Goal: Task Accomplishment & Management: Complete application form

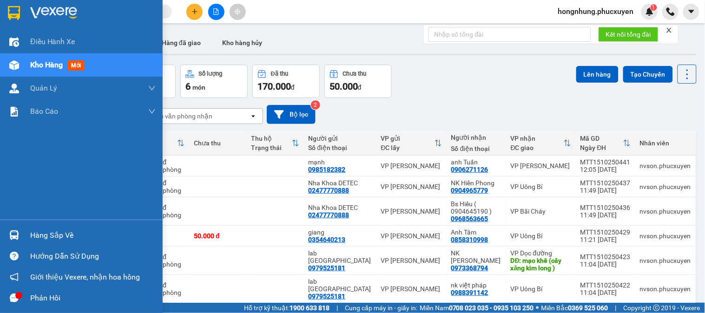
click at [11, 236] on img at bounding box center [14, 235] width 10 height 10
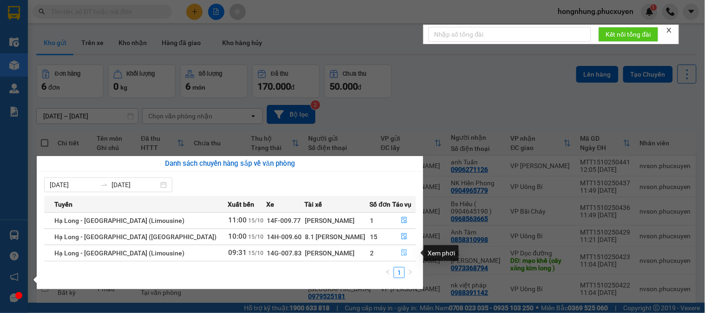
click at [401, 256] on icon "file-done" at bounding box center [404, 253] width 7 height 7
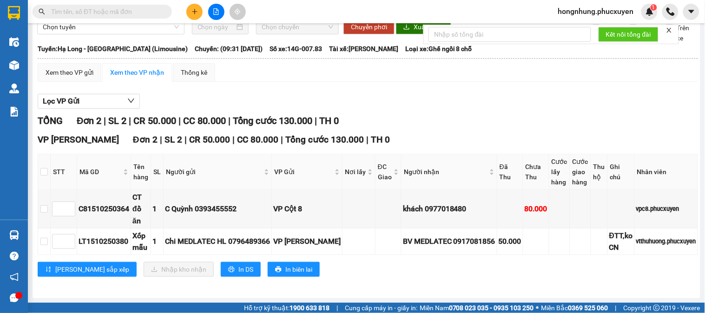
scroll to position [58, 0]
click at [199, 12] on button at bounding box center [194, 12] width 16 height 16
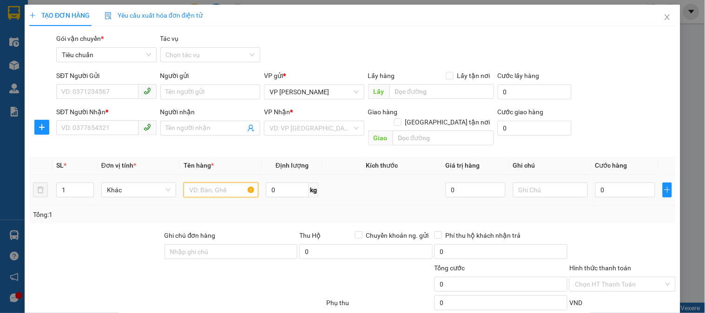
click at [229, 184] on input "text" at bounding box center [221, 190] width 75 height 15
type input "hso"
click at [621, 183] on input "0" at bounding box center [625, 190] width 60 height 15
type input "5"
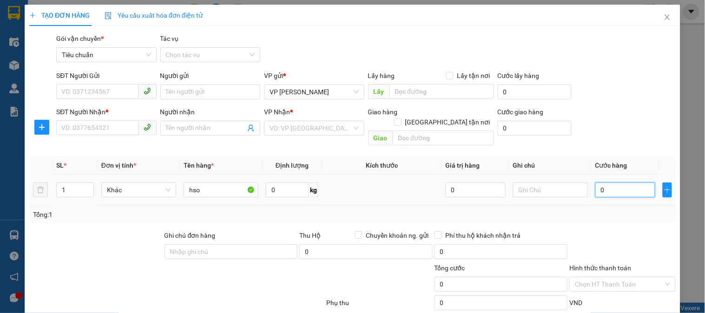
type input "5"
type input "50"
type input "50.000"
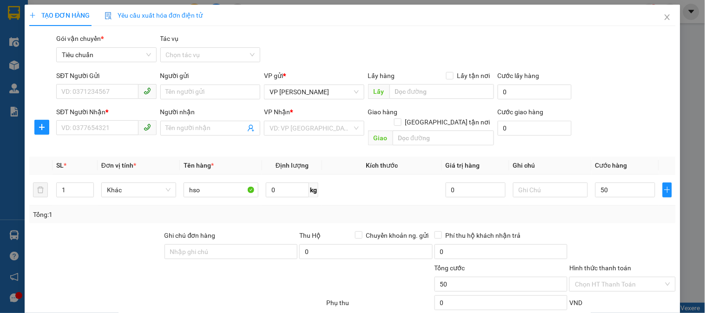
type input "50.000"
click at [619, 210] on div "Tổng: 1" at bounding box center [352, 215] width 646 height 18
click at [102, 95] on input "SĐT Người Gửi" at bounding box center [97, 91] width 82 height 15
type input "0868699664"
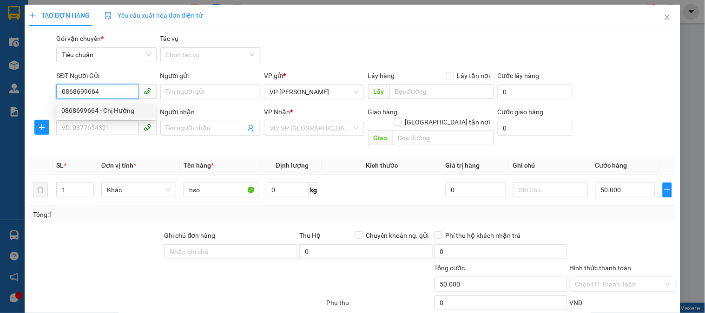
click at [110, 115] on div "0868699664 - Chị Hường" at bounding box center [105, 110] width 88 height 10
type input "Chị Hường"
type input "0868699664"
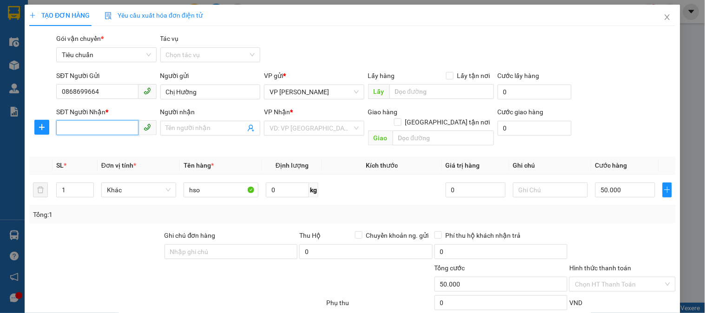
click at [112, 128] on input "SĐT Người Nhận *" at bounding box center [97, 127] width 82 height 15
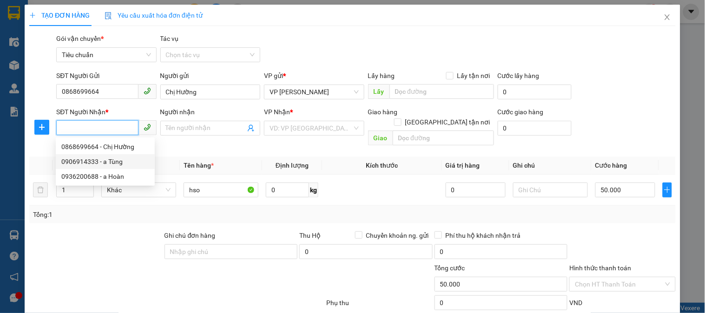
click at [115, 164] on div "0906914333 - a Tùng" at bounding box center [105, 162] width 88 height 10
type input "0906914333"
type input "a Tùng"
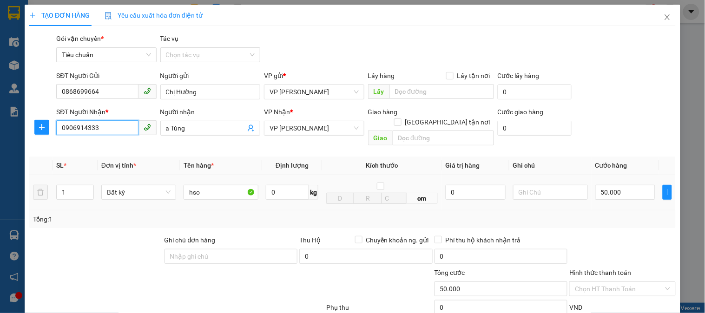
scroll to position [82, 0]
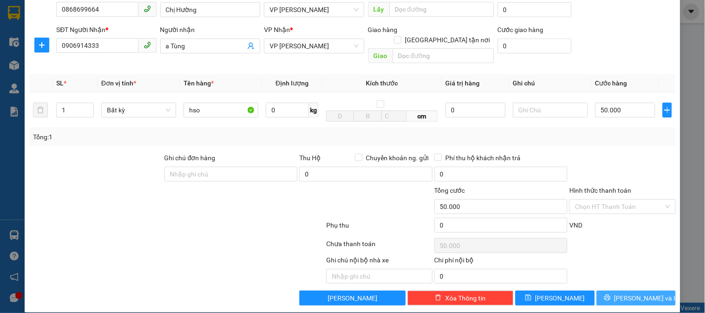
click at [637, 293] on span "[PERSON_NAME] và In" at bounding box center [646, 298] width 65 height 10
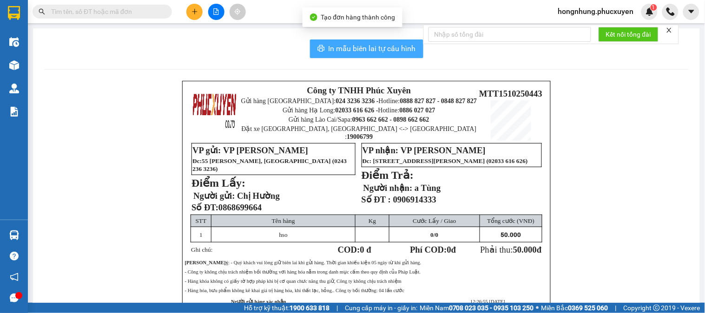
click at [357, 53] on span "In mẫu biên lai tự cấu hình" at bounding box center [372, 49] width 87 height 12
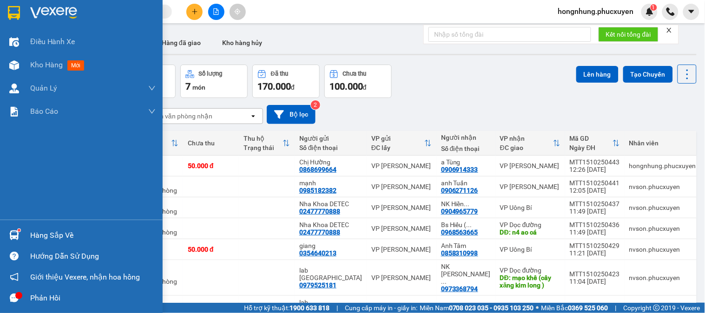
click at [19, 235] on img at bounding box center [14, 235] width 10 height 10
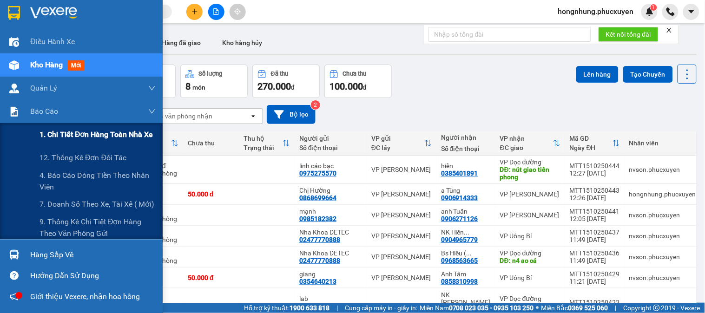
click at [62, 137] on span "1. Chi tiết đơn hàng toàn nhà xe" at bounding box center [96, 135] width 114 height 12
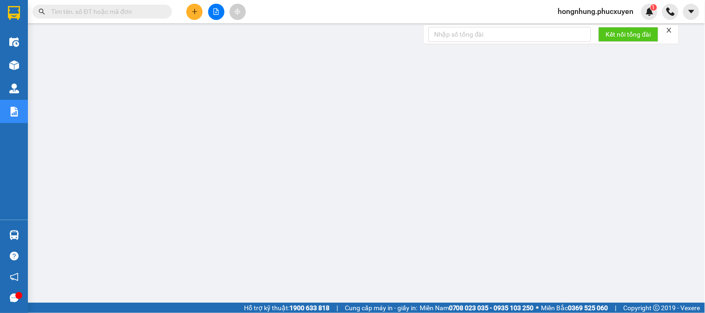
click at [667, 30] on icon "close" at bounding box center [669, 30] width 7 height 7
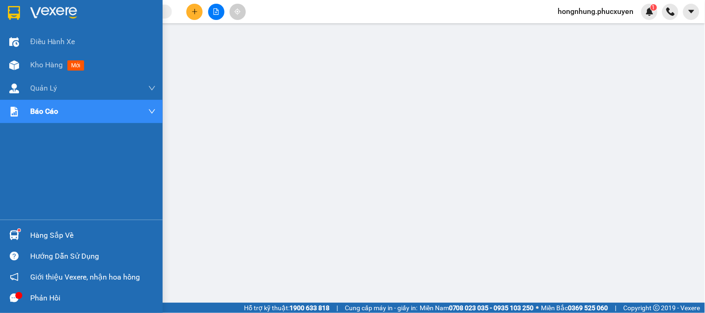
click at [10, 234] on img at bounding box center [14, 235] width 10 height 10
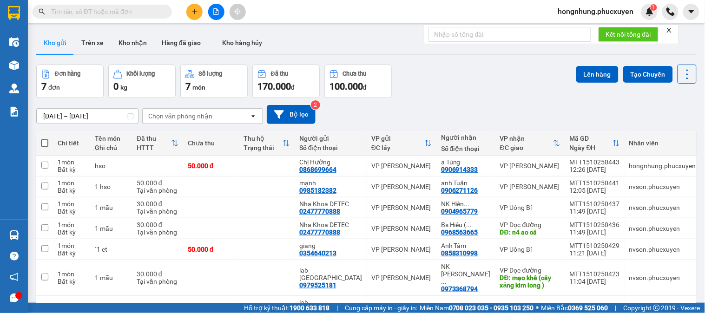
click at [114, 8] on input "text" at bounding box center [106, 12] width 110 height 10
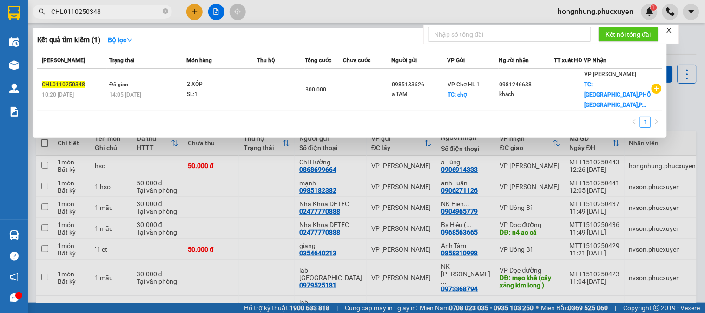
type input "CHL0110250348"
click at [671, 28] on icon "close" at bounding box center [669, 30] width 7 height 7
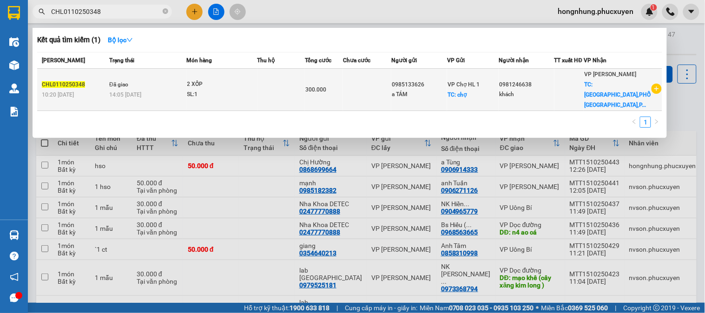
click at [234, 94] on div "SL: 1" at bounding box center [222, 95] width 70 height 10
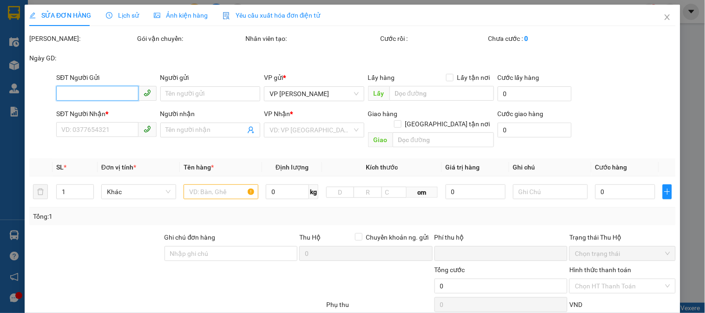
type input "0985133626"
type input "a TÁM"
checkbox input "true"
type input "chợ"
type input "60.000"
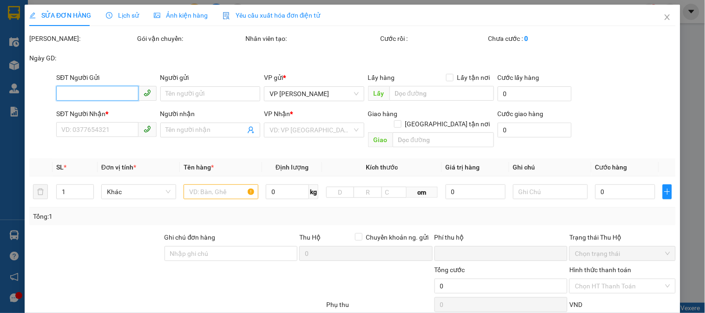
type input "0981246638"
type input "khách"
checkbox input "true"
type input "ĐỀN KIM LIÊN,PHỐ KIM HOA,PHƯƠNG LIÊN,ĐỐNG ĐA,HÀ NỘI"
type input "60.000"
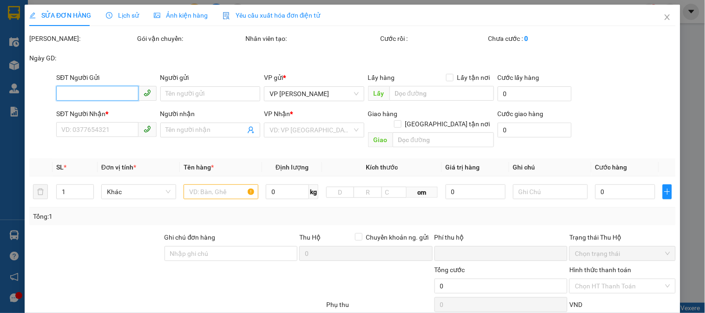
type input "0"
type input "300.000"
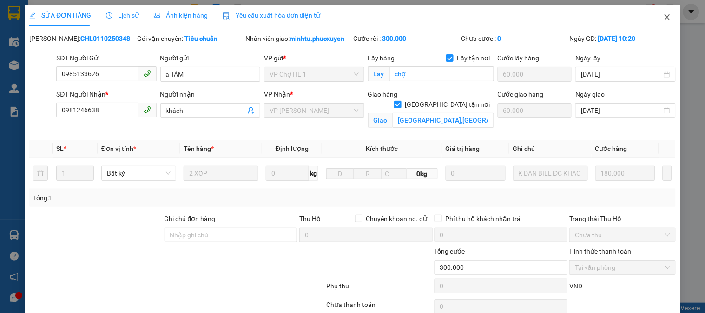
click at [664, 16] on icon "close" at bounding box center [666, 17] width 5 height 6
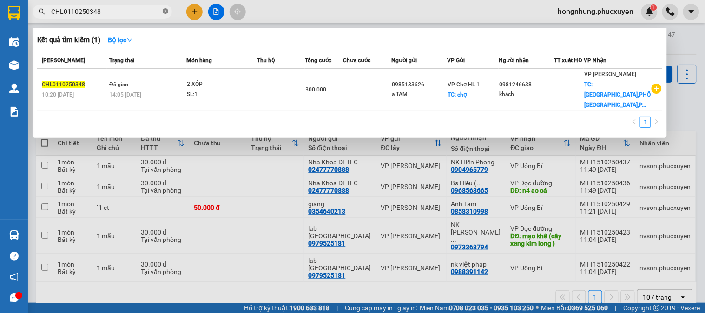
click at [163, 13] on icon "close-circle" at bounding box center [166, 11] width 6 height 6
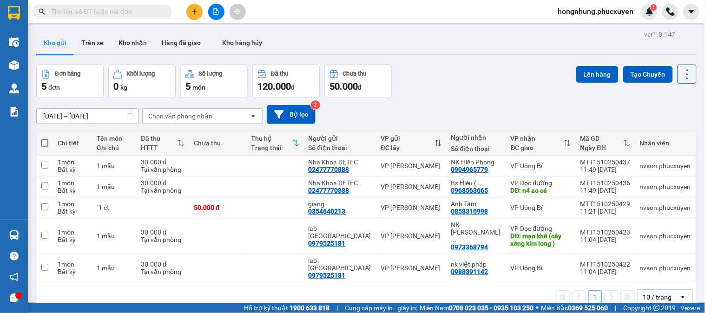
paste input "CHL0210250562"
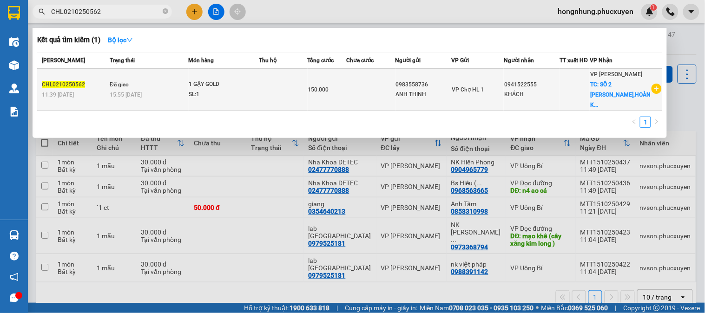
type input "CHL0210250562"
click at [259, 85] on div "1 GẬY GOLD" at bounding box center [224, 84] width 70 height 10
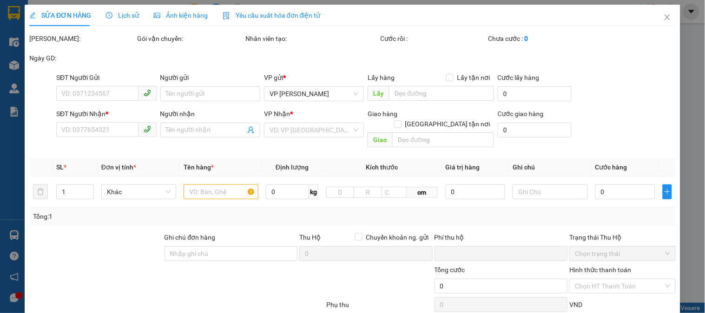
type input "0983558736"
type input "ANH THỊNH"
type input "0941522555"
type input "KHÁCH"
checkbox input "true"
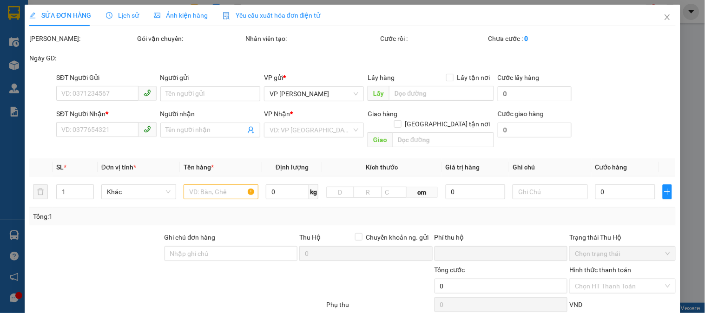
type input "SỐ 2 PHAN CHU TRINH,HOÀN KIẾM,HÀ NỘI"
type input "50.000"
type input "0"
type input "150.000"
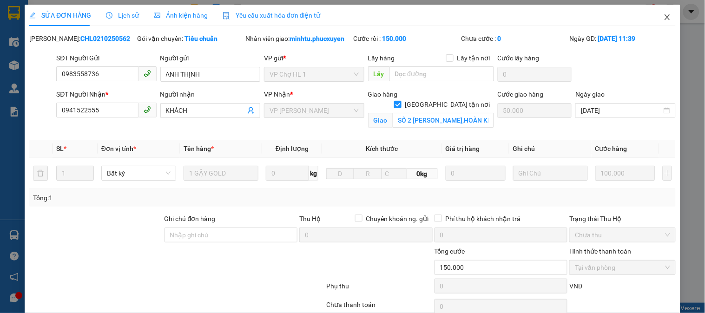
click at [664, 16] on icon "close" at bounding box center [666, 17] width 5 height 6
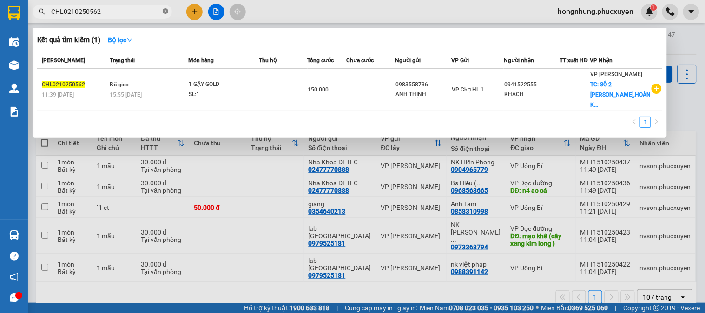
click at [165, 14] on icon "close-circle" at bounding box center [166, 11] width 6 height 6
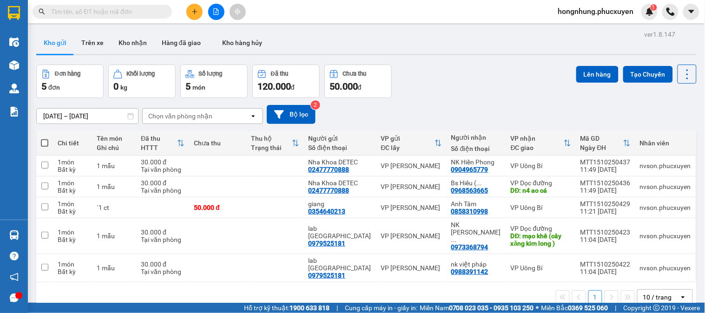
paste input "CHL0410250894"
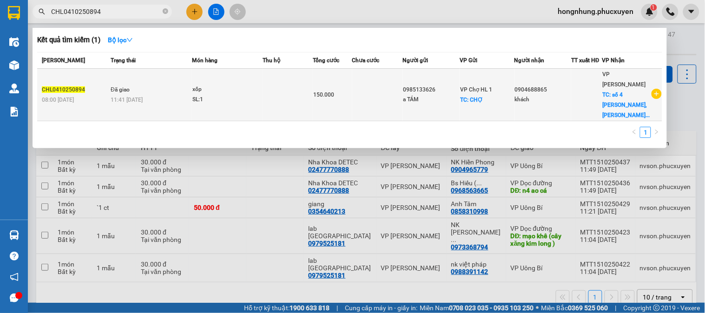
type input "CHL0410250894"
click at [409, 95] on div "a TÁM" at bounding box center [431, 100] width 56 height 10
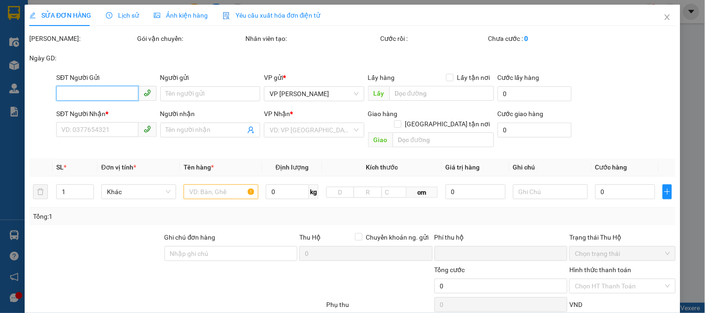
type input "0985133626"
type input "a TÁM"
checkbox input "true"
type input "CHỢ"
type input "20.000"
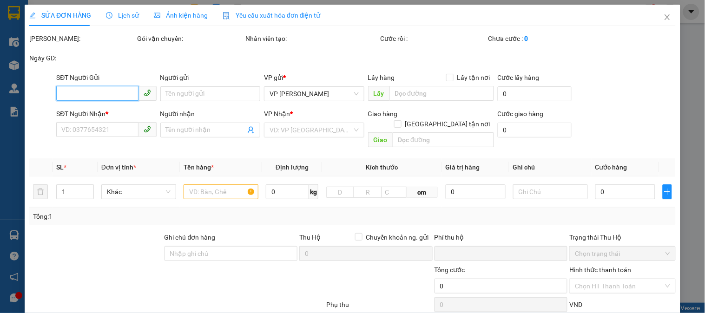
type input "0904688865"
type input "khách"
checkbox input "true"
type input "số 4 trần quý cáp,p văn miếu,q, đống đa,hà nội"
type input "60.000"
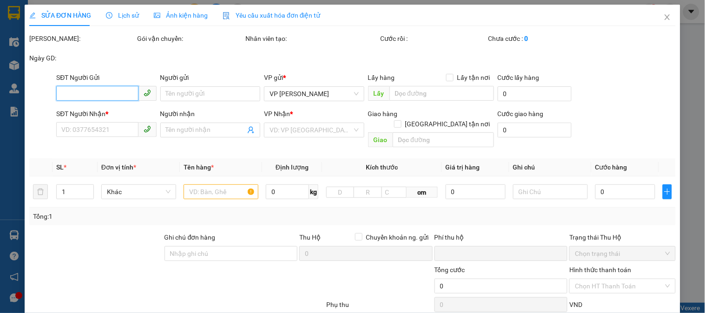
checkbox input "true"
type input "0"
type input "150.000"
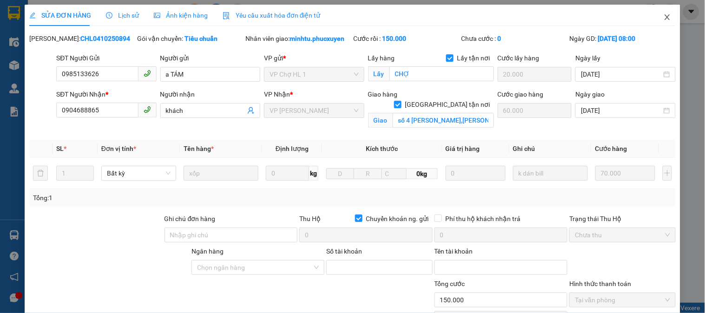
click at [664, 19] on icon "close" at bounding box center [667, 16] width 7 height 7
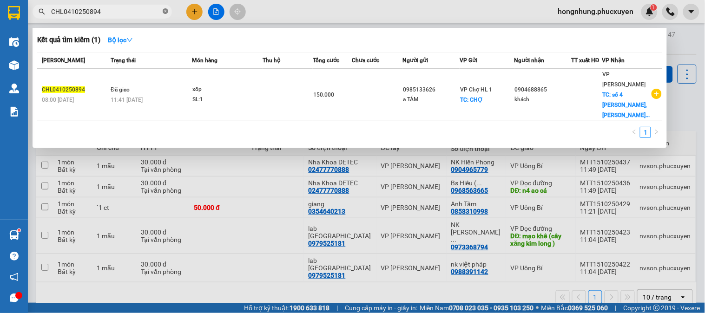
click at [166, 12] on icon "close-circle" at bounding box center [166, 11] width 6 height 6
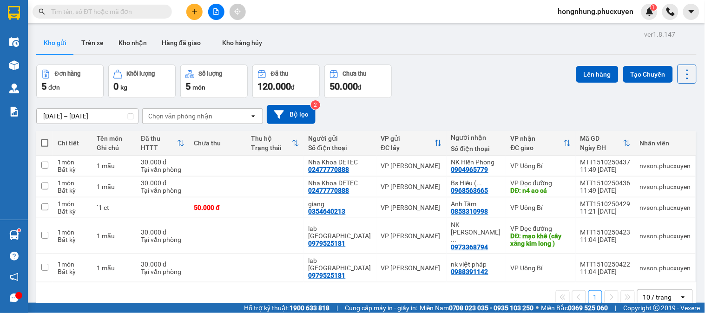
paste input "UB0510251140"
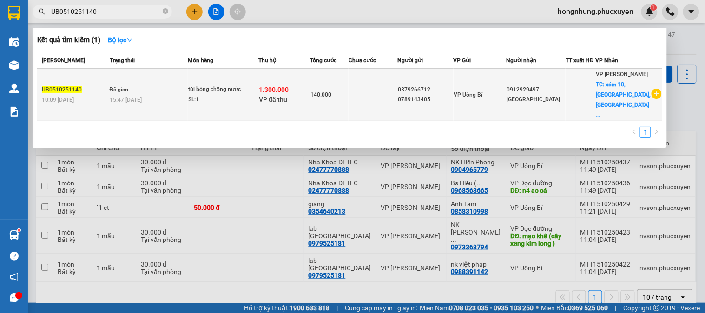
type input "UB0510251140"
click at [348, 90] on div "140.000" at bounding box center [329, 95] width 38 height 10
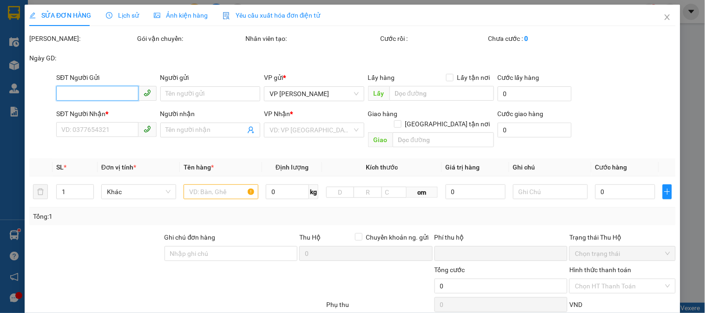
type input "0379266712"
type input "0789143405"
type input "0912929497"
type input "Vũ Đông"
checkbox input "true"
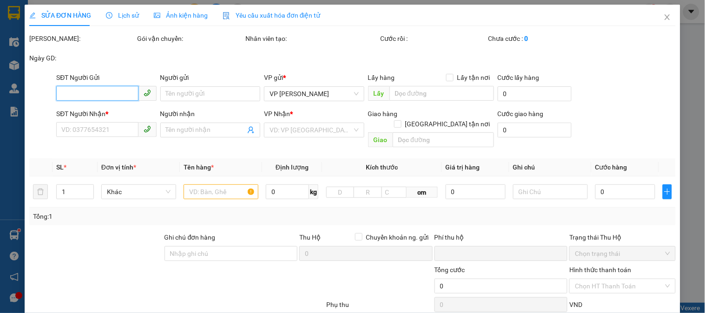
type input "xóm 10, yên Mỹ, Thanh Trì , Hà Nội"
type input "80.000"
type input "CK vào tk viettinbank: 104875108480 : TRAN THI CHUYEN"
type input "1.300.000"
type input "0"
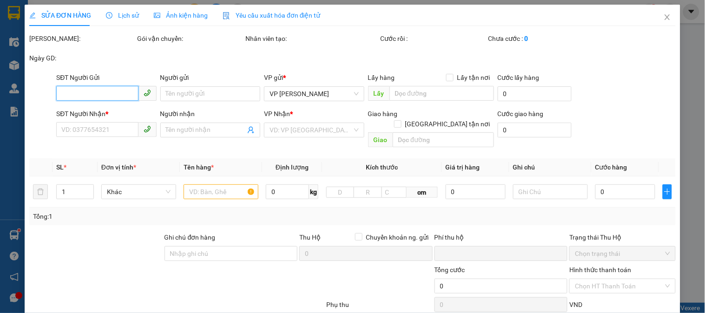
type input "140.000"
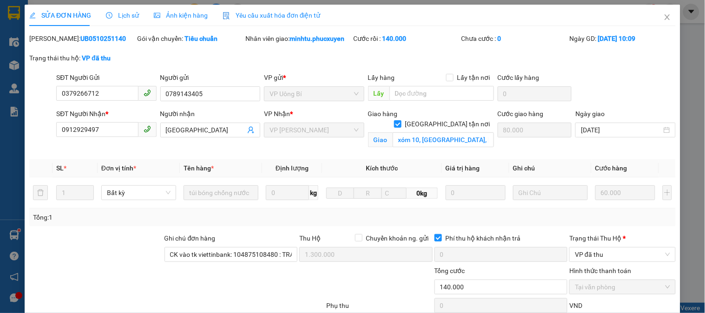
click at [123, 14] on span "Lịch sử" at bounding box center [122, 15] width 33 height 7
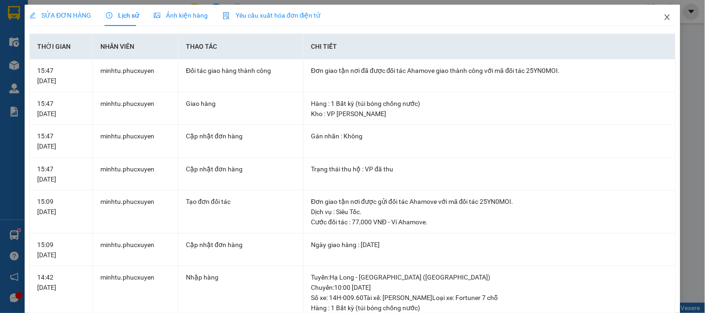
drag, startPoint x: 660, startPoint y: 18, endPoint x: 500, endPoint y: 0, distance: 161.3
click at [664, 19] on icon "close" at bounding box center [666, 17] width 5 height 6
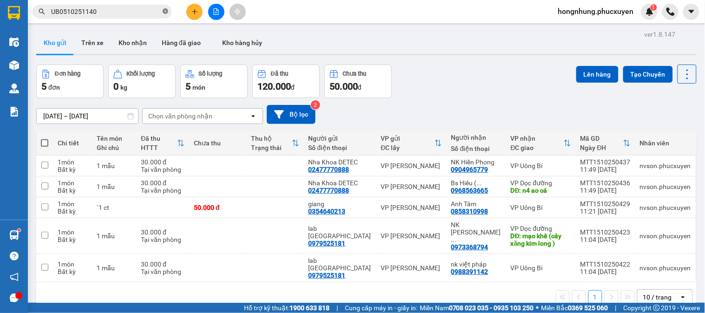
click at [166, 11] on icon "close-circle" at bounding box center [166, 11] width 6 height 6
paste input "C30810250306"
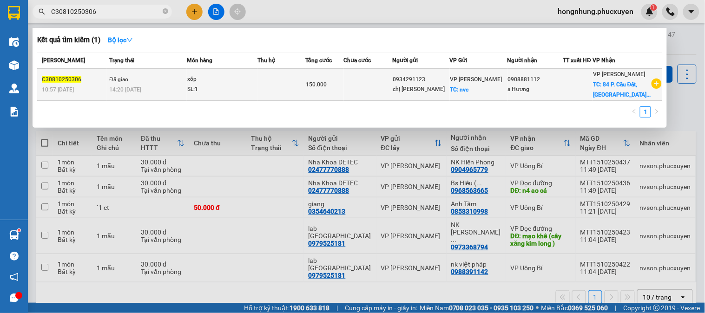
type input "C30810250306"
click at [192, 94] on div "SL: 1" at bounding box center [222, 90] width 70 height 10
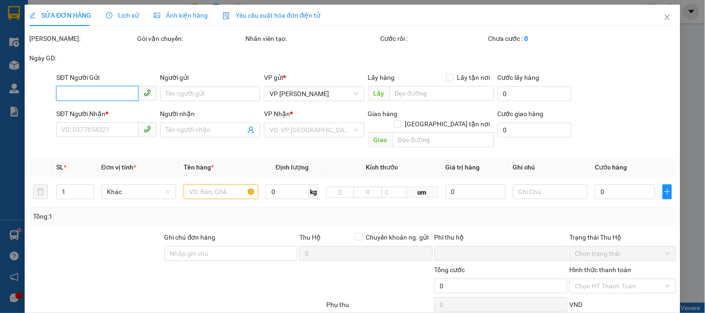
type input "0934291123"
type input "chị Nga"
checkbox input "true"
type input "nvc"
type input "30.000"
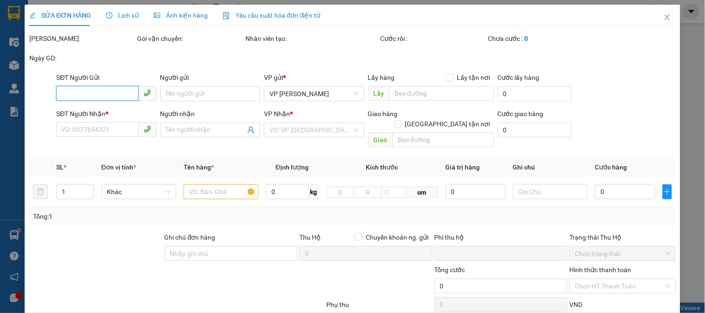
type input "0908881112"
type input "a Hương"
checkbox input "true"
type input "84 P. Cầu Đất, Chương Dương Độ, Hoàn Kiếm"
type input "50.000"
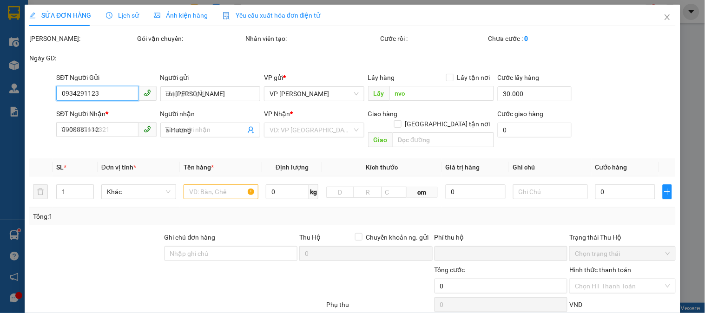
type input "0"
type input "150.000"
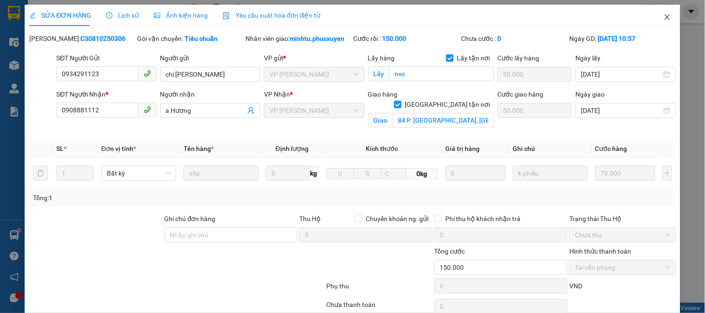
click at [664, 16] on icon "close" at bounding box center [666, 17] width 5 height 6
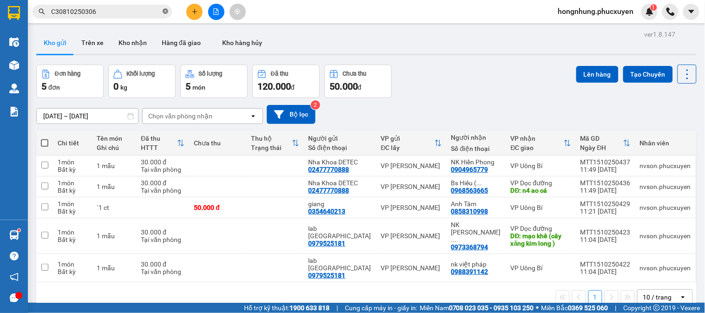
click at [164, 12] on icon "close-circle" at bounding box center [166, 11] width 6 height 6
paste input "C30910250470"
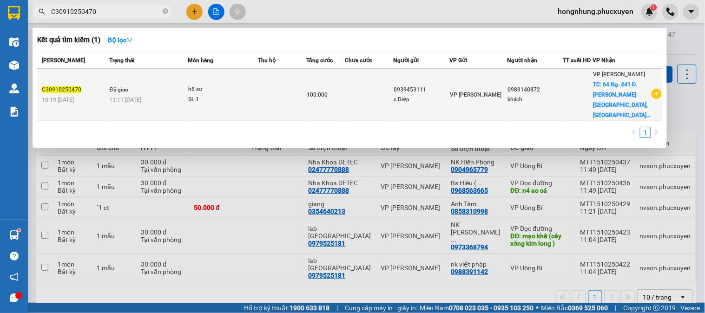
type input "C30910250470"
click at [169, 95] on div "13:11 - 09/10" at bounding box center [149, 100] width 78 height 10
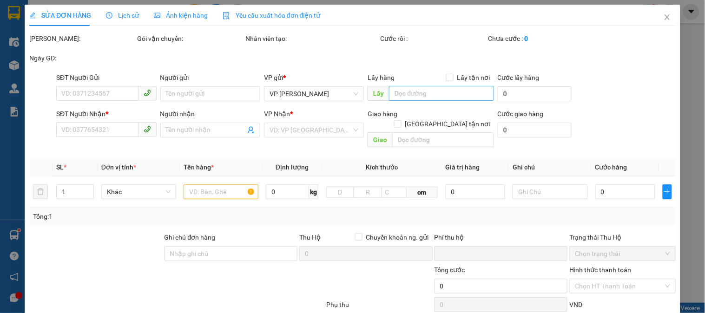
type input "0939453111"
type input "c Diệp"
type input "0989140872"
type input "khách"
checkbox input "true"
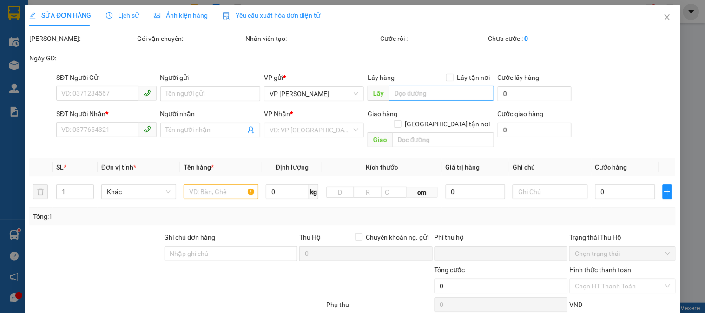
type input "64 Ng. 441 Đ. Lĩnh Nam, Lĩnh Nam, Hai Bà Trưng"
type input "40.000"
type input "0"
type input "100.000"
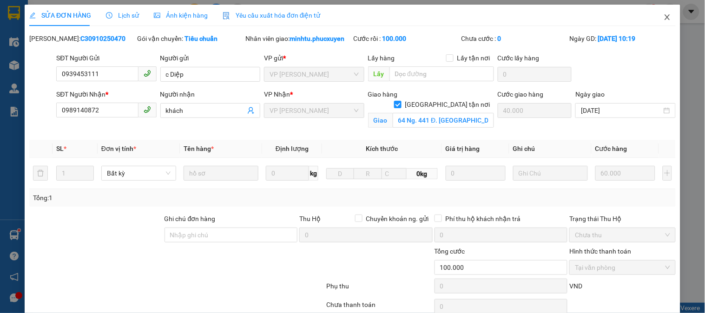
click at [664, 18] on icon "close" at bounding box center [667, 16] width 7 height 7
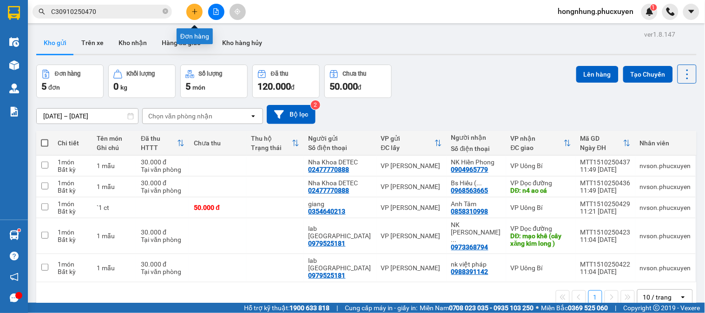
click at [196, 11] on icon "plus" at bounding box center [194, 11] width 7 height 7
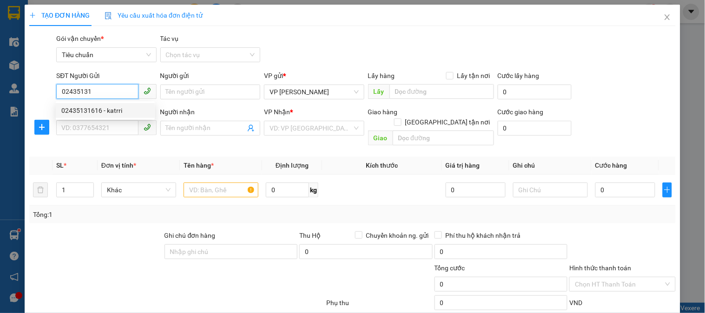
click at [105, 110] on div "02435131616 - katrri" at bounding box center [105, 110] width 88 height 10
type input "02435131616"
type input "katrri"
type input "02435131616"
click at [106, 128] on input "SĐT Người Nhận *" at bounding box center [97, 127] width 82 height 15
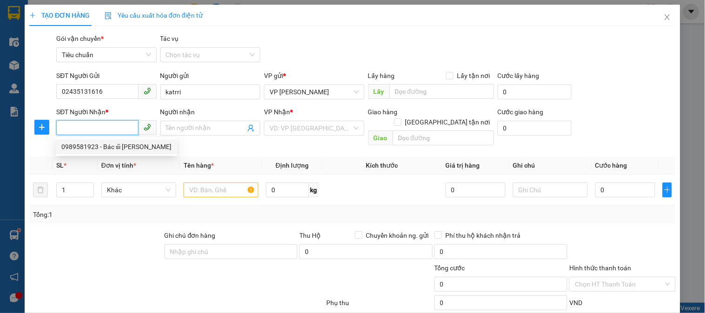
drag, startPoint x: 123, startPoint y: 149, endPoint x: 149, endPoint y: 164, distance: 29.6
click at [123, 149] on div "0989581923 - Bác sĩ Thanh" at bounding box center [116, 147] width 110 height 10
type input "0989581923"
type input "Bác sĩ Thanh"
click at [217, 183] on input "text" at bounding box center [221, 190] width 75 height 15
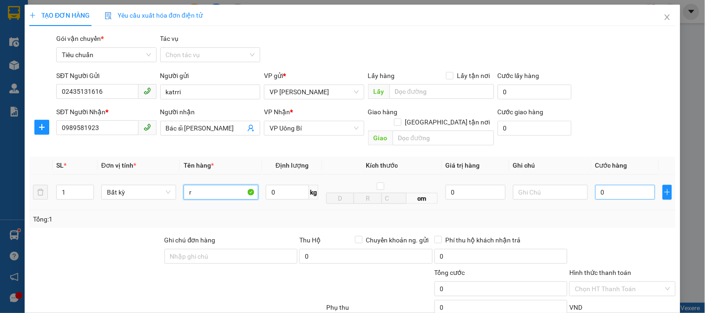
type input "r"
click at [617, 185] on input "0" at bounding box center [625, 192] width 60 height 15
type input "3"
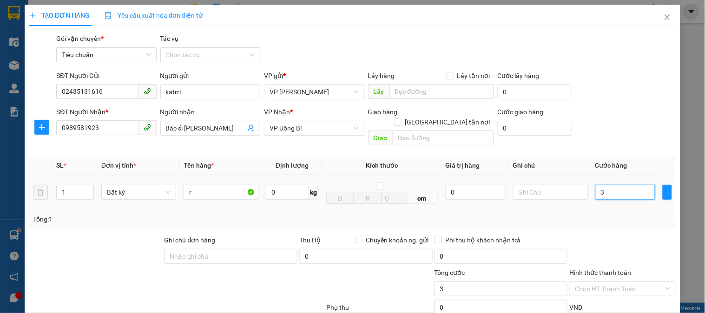
type input "30"
type input "30.000"
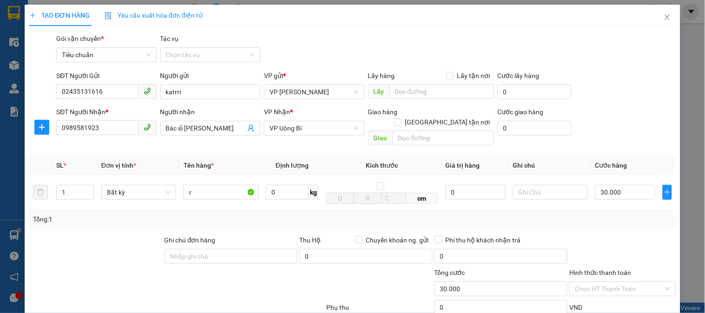
click at [621, 214] on div "Tổng: 1" at bounding box center [352, 219] width 639 height 10
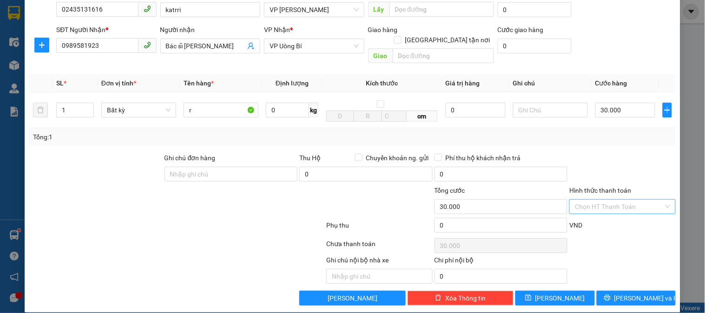
click at [607, 200] on input "Hình thức thanh toán" at bounding box center [619, 207] width 88 height 14
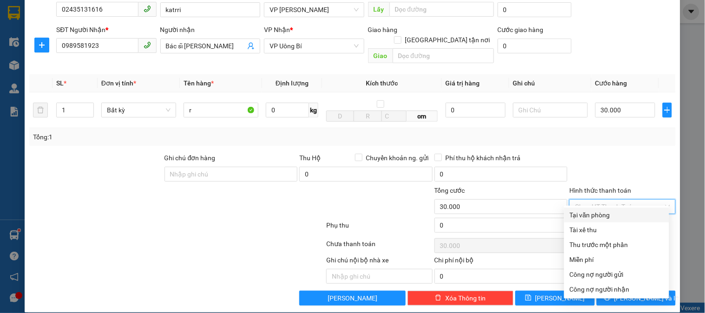
click at [606, 219] on div "Tại văn phòng" at bounding box center [617, 215] width 94 height 10
type input "0"
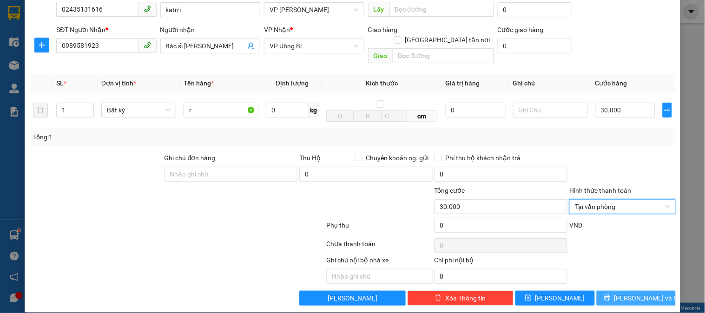
drag, startPoint x: 621, startPoint y: 289, endPoint x: 601, endPoint y: 261, distance: 34.3
click at [622, 293] on span "[PERSON_NAME] và In" at bounding box center [646, 298] width 65 height 10
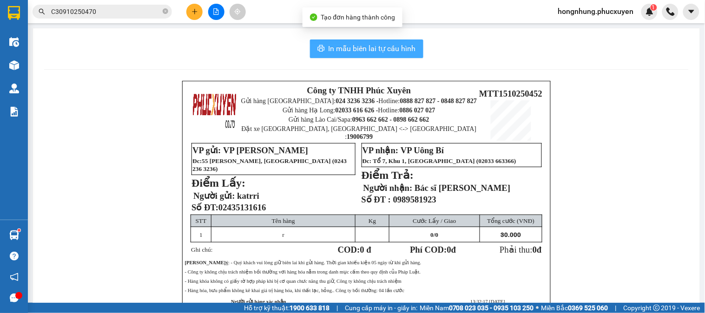
click at [356, 44] on span "In mẫu biên lai tự cấu hình" at bounding box center [372, 49] width 87 height 12
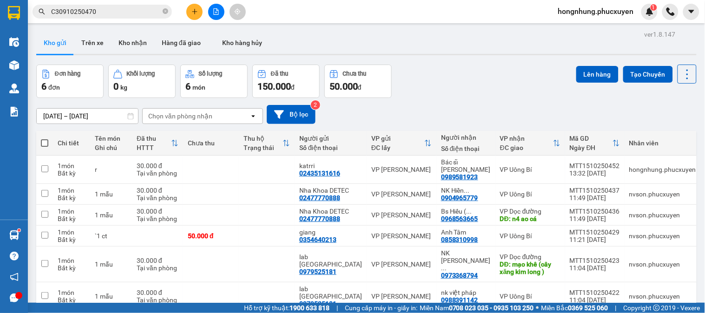
click at [165, 8] on icon "close-circle" at bounding box center [166, 11] width 6 height 6
paste input "C31310250045"
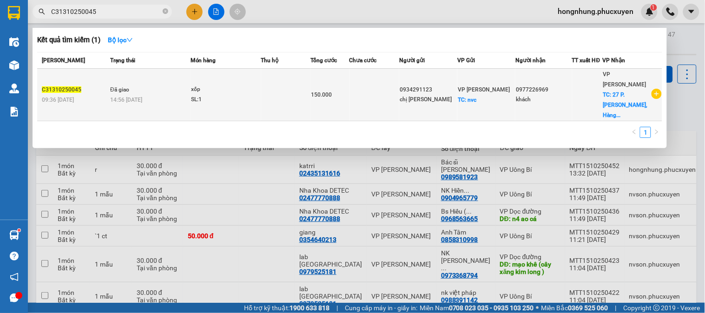
type input "C31310250045"
click at [263, 99] on td at bounding box center [285, 95] width 49 height 53
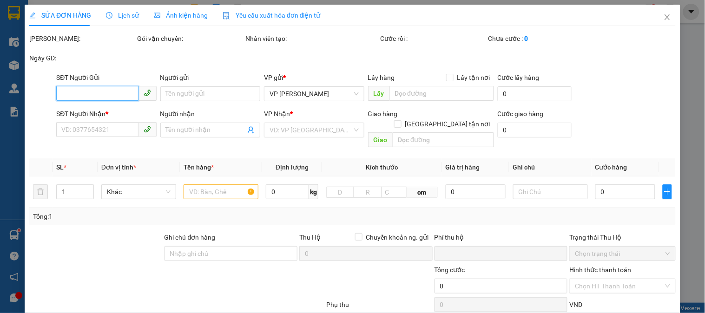
type input "0934291123"
type input "chị Nga"
checkbox input "true"
type input "nvc"
type input "60.000"
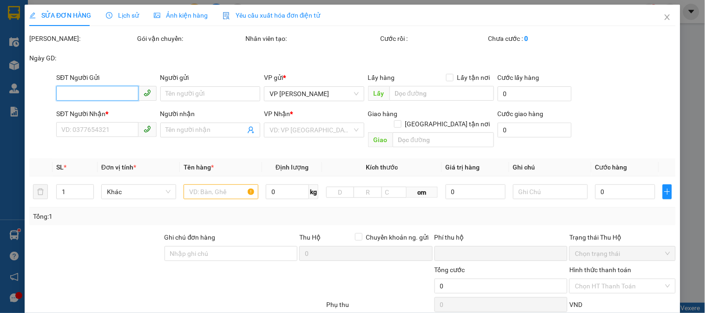
type input "0977226969"
type input "khách"
checkbox input "true"
type input "27 P. Lý Thường Kiệt, Hàng Bài, Hoàn Kiếm, Hà Nội"
type input "50.000"
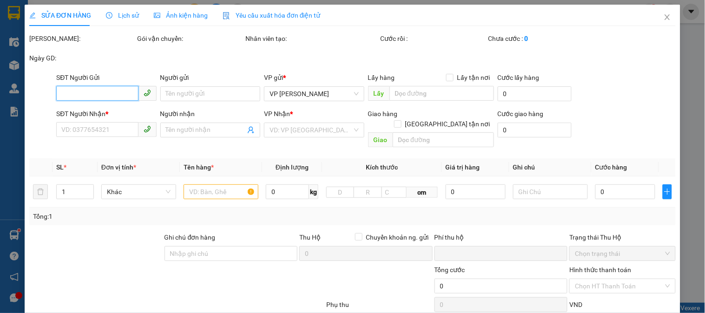
type input "0"
type input "150.000"
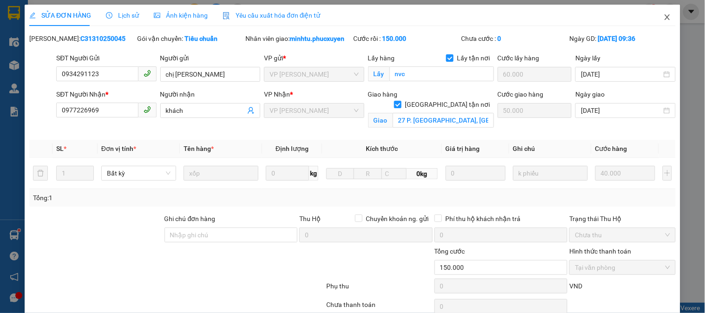
click at [656, 17] on span "Close" at bounding box center [667, 18] width 26 height 26
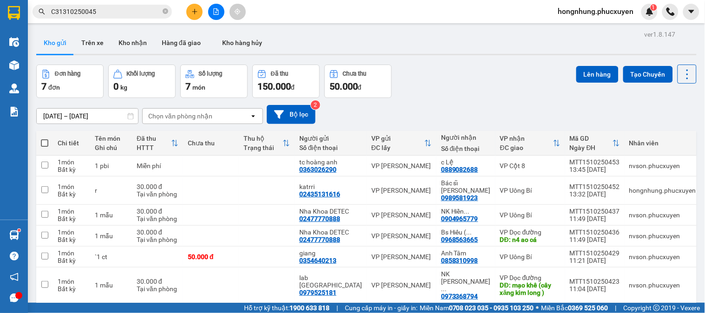
click at [133, 17] on span "C31310250045" at bounding box center [102, 12] width 139 height 14
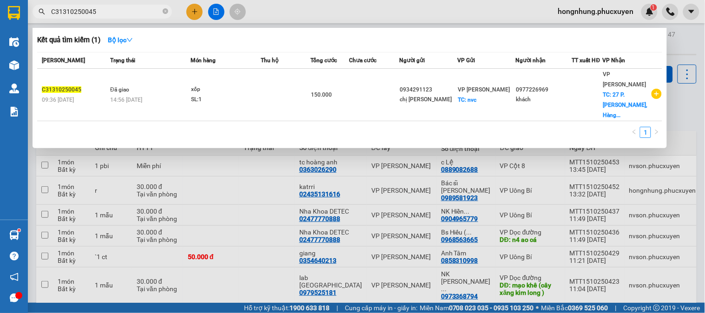
click at [132, 12] on input "C31310250045" at bounding box center [106, 12] width 110 height 10
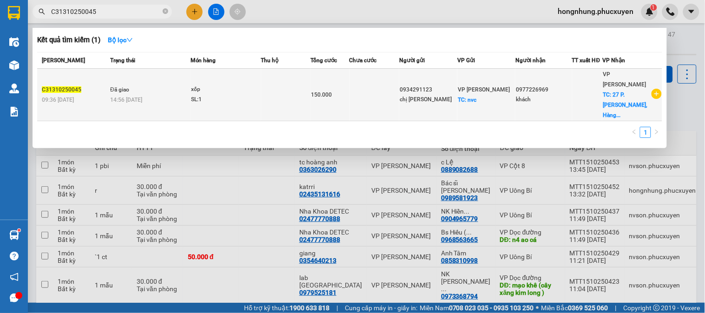
click at [362, 85] on td at bounding box center [374, 95] width 50 height 53
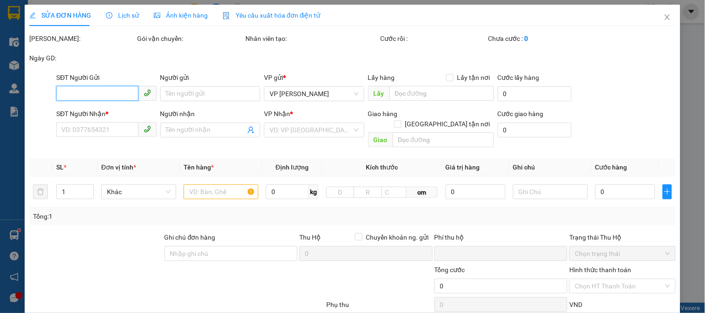
type input "0934291123"
type input "chị Nga"
checkbox input "true"
type input "nvc"
type input "60.000"
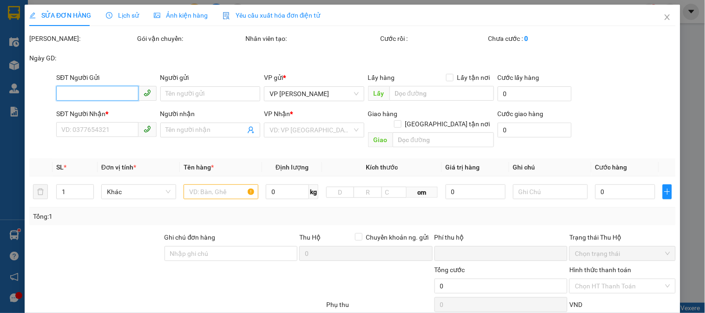
type input "0977226969"
type input "khách"
checkbox input "true"
type input "27 P. Lý Thường Kiệt, Hàng Bài, Hoàn Kiếm, Hà Nội"
type input "50.000"
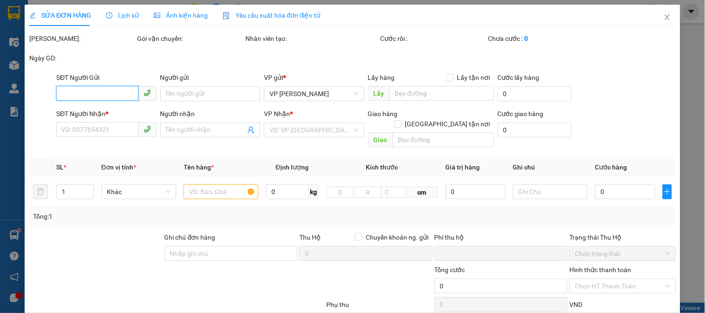
type input "0"
type input "150.000"
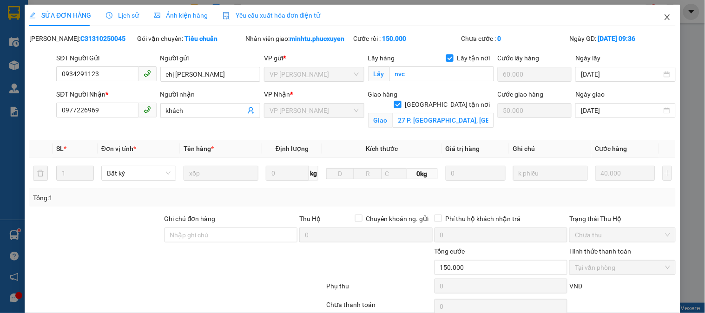
click at [664, 19] on icon "close" at bounding box center [666, 17] width 5 height 6
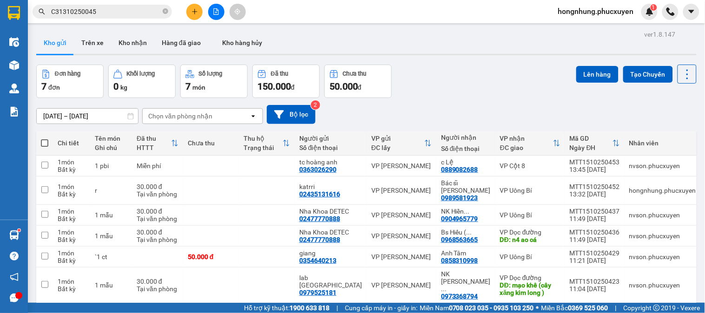
drag, startPoint x: 138, startPoint y: 15, endPoint x: 157, endPoint y: 12, distance: 18.8
click at [140, 15] on input "C31310250045" at bounding box center [106, 12] width 110 height 10
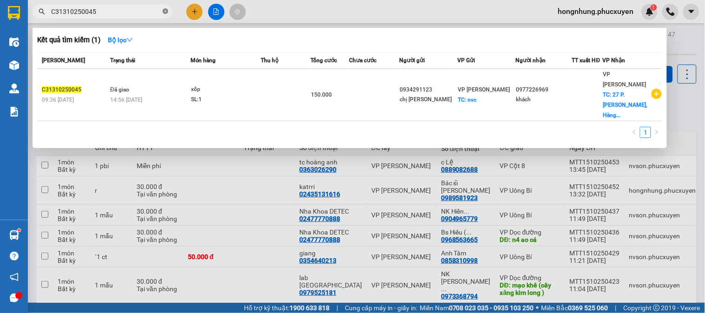
click at [164, 11] on icon "close-circle" at bounding box center [166, 11] width 6 height 6
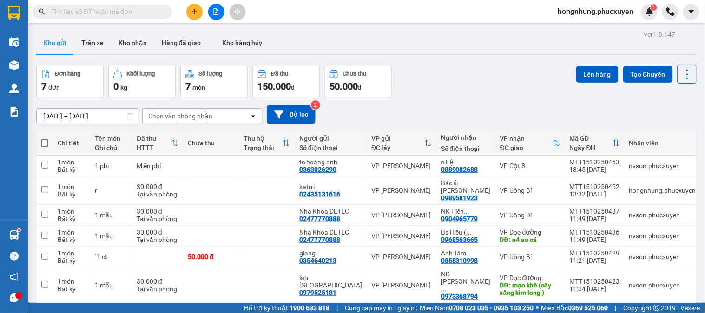
paste input "C31310250017"
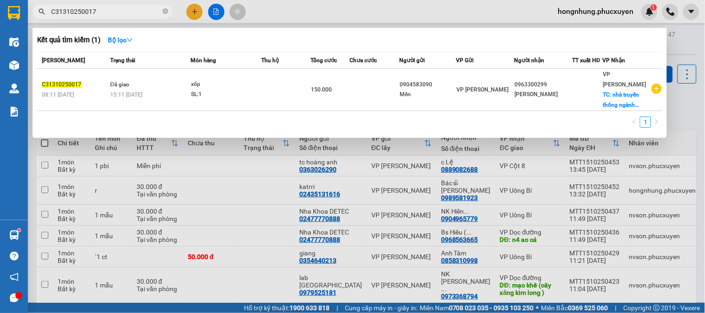
type input "C31310250017"
click at [236, 90] on div "SL: 1" at bounding box center [226, 95] width 70 height 10
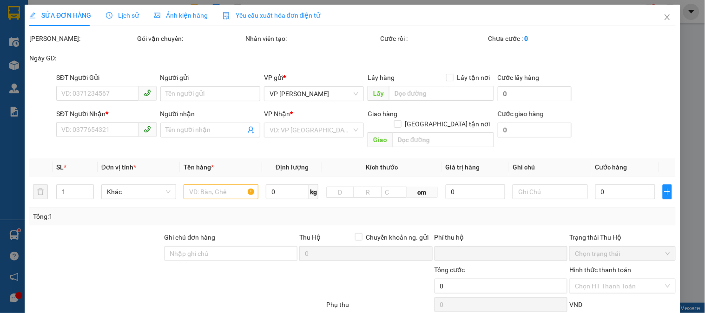
type input "0904583090"
type input "Mến"
type input "0963300299"
type input "c Hà"
checkbox input "true"
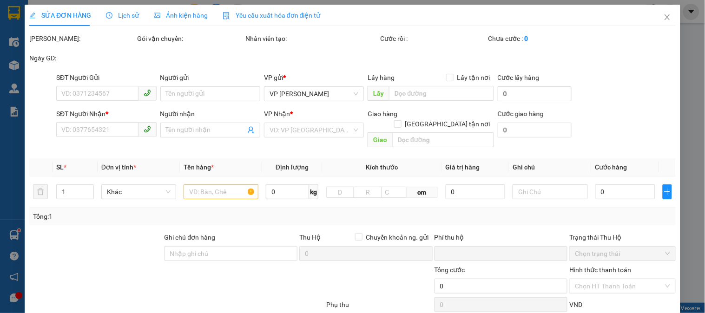
type input "nhà truyền thống ngành điện số 1 nguyễn khắc nhu ,trúc bạch,ba đình"
type input "70.000"
type input "0"
type input "150.000"
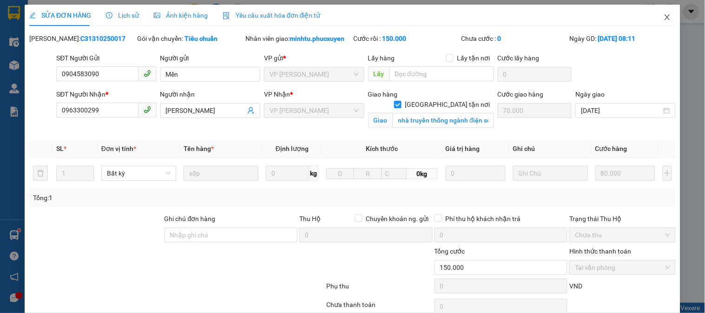
click at [664, 19] on icon "close" at bounding box center [667, 16] width 7 height 7
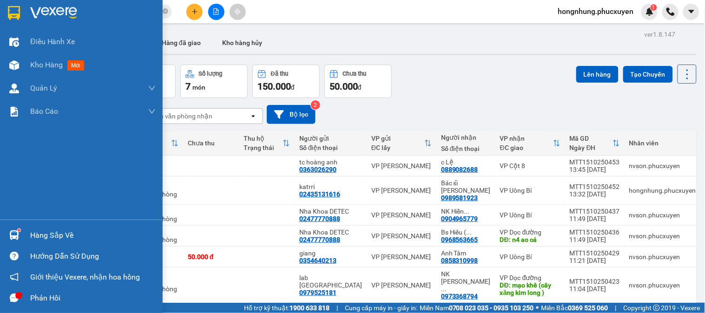
click at [17, 236] on img at bounding box center [14, 235] width 10 height 10
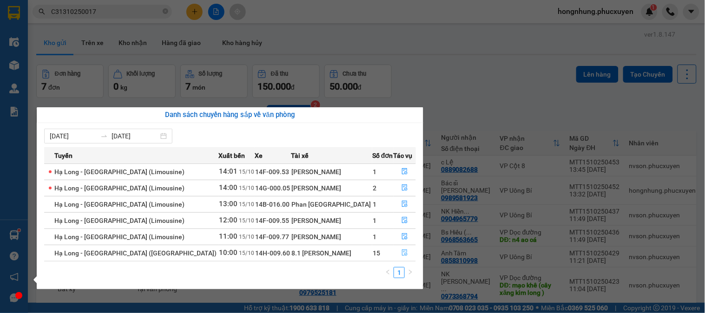
click at [406, 253] on button "button" at bounding box center [404, 253] width 21 height 15
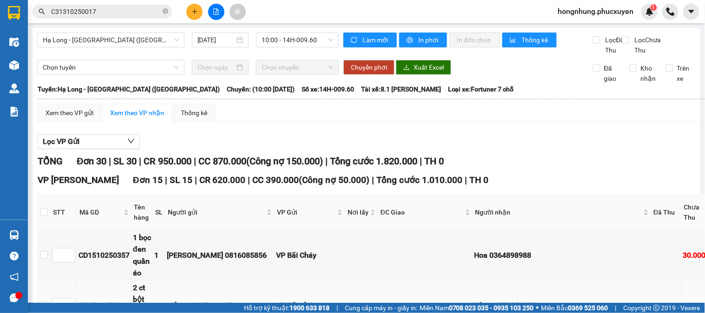
scroll to position [103, 0]
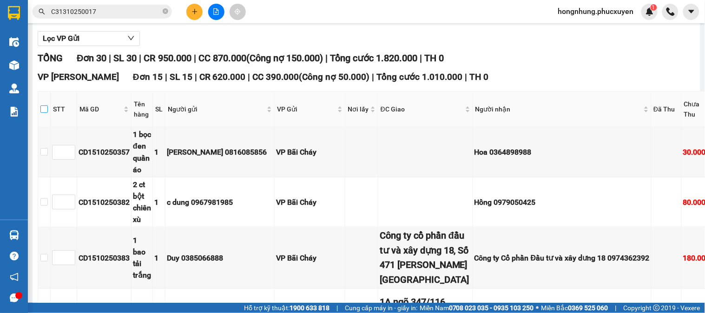
click at [45, 113] on input "checkbox" at bounding box center [43, 108] width 7 height 7
checkbox input "true"
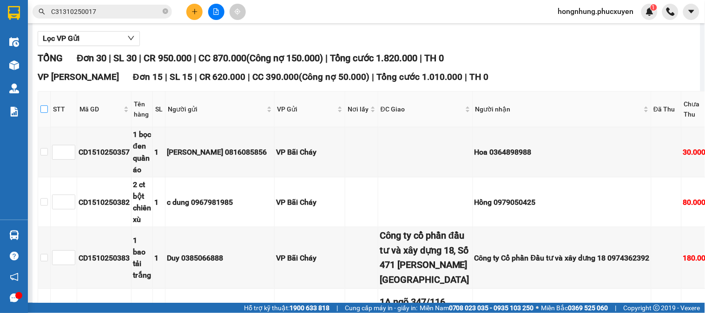
checkbox input "true"
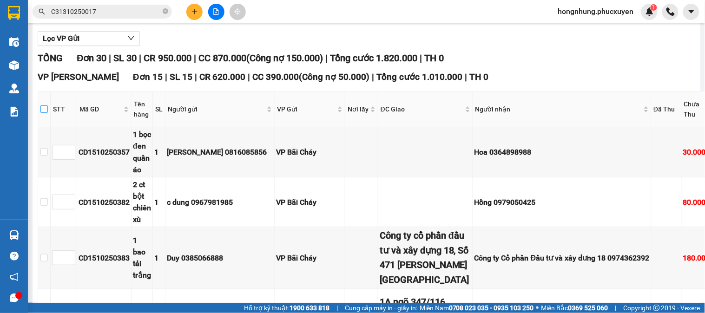
checkbox input "true"
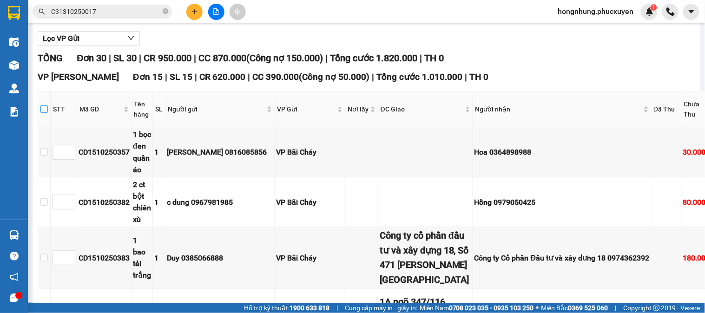
checkbox input "true"
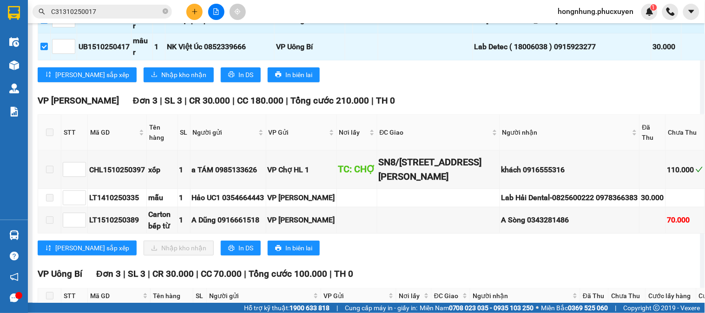
scroll to position [826, 0]
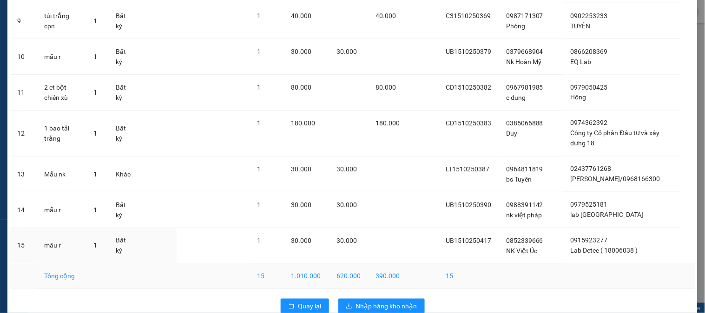
scroll to position [389, 0]
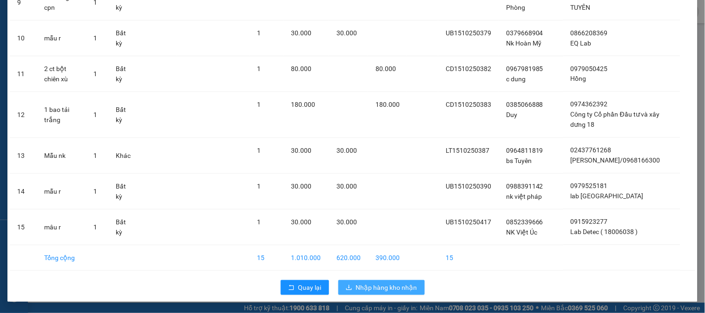
click at [397, 291] on span "Nhập hàng kho nhận" at bounding box center [386, 288] width 61 height 10
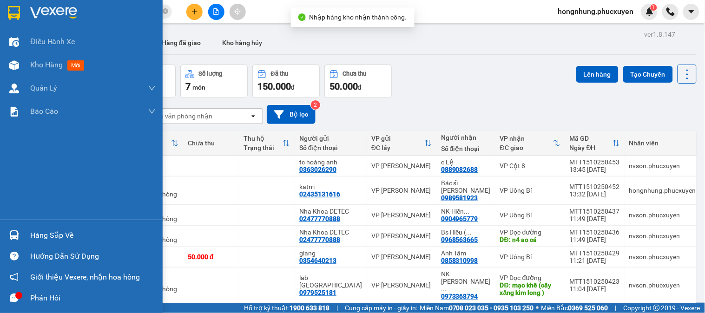
click at [21, 236] on div at bounding box center [14, 235] width 16 height 16
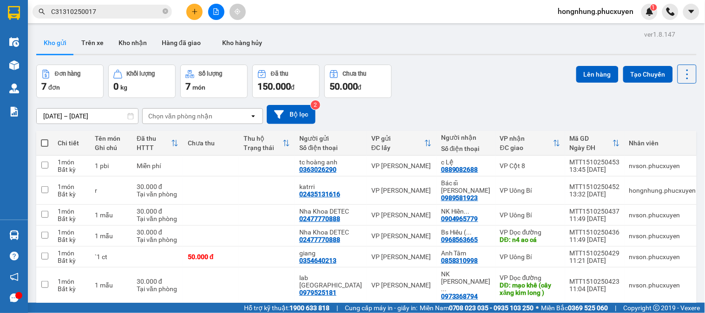
click at [513, 69] on section "Kết quả tìm kiếm ( 1 ) Bộ lọc Mã ĐH Trạng thái Món hàng Thu hộ Tổng cước Chưa c…" at bounding box center [352, 156] width 705 height 313
drag, startPoint x: 466, startPoint y: 98, endPoint x: 471, endPoint y: 95, distance: 6.2
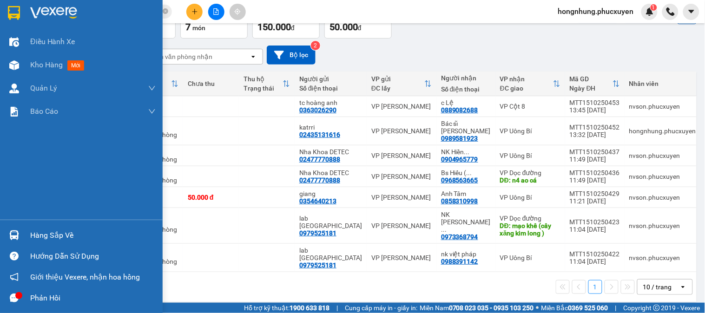
click at [42, 233] on div "Hàng sắp về" at bounding box center [92, 236] width 125 height 14
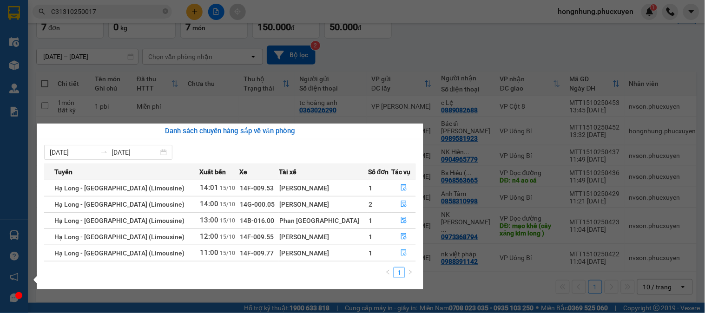
click at [402, 253] on icon "file-done" at bounding box center [404, 253] width 7 height 7
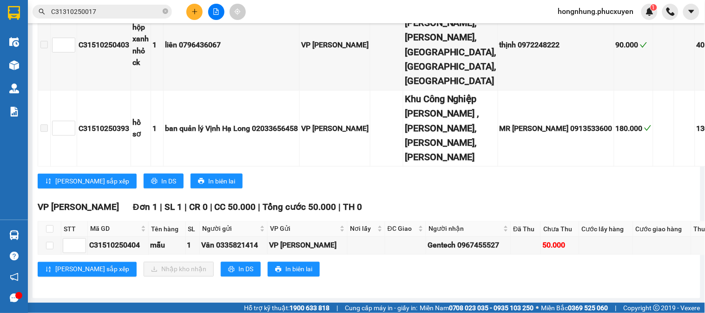
scroll to position [441, 0]
click at [50, 225] on input "checkbox" at bounding box center [49, 228] width 7 height 7
checkbox input "true"
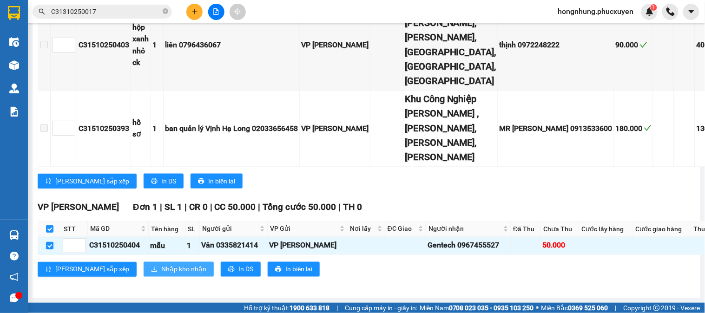
click at [161, 268] on span "Nhập kho nhận" at bounding box center [183, 269] width 45 height 10
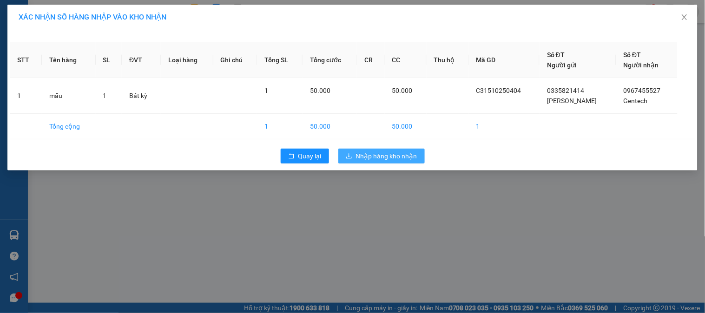
click at [396, 161] on button "Nhập hàng kho nhận" at bounding box center [381, 156] width 86 height 15
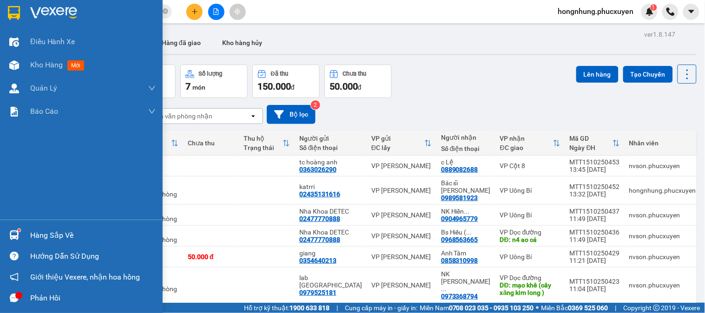
click at [21, 227] on div at bounding box center [14, 235] width 16 height 16
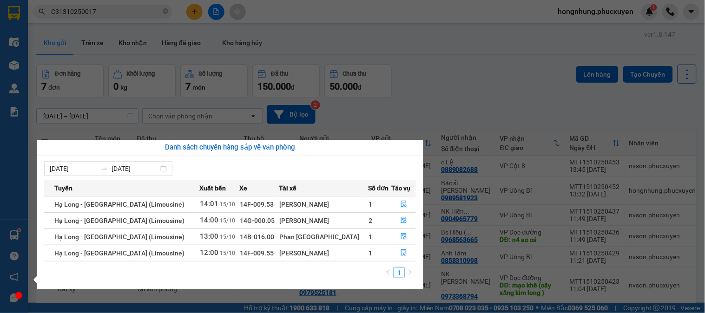
click at [490, 94] on section "Kết quả tìm kiếm ( 1 ) Bộ lọc Mã ĐH Trạng thái Món hàng Thu hộ Tổng cước Chưa c…" at bounding box center [352, 156] width 705 height 313
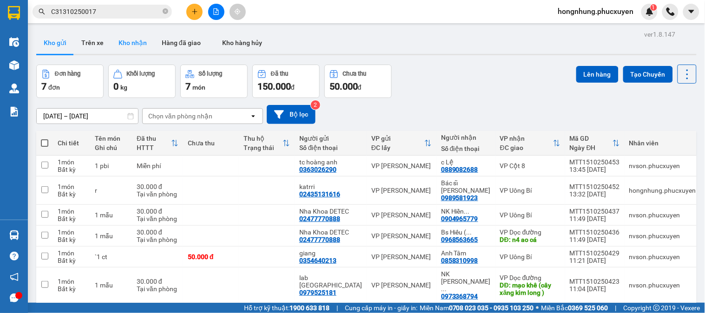
click at [138, 44] on button "Kho nhận" at bounding box center [132, 43] width 43 height 22
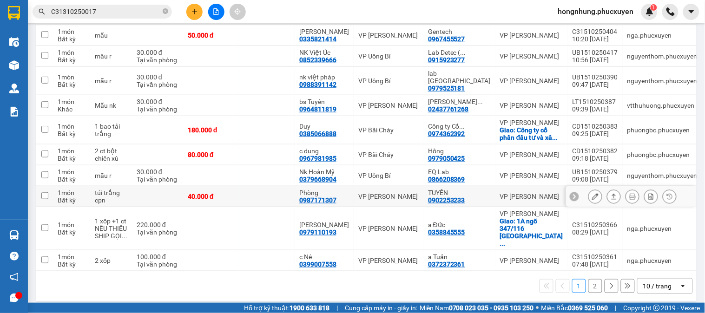
scroll to position [79, 0]
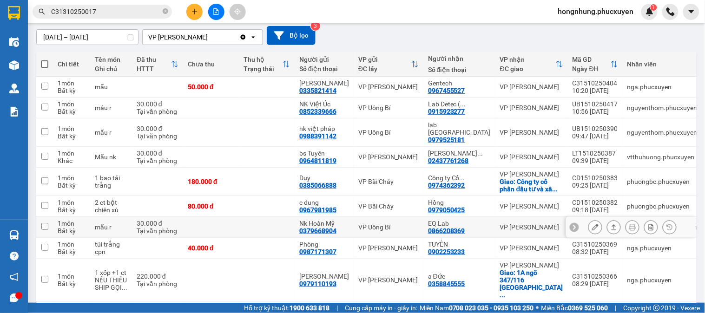
drag, startPoint x: 267, startPoint y: 200, endPoint x: 276, endPoint y: 230, distance: 31.0
click at [276, 230] on td at bounding box center [267, 227] width 56 height 21
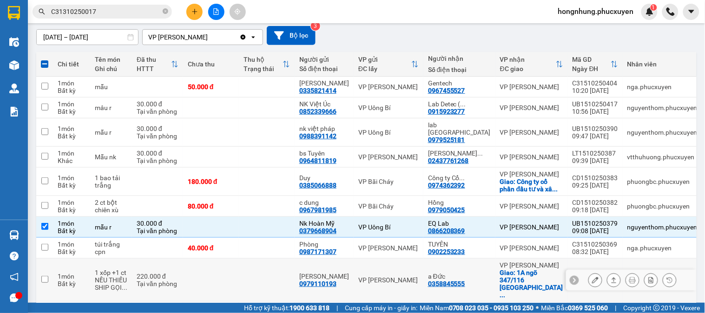
scroll to position [131, 0]
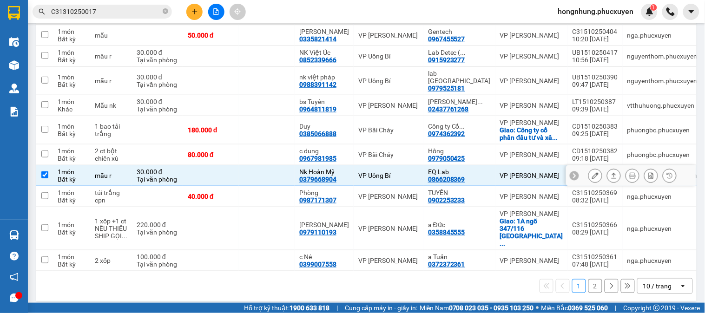
click at [75, 171] on div "1 món" at bounding box center [72, 171] width 28 height 7
checkbox input "false"
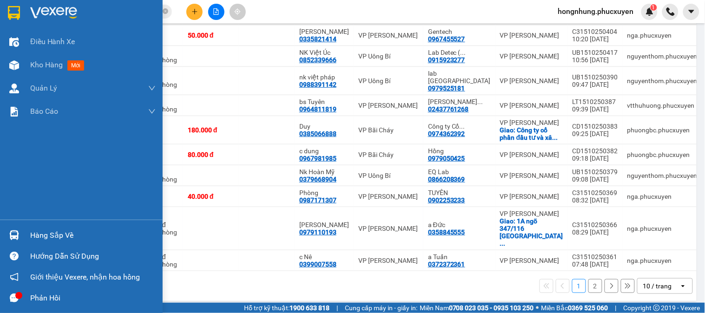
click at [2, 239] on div "Hàng sắp về" at bounding box center [81, 235] width 163 height 21
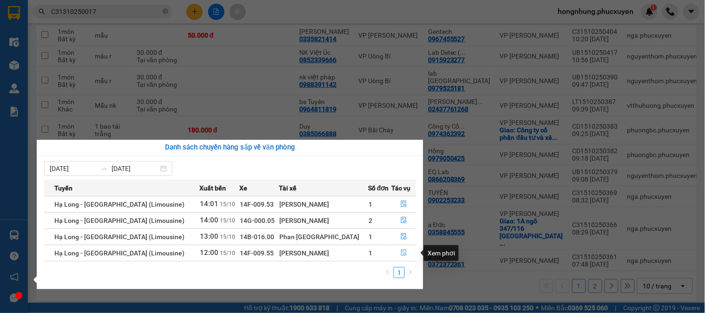
click at [404, 250] on icon "file-done" at bounding box center [404, 253] width 7 height 7
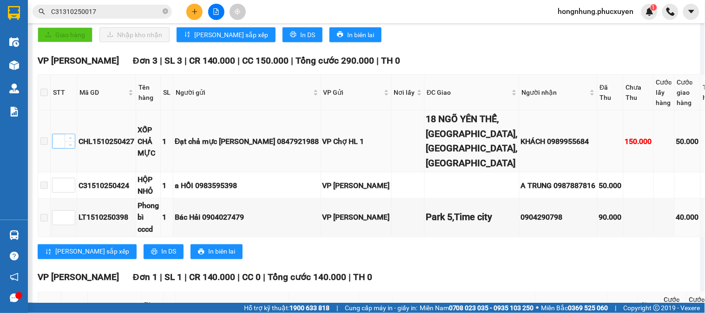
scroll to position [154, 0]
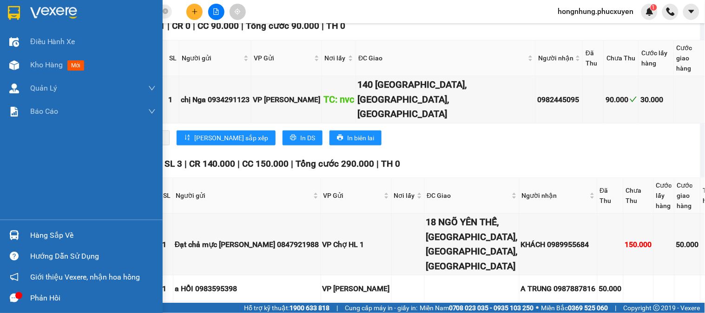
click at [27, 234] on div "Hàng sắp về" at bounding box center [81, 235] width 163 height 21
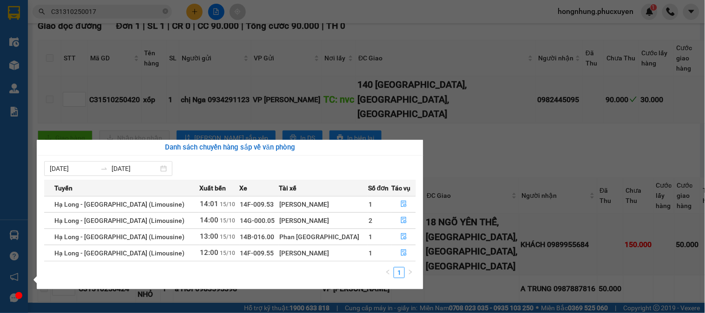
click at [477, 135] on section "Kết quả tìm kiếm ( 1 ) Bộ lọc Mã ĐH Trạng thái Món hàng Thu hộ Tổng cước Chưa c…" at bounding box center [352, 156] width 705 height 313
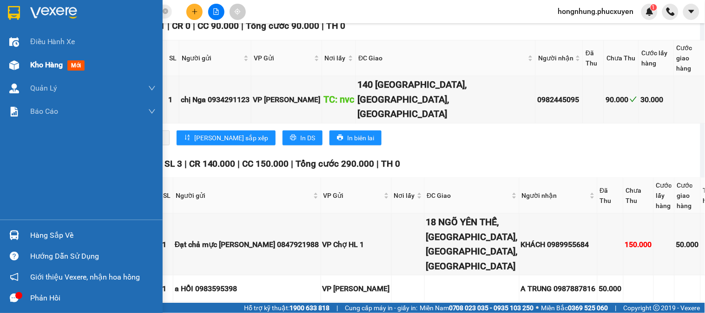
click at [22, 67] on div "Kho hàng mới" at bounding box center [81, 64] width 163 height 23
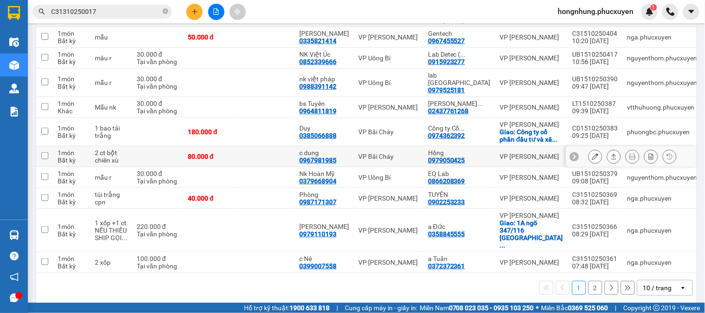
scroll to position [131, 0]
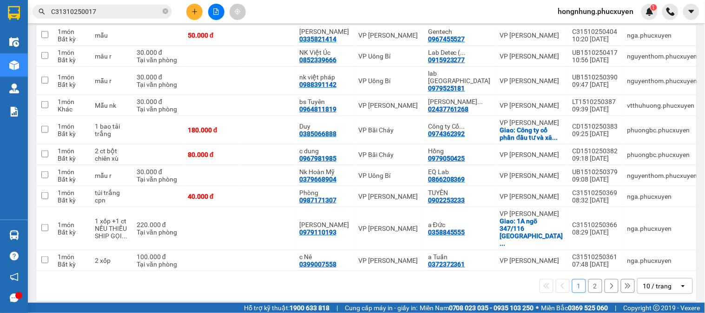
click at [658, 283] on div "10 / trang" at bounding box center [657, 286] width 29 height 9
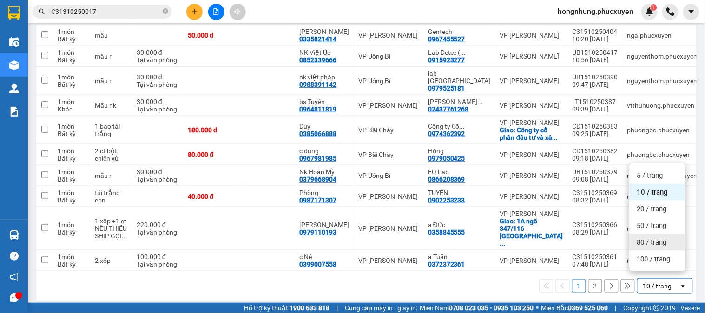
click at [658, 244] on span "80 / trang" at bounding box center [652, 242] width 30 height 9
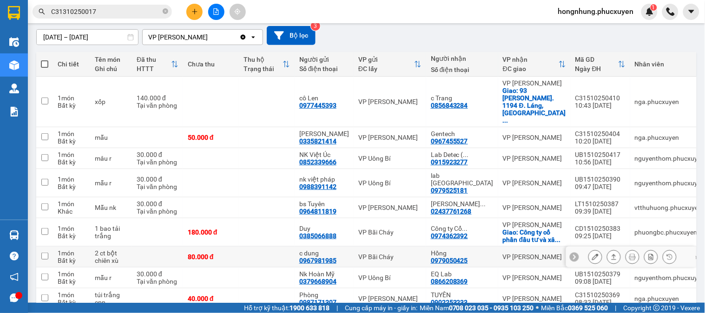
scroll to position [0, 0]
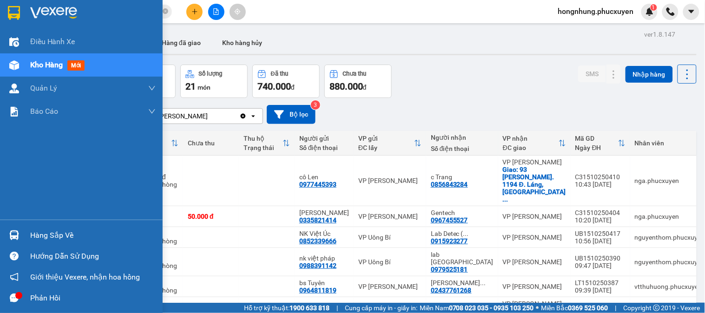
click at [26, 231] on div "Hàng sắp về" at bounding box center [81, 235] width 163 height 21
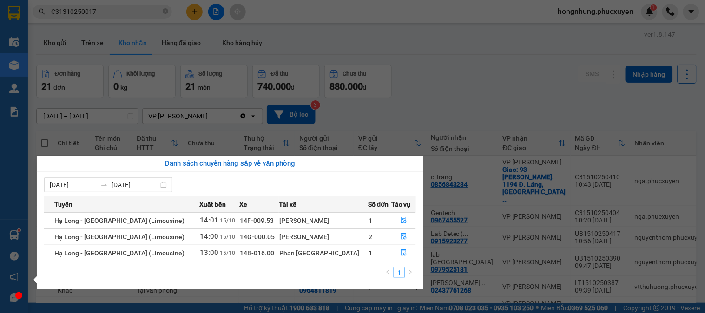
click at [471, 104] on section "Kết quả tìm kiếm ( 1 ) Bộ lọc Mã ĐH Trạng thái Món hàng Thu hộ Tổng cước Chưa c…" at bounding box center [352, 156] width 705 height 313
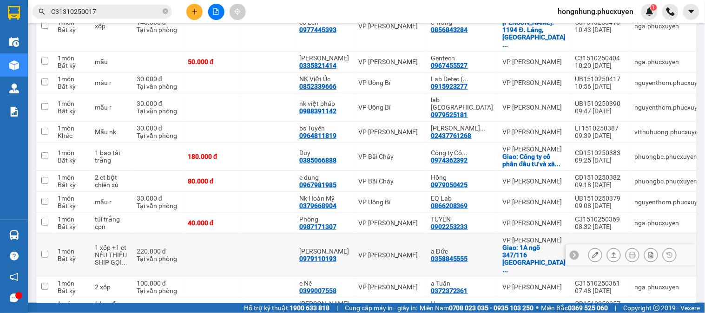
scroll to position [52, 0]
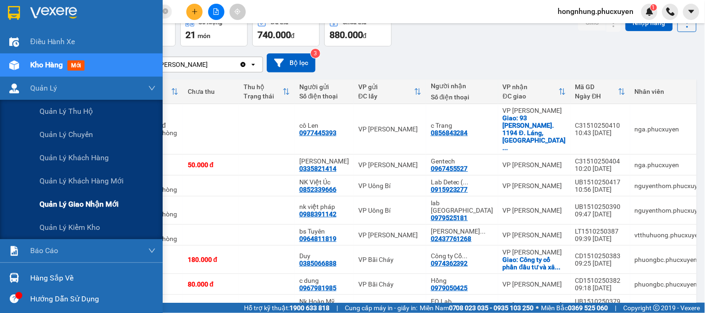
click at [110, 206] on span "Quản lý giao nhận mới" at bounding box center [78, 204] width 79 height 12
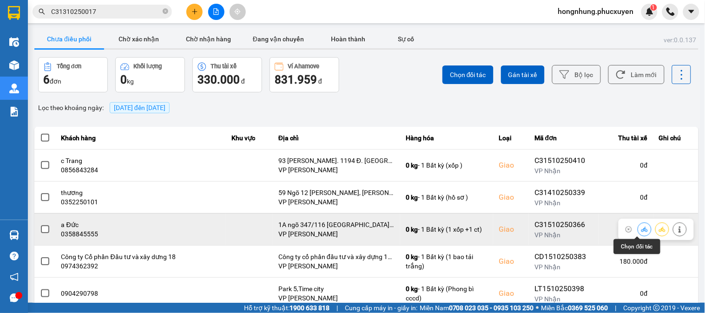
click at [641, 230] on icon at bounding box center [644, 229] width 7 height 7
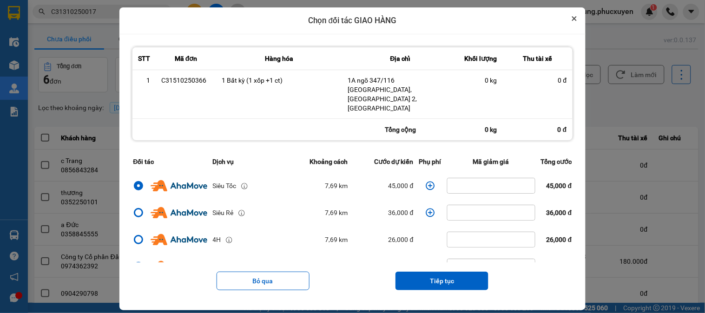
click at [577, 21] on icon "Close" at bounding box center [574, 18] width 5 height 5
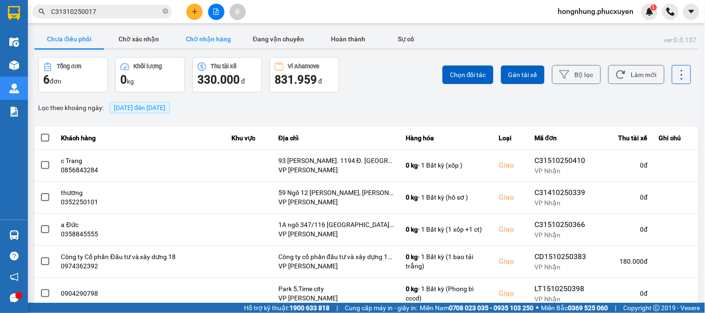
click at [212, 40] on button "Chờ nhận hàng" at bounding box center [209, 39] width 70 height 19
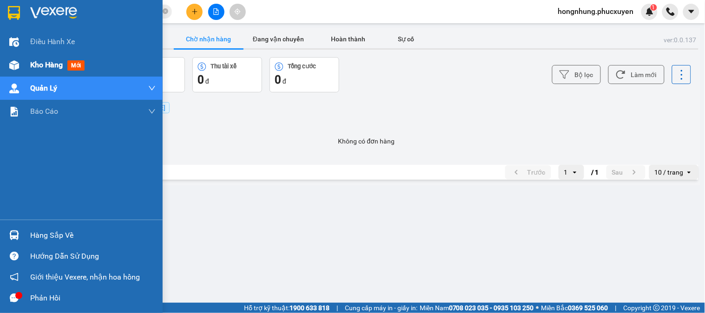
click at [14, 62] on img at bounding box center [14, 65] width 10 height 10
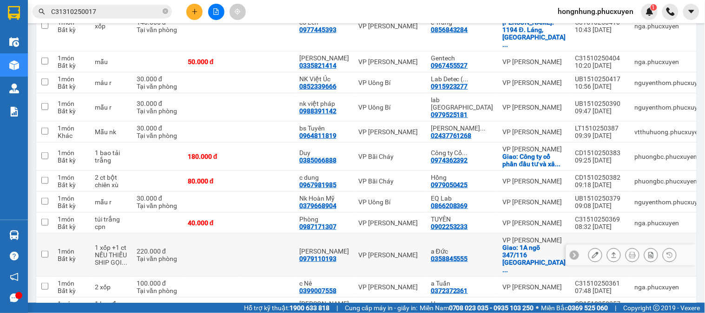
scroll to position [206, 0]
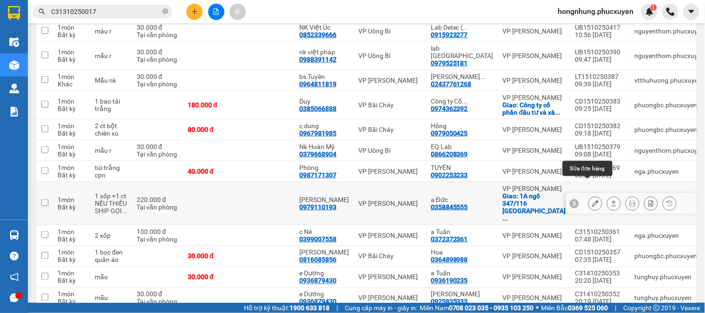
click at [592, 200] on icon at bounding box center [595, 203] width 7 height 7
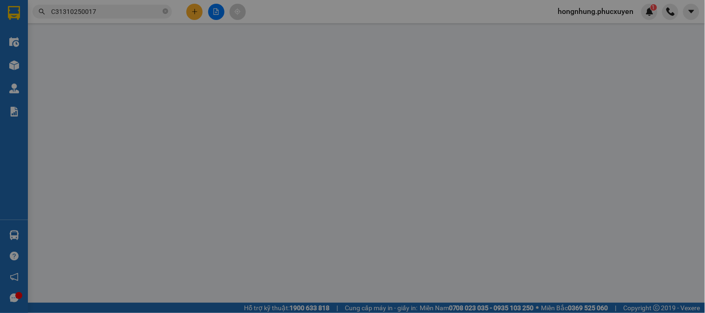
type input "0979110193"
type input "Mie Nguyễn"
type input "0358845555"
type input "a Đức"
checkbox input "true"
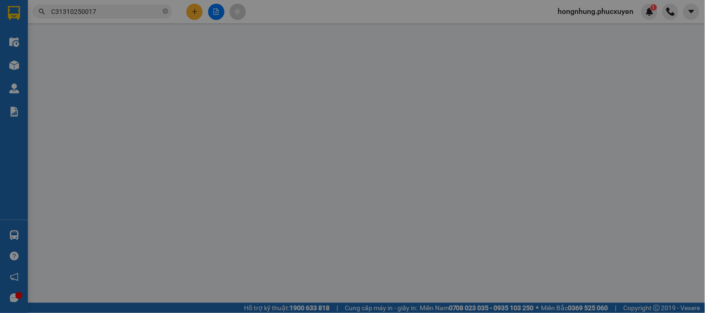
type input "1A ngõ 347/116 Cổ Nhuế, Cổ Nhuế 2, Bắc Từ Liêm"
type input "0"
type input "220.000"
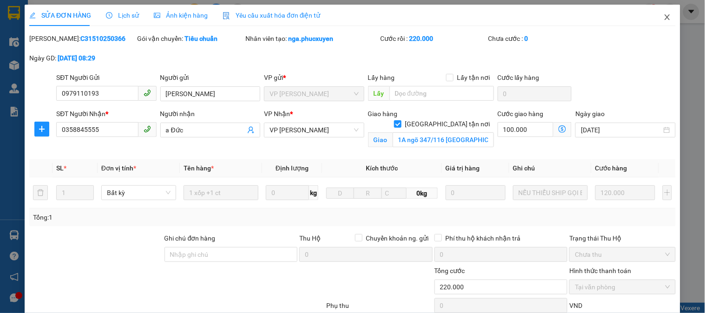
click at [664, 16] on icon "close" at bounding box center [667, 16] width 7 height 7
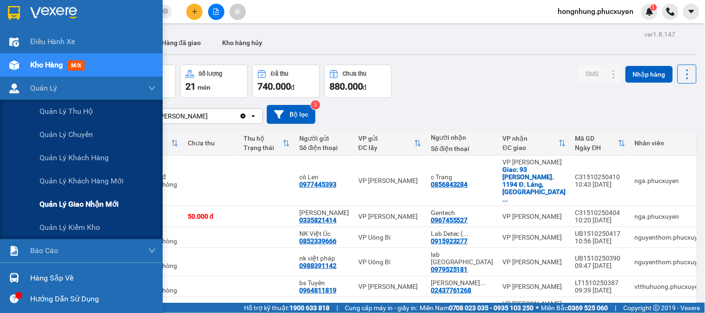
click at [78, 202] on span "Quản lý giao nhận mới" at bounding box center [78, 204] width 79 height 12
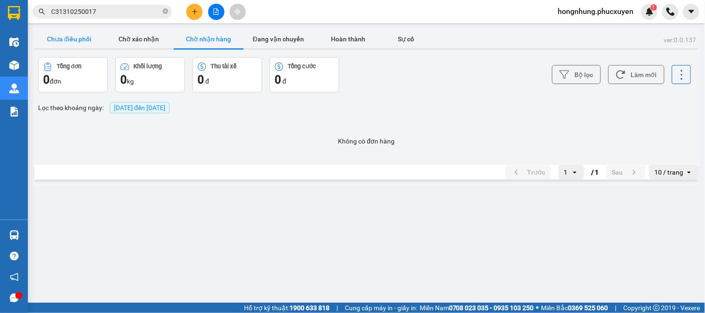
click at [83, 44] on button "Chưa điều phối" at bounding box center [69, 39] width 70 height 19
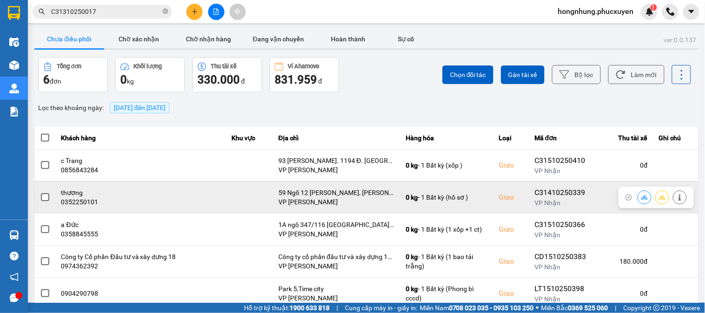
scroll to position [61, 0]
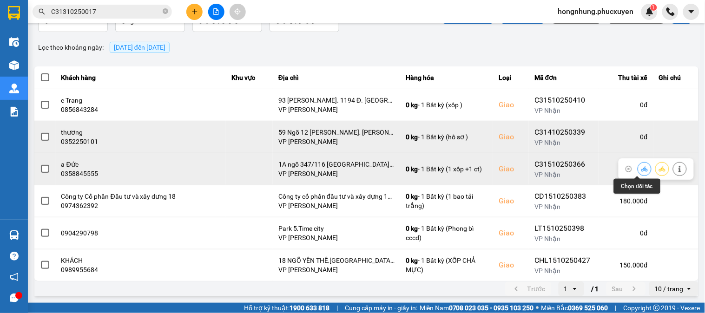
click at [641, 168] on icon at bounding box center [644, 169] width 7 height 7
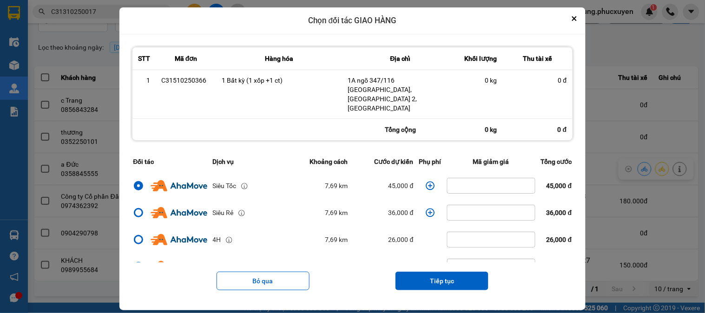
click at [426, 181] on icon "dialog" at bounding box center [430, 185] width 9 height 9
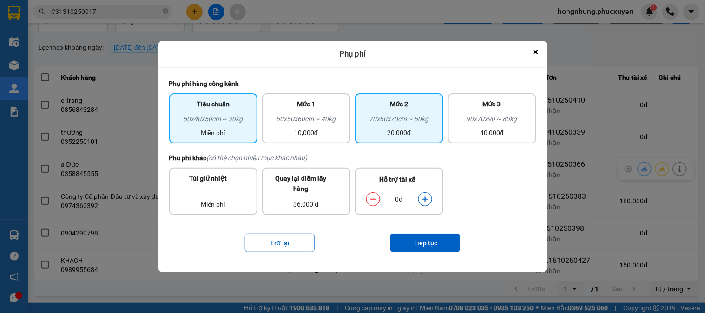
click at [417, 131] on div "20,000đ" at bounding box center [399, 133] width 77 height 10
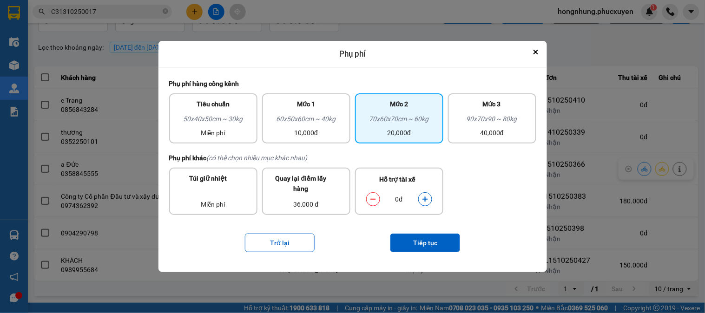
click at [426, 202] on icon "dialog" at bounding box center [425, 199] width 7 height 7
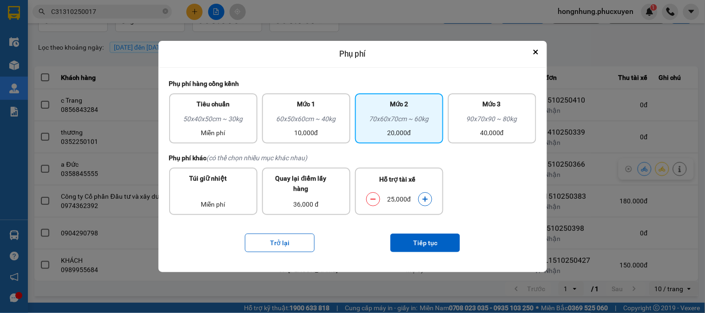
click at [426, 202] on icon "dialog" at bounding box center [425, 199] width 7 height 7
click at [423, 242] on button "Tiếp tục" at bounding box center [425, 243] width 70 height 19
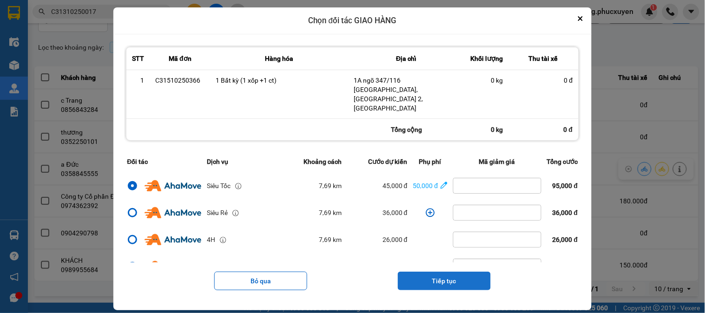
click at [453, 272] on button "Tiếp tục" at bounding box center [444, 281] width 93 height 19
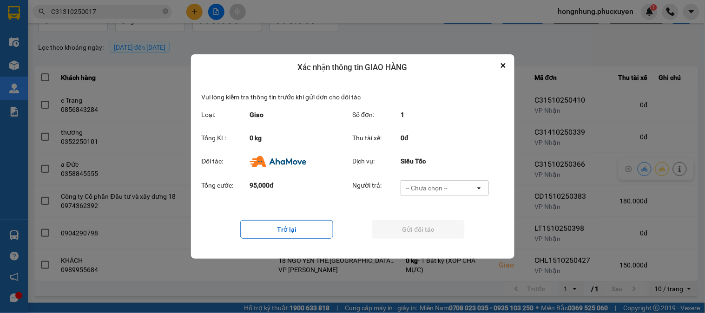
click at [437, 189] on div "-- Chưa chọn --" at bounding box center [427, 188] width 42 height 9
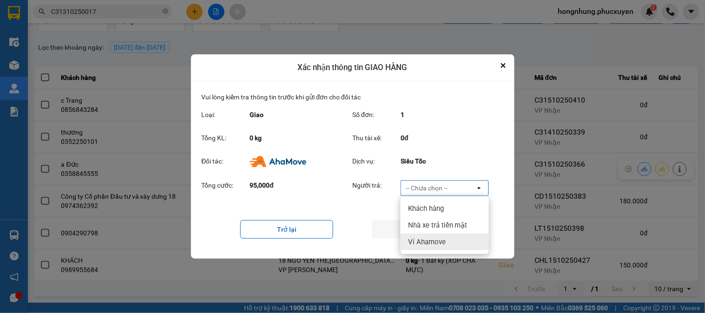
click at [439, 242] on span "Ví Ahamove" at bounding box center [427, 241] width 38 height 9
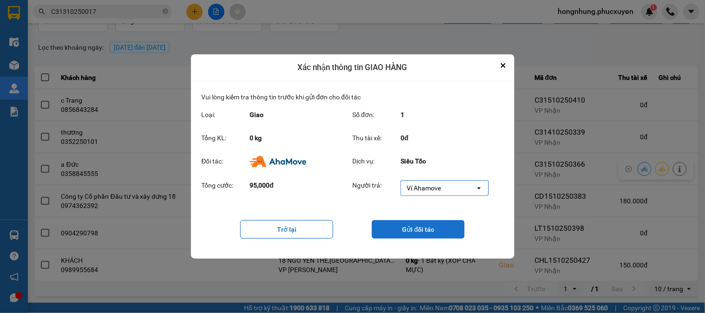
click at [433, 232] on button "Gửi đối tác" at bounding box center [418, 229] width 93 height 19
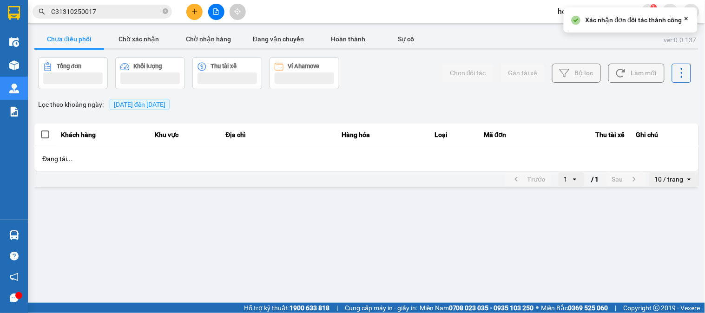
scroll to position [0, 0]
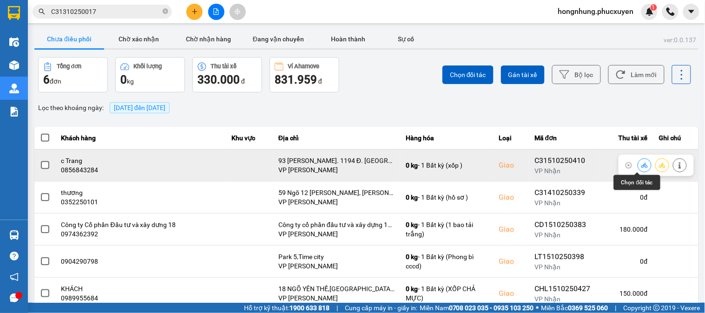
click at [641, 166] on icon at bounding box center [644, 165] width 7 height 7
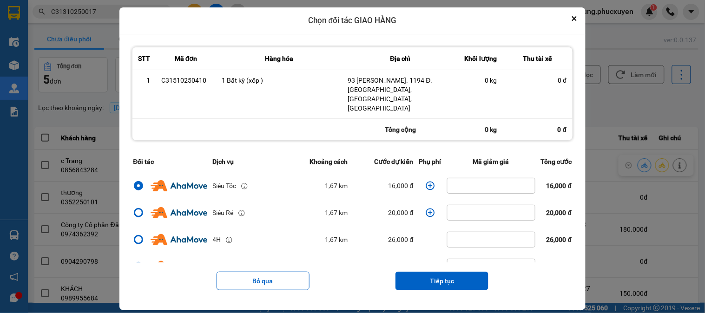
click at [429, 181] on icon "dialog" at bounding box center [430, 185] width 9 height 9
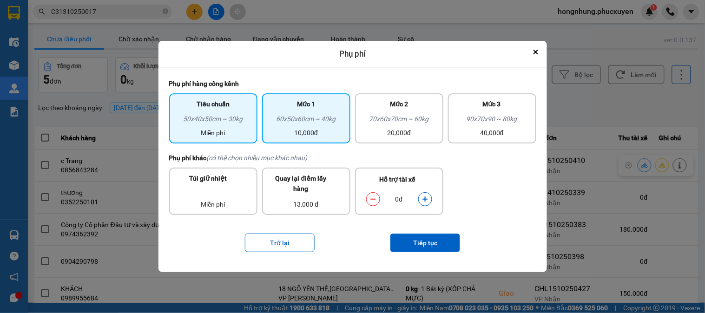
click at [335, 131] on div "10,000đ" at bounding box center [306, 133] width 77 height 10
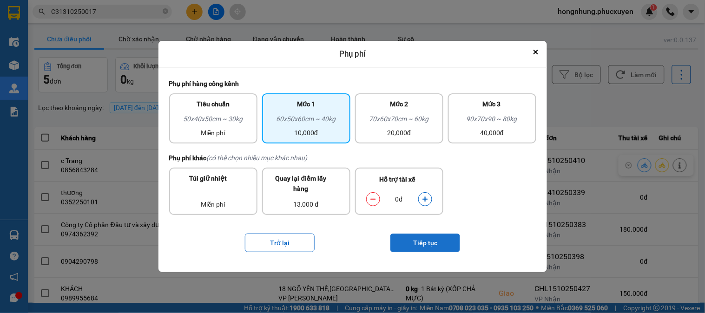
click at [428, 241] on button "Tiếp tục" at bounding box center [425, 243] width 70 height 19
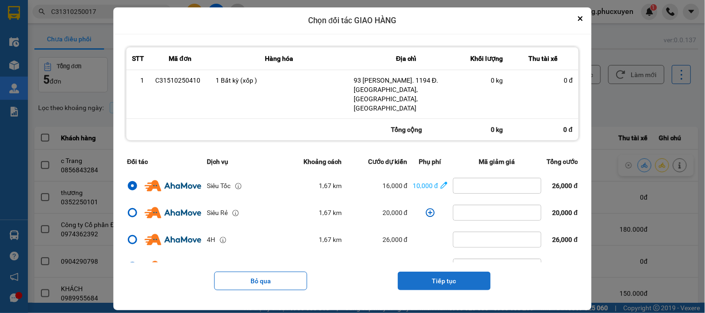
click at [451, 272] on button "Tiếp tục" at bounding box center [444, 281] width 93 height 19
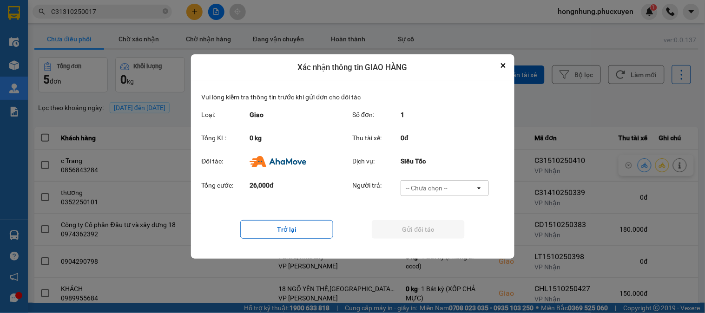
click at [453, 188] on div "-- Chưa chọn --" at bounding box center [438, 188] width 74 height 15
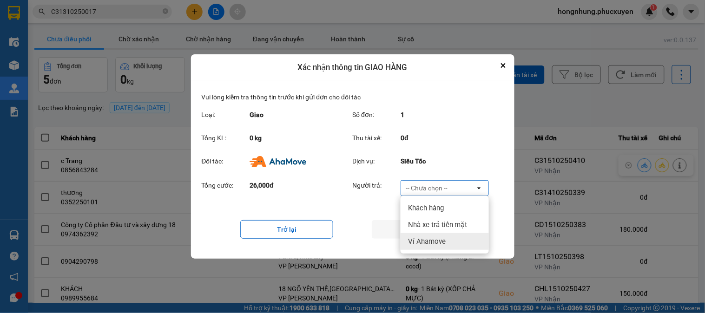
click at [430, 243] on span "Ví Ahamove" at bounding box center [427, 241] width 38 height 9
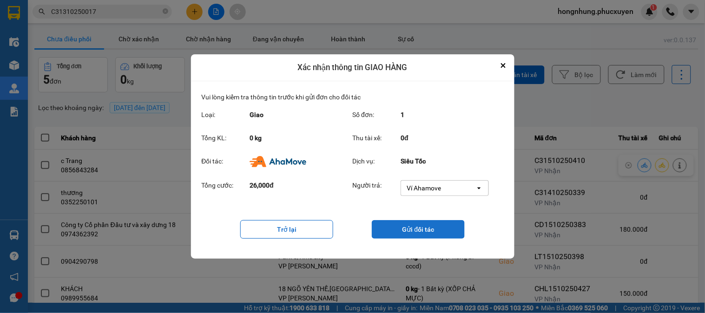
click at [428, 233] on button "Gửi đối tác" at bounding box center [418, 229] width 93 height 19
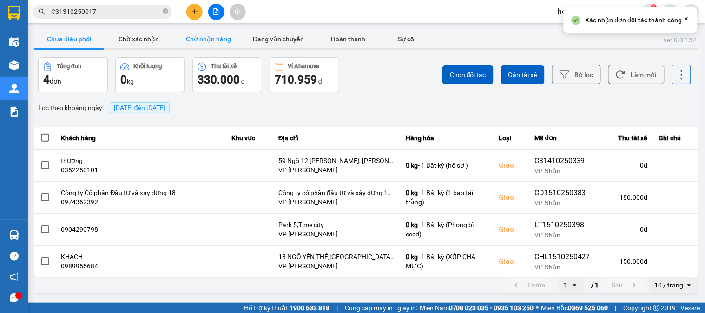
click at [204, 38] on button "Chờ nhận hàng" at bounding box center [209, 39] width 70 height 19
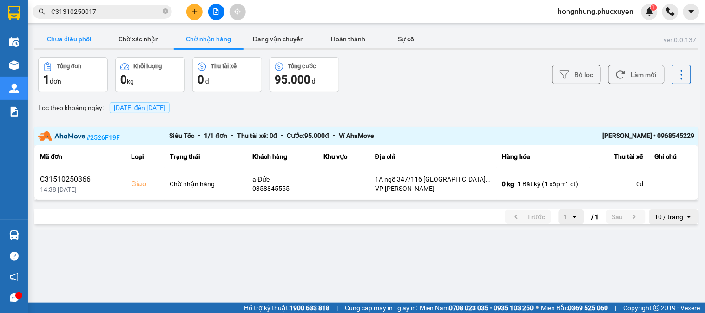
click at [63, 36] on button "Chưa điều phối" at bounding box center [69, 39] width 70 height 19
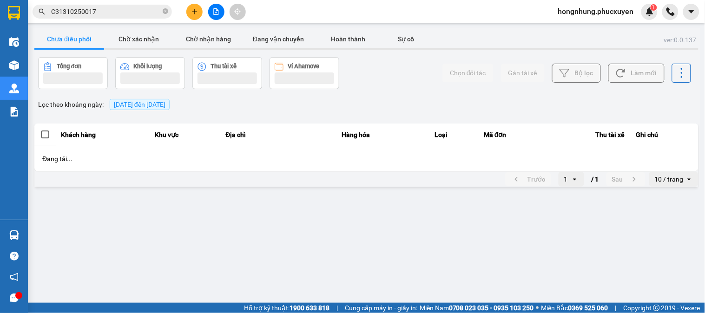
click at [63, 36] on button "Chưa điều phối" at bounding box center [69, 39] width 70 height 19
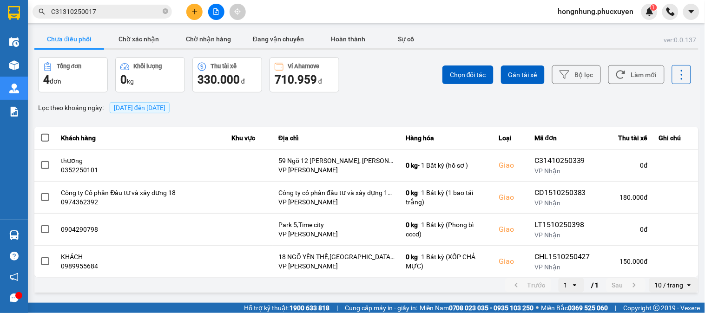
click at [63, 36] on button "Chưa điều phối" at bounding box center [69, 39] width 70 height 19
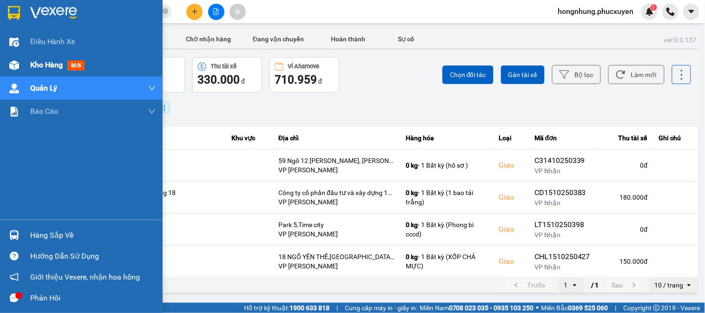
click at [16, 64] on img at bounding box center [14, 65] width 10 height 10
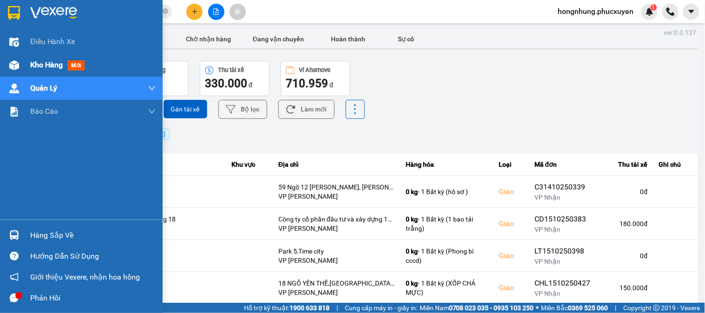
click at [16, 64] on img at bounding box center [14, 65] width 10 height 10
click at [16, 63] on img at bounding box center [14, 65] width 10 height 10
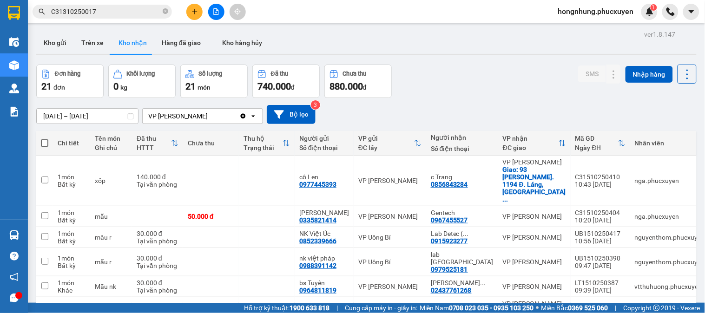
click at [503, 85] on div "Đơn hàng 21 đơn Khối lượng 0 kg Số lượng 21 món Đã thu 740.000 đ Chưa thu 880.0…" at bounding box center [366, 81] width 660 height 33
click at [66, 44] on button "Kho gửi" at bounding box center [55, 43] width 38 height 22
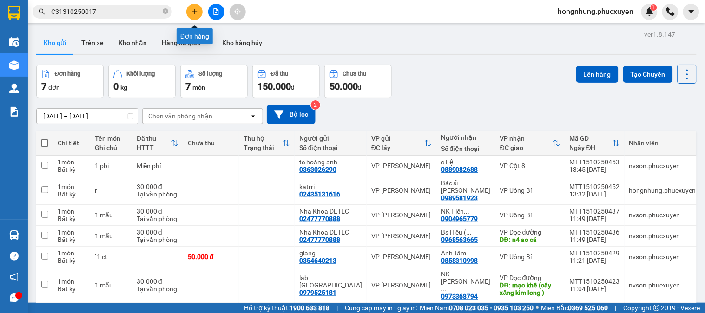
click at [197, 13] on icon "plus" at bounding box center [194, 11] width 7 height 7
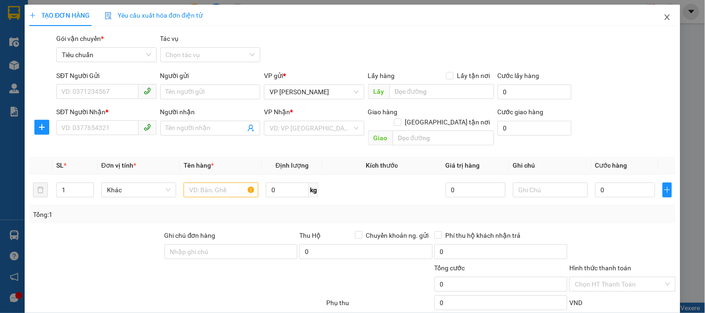
click at [664, 20] on icon "close" at bounding box center [666, 17] width 5 height 6
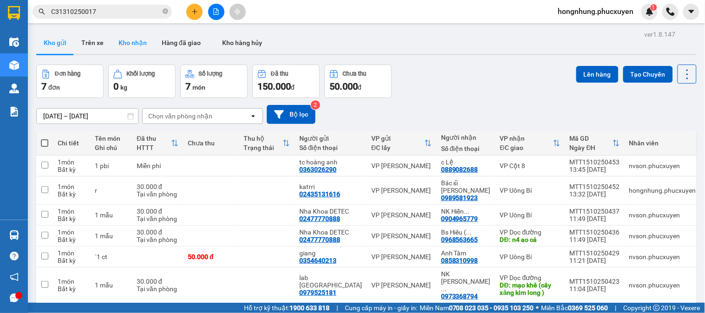
click at [137, 41] on button "Kho nhận" at bounding box center [132, 43] width 43 height 22
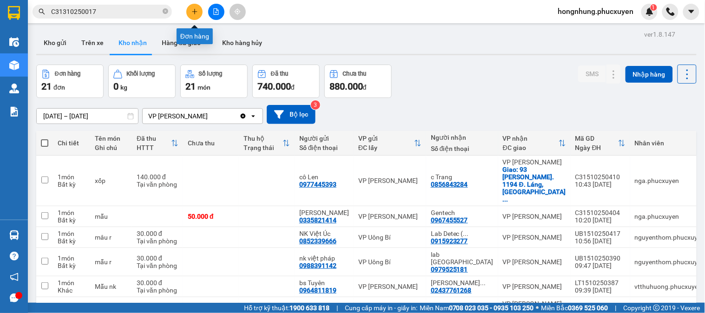
click at [196, 14] on icon "plus" at bounding box center [194, 11] width 7 height 7
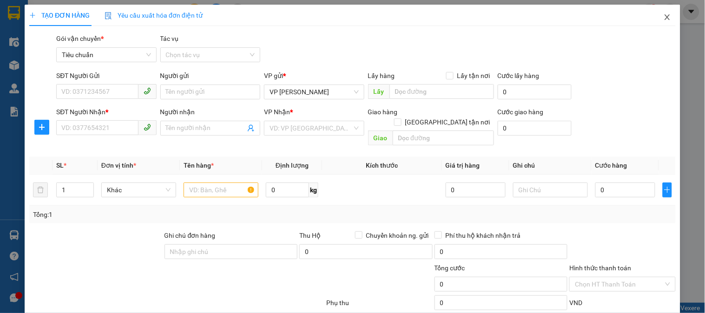
click at [664, 16] on icon "close" at bounding box center [667, 16] width 7 height 7
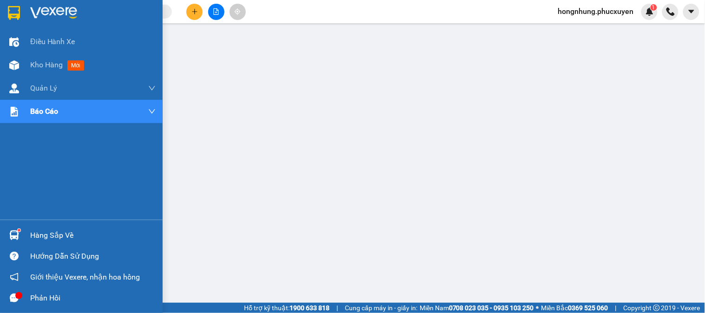
click at [21, 232] on div at bounding box center [14, 235] width 16 height 16
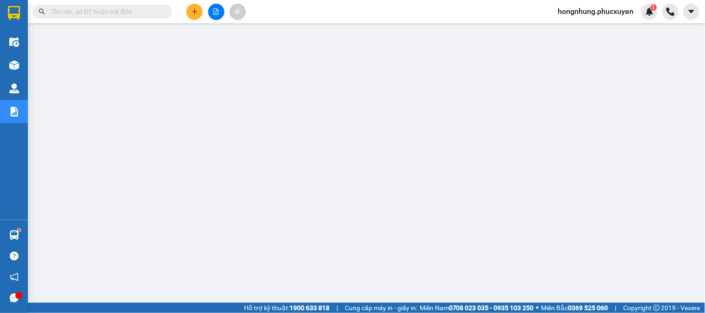
click at [137, 9] on input "text" at bounding box center [106, 12] width 110 height 10
paste input "CD0910250469"
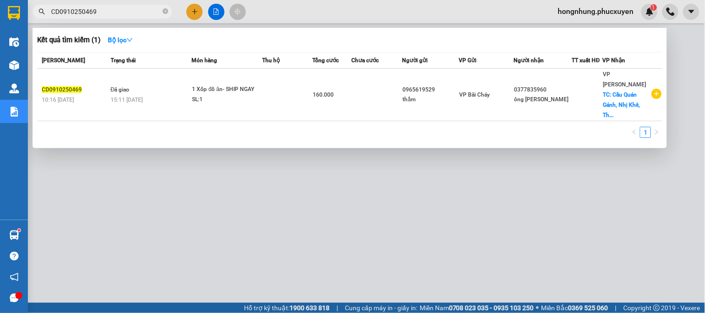
type input "CD0910250469"
click at [283, 84] on td at bounding box center [288, 95] width 50 height 53
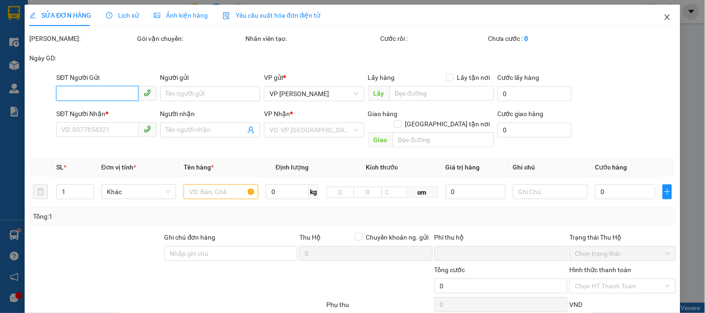
type input "0965619529"
type input "thắm"
type input "0377835960"
type input "ông Nguyên"
checkbox input "true"
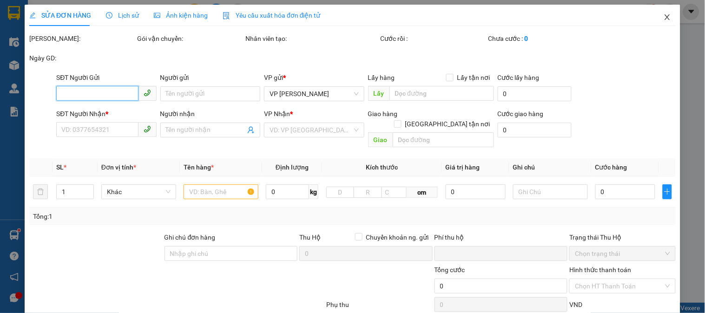
type input "Cầu Quán Gánh, Nhị Khê, Thường Tín, Hà Nội"
type input "110.000"
type input "0"
type input "160.000"
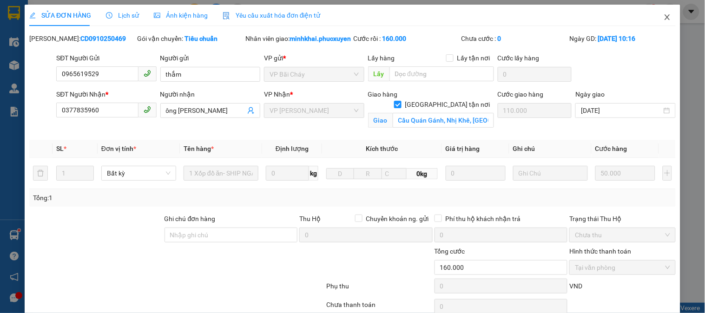
click at [664, 15] on icon "close" at bounding box center [667, 16] width 7 height 7
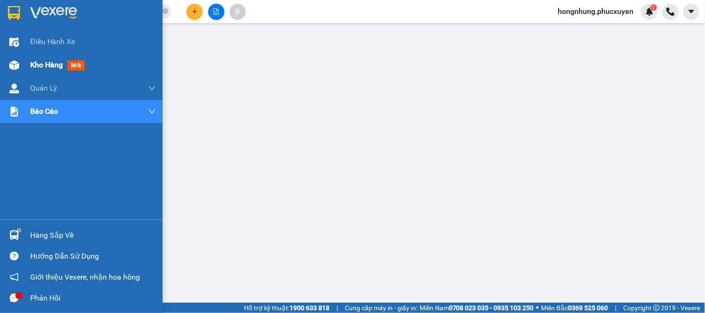
click at [26, 68] on div "Kho hàng mới" at bounding box center [81, 64] width 163 height 23
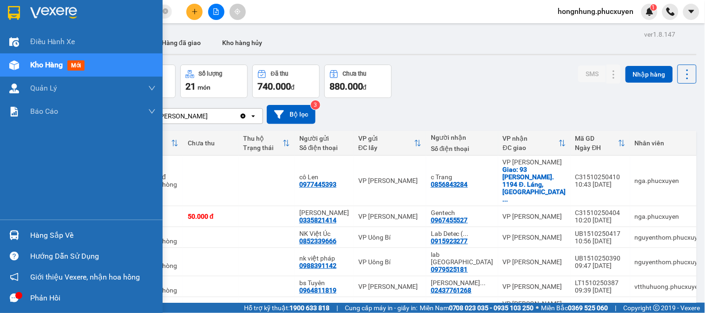
click at [25, 230] on div "Hàng sắp về" at bounding box center [81, 235] width 163 height 21
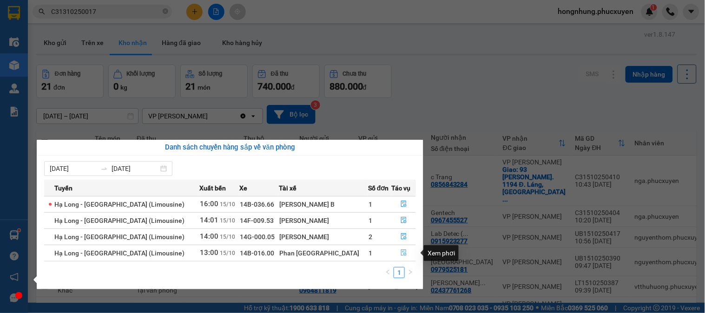
click at [401, 254] on icon "file-done" at bounding box center [404, 253] width 6 height 7
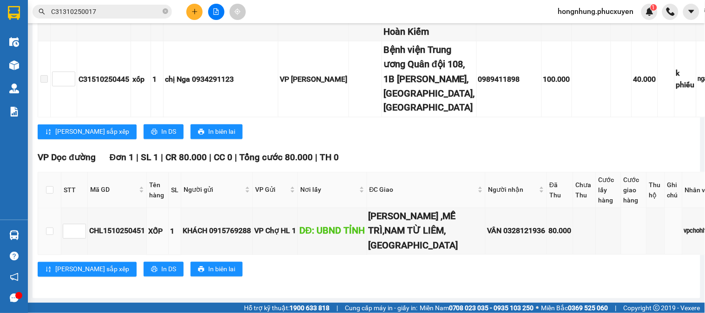
scroll to position [414, 0]
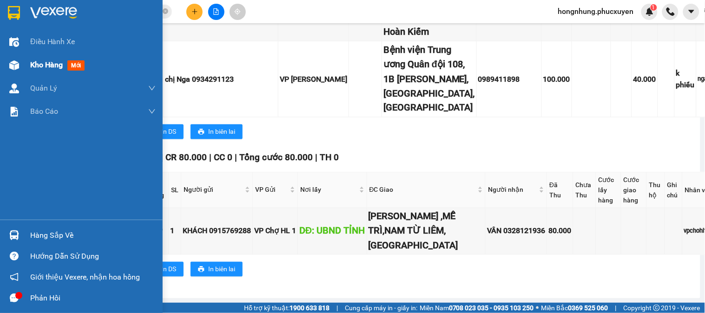
click at [44, 64] on span "Kho hàng" at bounding box center [46, 64] width 33 height 9
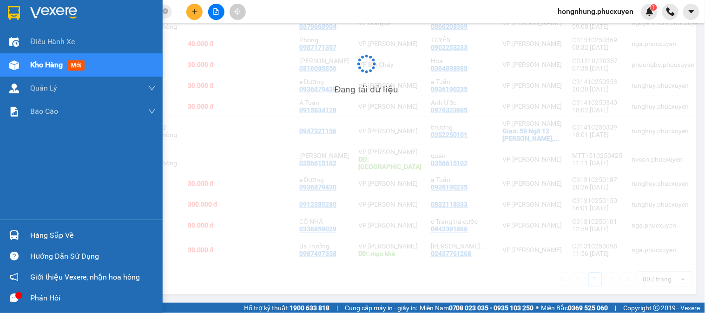
scroll to position [299, 0]
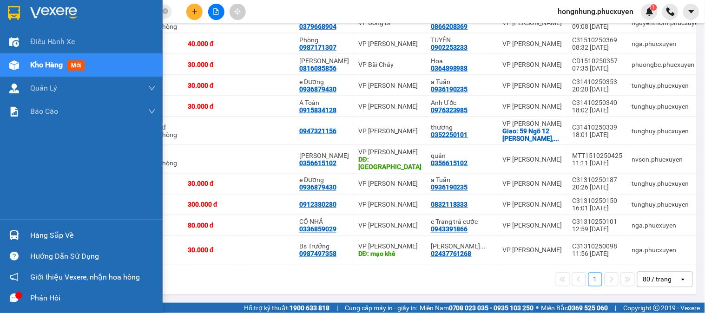
click at [13, 242] on div at bounding box center [14, 235] width 16 height 16
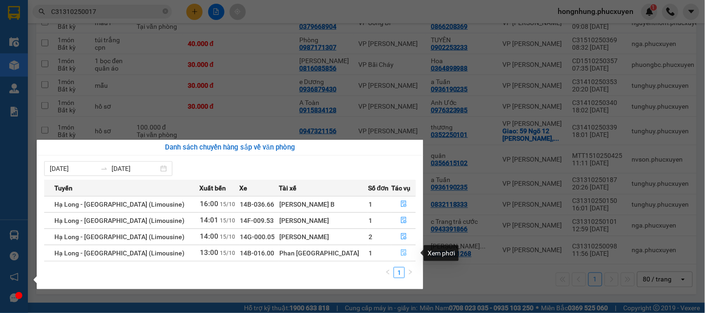
click at [401, 253] on icon "file-done" at bounding box center [404, 253] width 7 height 7
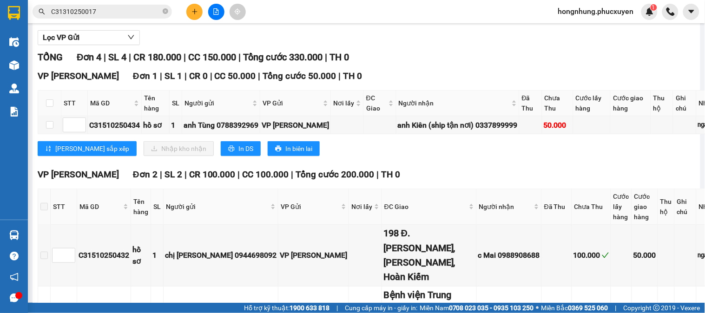
scroll to position [53, 0]
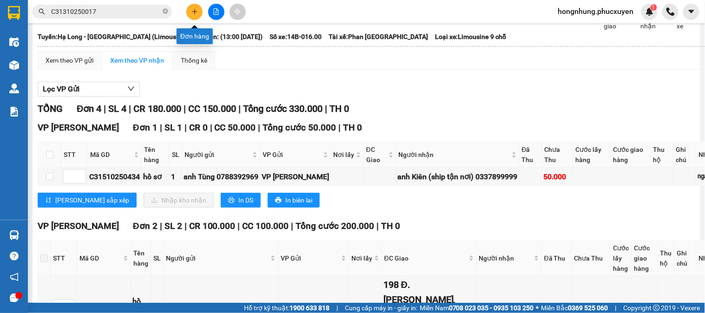
click at [198, 10] on button at bounding box center [194, 12] width 16 height 16
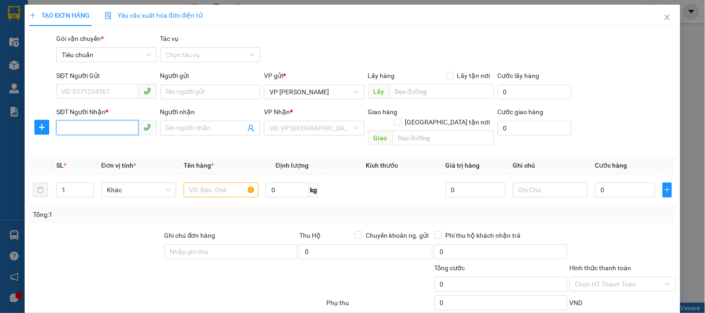
click at [128, 128] on input "SĐT Người Nhận *" at bounding box center [97, 127] width 82 height 15
type input "0906315658"
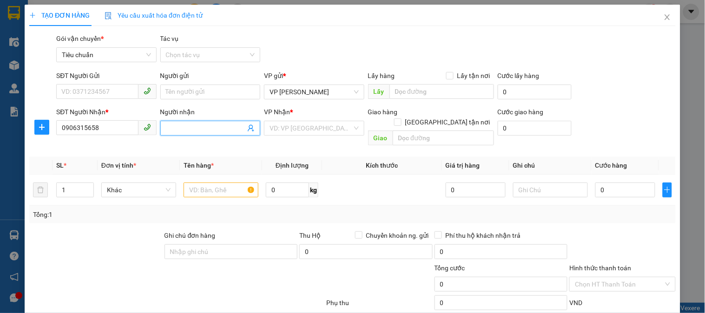
click at [191, 130] on input "Người nhận" at bounding box center [205, 128] width 79 height 10
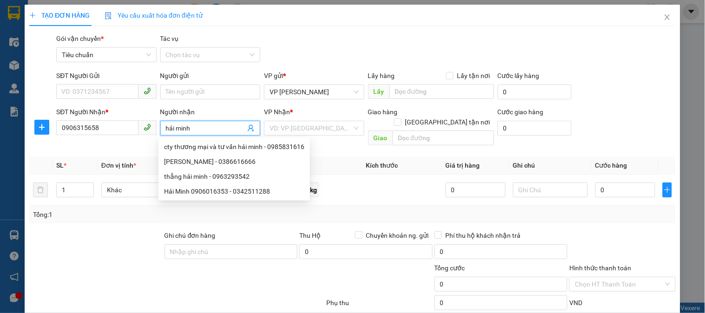
type input "hải minh"
click at [603, 90] on div "SĐT Người Gửi VD: 0371234567 Người gửi Tên người gửi VP gửi * VP Dương Đình Ngh…" at bounding box center [365, 87] width 623 height 33
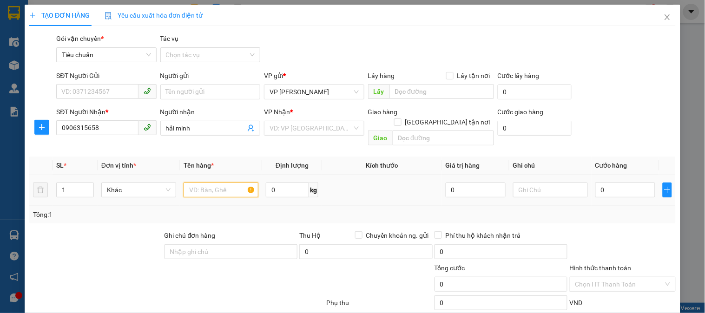
click at [219, 183] on input "text" at bounding box center [221, 190] width 75 height 15
type input "1 bọc đen"
click at [605, 183] on input "0" at bounding box center [625, 190] width 60 height 15
type input "3"
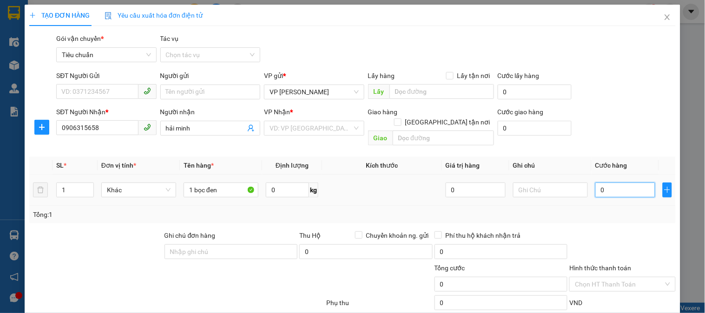
type input "3"
type input "30"
click at [631, 210] on div "Tổng: 1" at bounding box center [352, 215] width 639 height 10
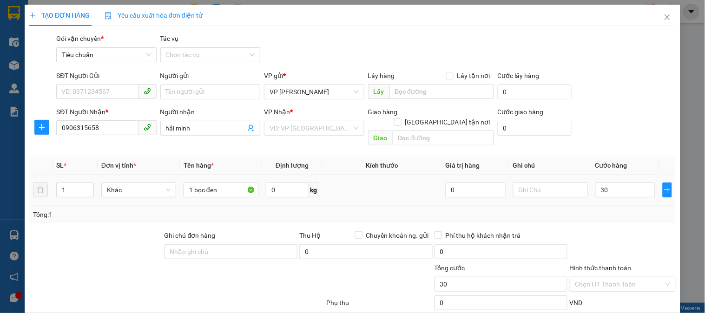
type input "30.000"
click at [225, 183] on input "1 bọc đen" at bounding box center [221, 190] width 75 height 15
type input "1 bọc đen bé"
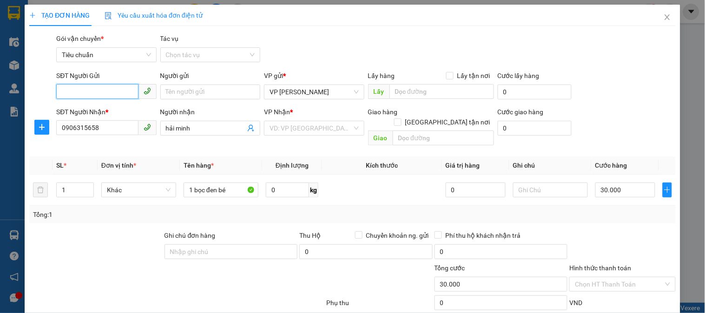
click at [114, 90] on input "SĐT Người Gửi" at bounding box center [97, 91] width 82 height 15
type input "0987801053"
click at [99, 112] on div "0987801053 - c Hiền" at bounding box center [105, 110] width 88 height 10
type input "c Hiền"
type input "0987801053"
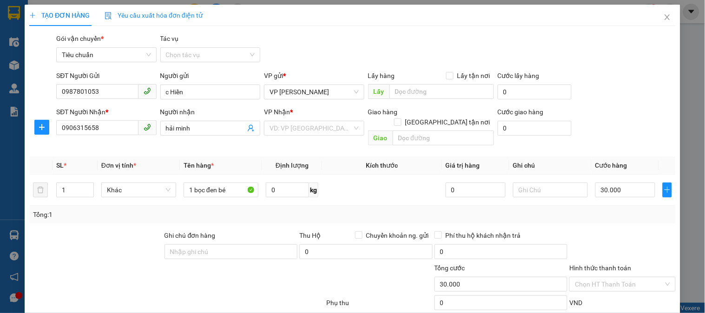
click at [623, 216] on div "Transit Pickup Surcharge Ids Transit Deliver Surcharge Ids Transit Deliver Surc…" at bounding box center [352, 208] width 646 height 350
click at [602, 216] on div "Transit Pickup Surcharge Ids Transit Deliver Surcharge Ids Transit Deliver Surc…" at bounding box center [352, 208] width 646 height 350
click at [320, 127] on input "search" at bounding box center [311, 128] width 82 height 14
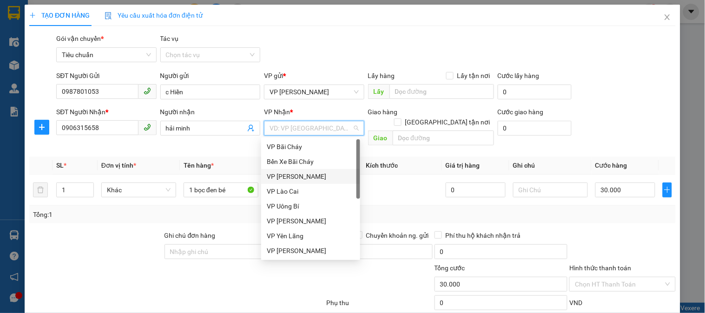
click at [299, 178] on div "VP [PERSON_NAME]" at bounding box center [311, 176] width 88 height 10
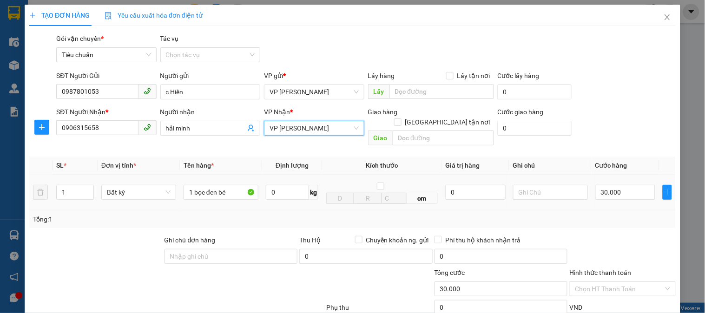
scroll to position [82, 0]
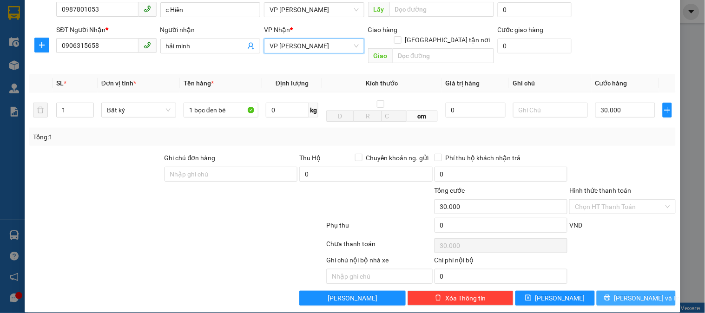
click at [631, 293] on span "[PERSON_NAME] và In" at bounding box center [646, 298] width 65 height 10
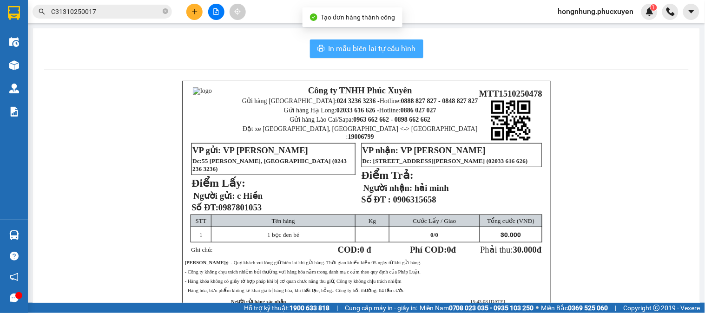
click at [329, 53] on span "In mẫu biên lai tự cấu hình" at bounding box center [372, 49] width 87 height 12
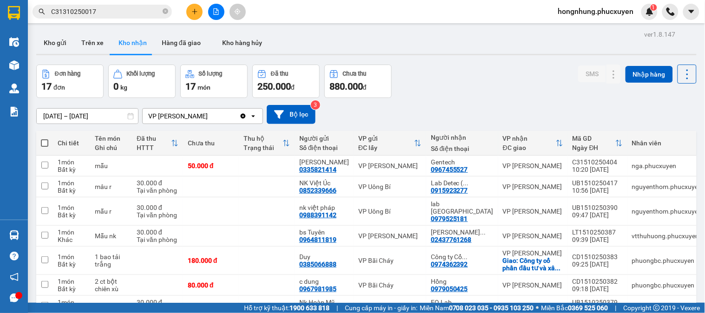
click at [507, 108] on div "13/10/2025 – 15/10/2025 Press the down arrow key to interact with the calendar …" at bounding box center [366, 114] width 660 height 19
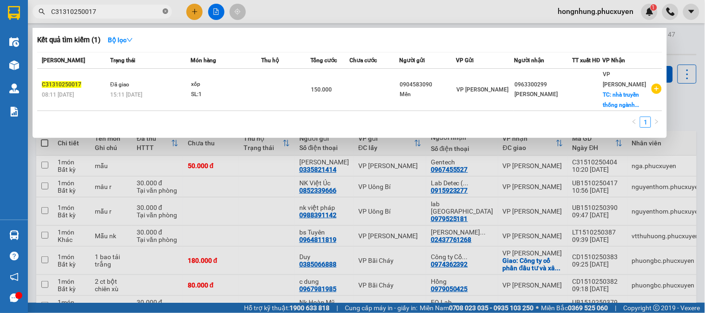
click at [166, 11] on icon "close-circle" at bounding box center [166, 11] width 6 height 6
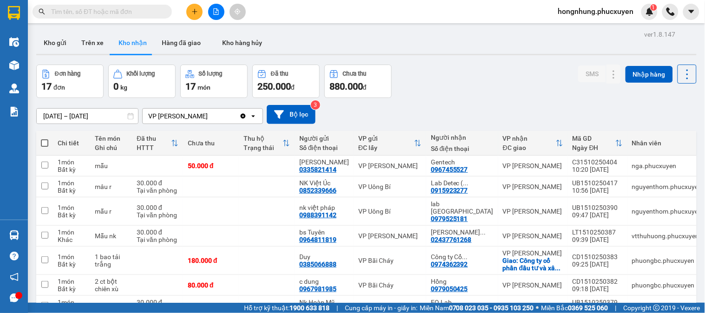
paste input "C30110250392"
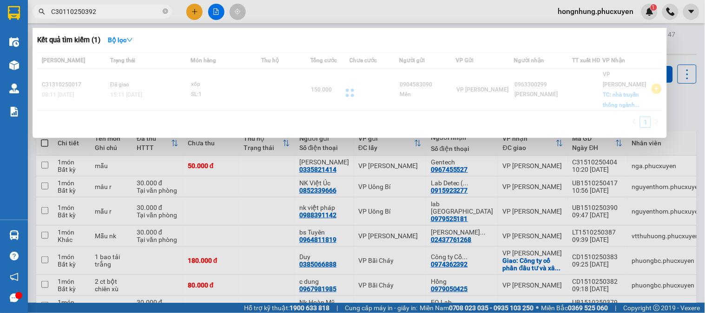
type input "C30110250392"
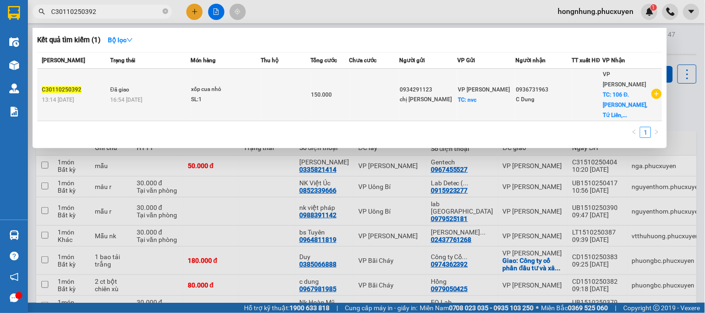
click at [332, 92] on span "150.000" at bounding box center [321, 95] width 21 height 7
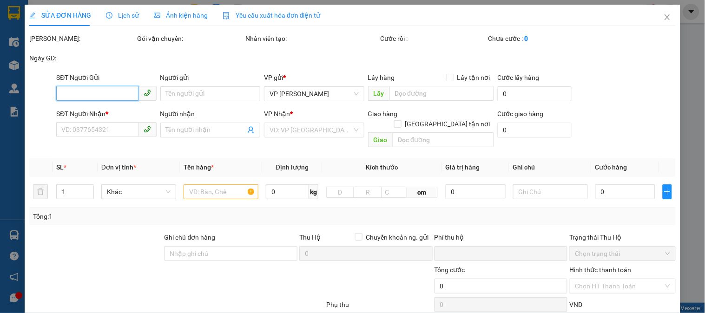
type input "0934291123"
type input "chị Nga"
checkbox input "true"
type input "nvc"
type input "20.000"
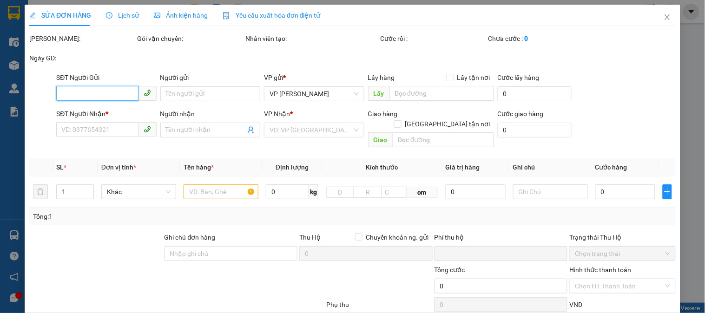
type input "0936731963"
type input "C Dung"
checkbox input "true"
type input "106 Đ. Xuân Diệu, Tứ Liên, Tây Hồ"
type input "80.000"
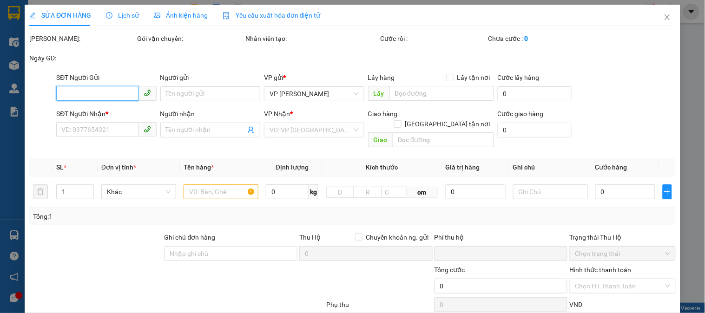
type input "0"
type input "150.000"
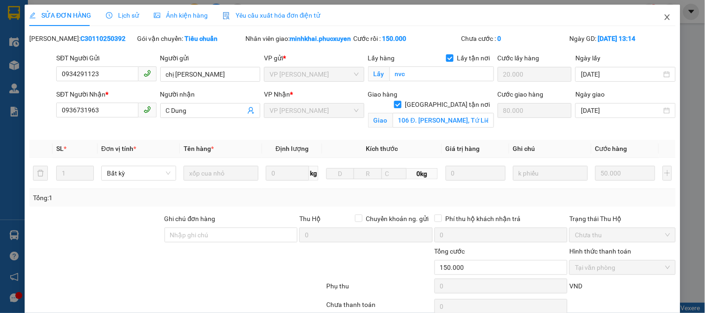
drag, startPoint x: 660, startPoint y: 15, endPoint x: 474, endPoint y: 0, distance: 186.9
click at [664, 15] on icon "close" at bounding box center [667, 16] width 7 height 7
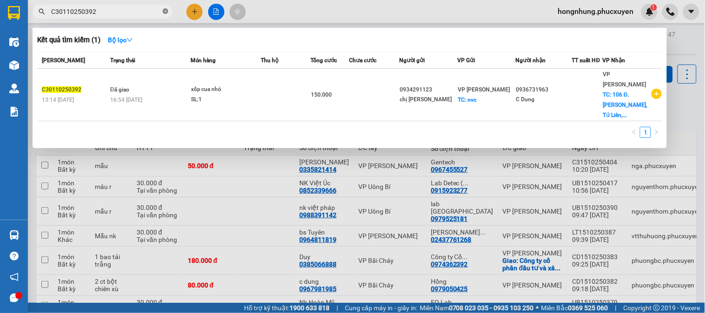
click at [165, 10] on icon "close-circle" at bounding box center [166, 11] width 6 height 6
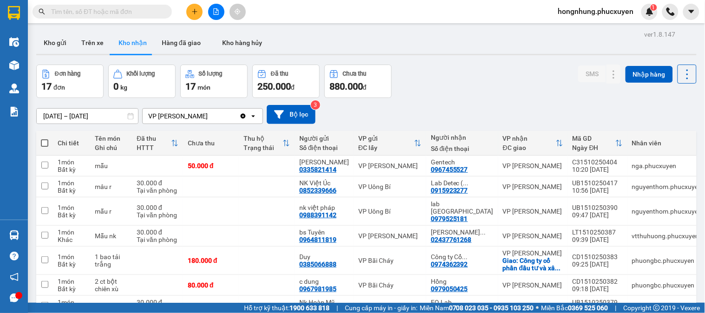
paste input "C30110250397"
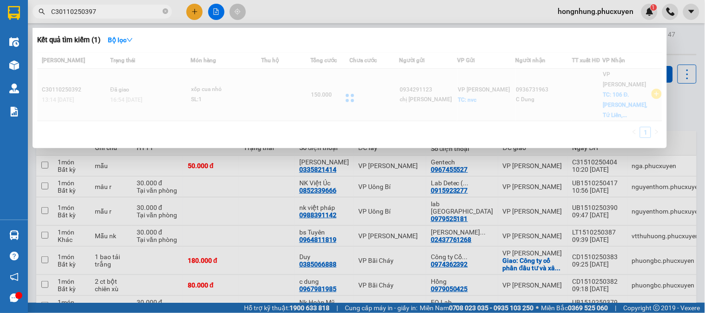
type input "C30110250397"
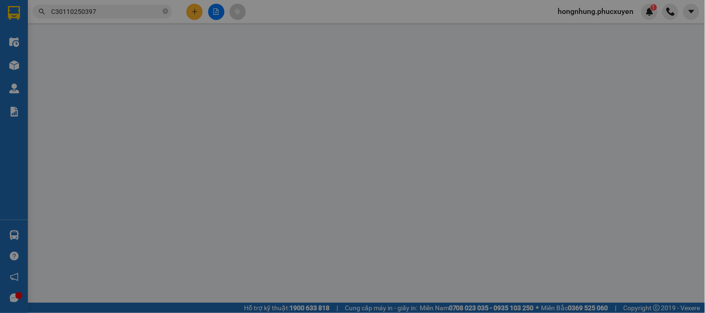
type input "0913262358"
type input "a NInh"
type input "0905692586"
type input "khách"
checkbox input "true"
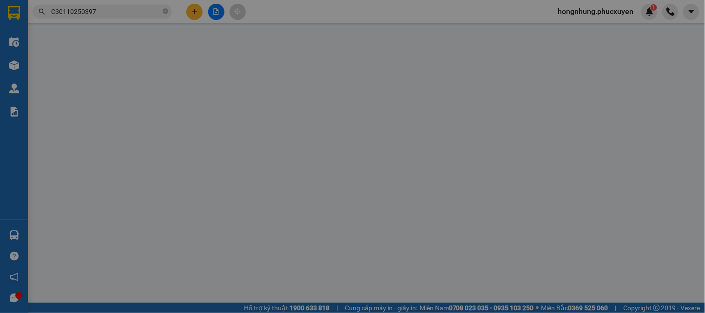
type input "334 P. Kim Ngưu, Minh Khai, Hai Bà Trưng, Hà Nội 100000, Việt Nam"
type input "40.000"
type input "0"
type input "110.000"
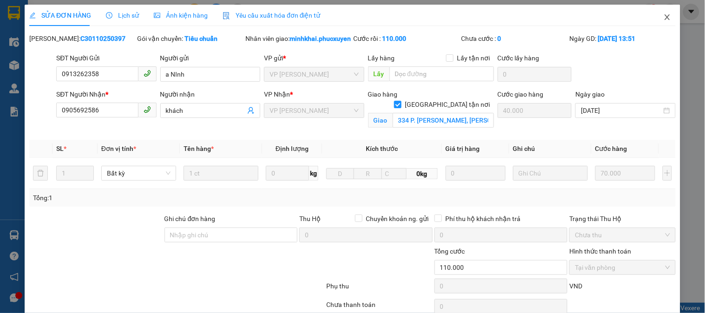
click at [664, 16] on icon "close" at bounding box center [666, 17] width 5 height 6
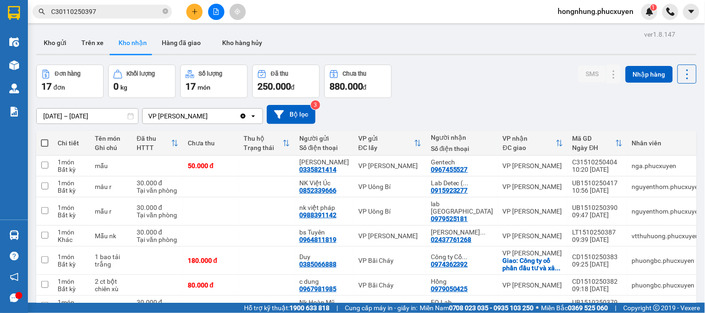
click at [161, 12] on span "C30110250397" at bounding box center [102, 12] width 139 height 14
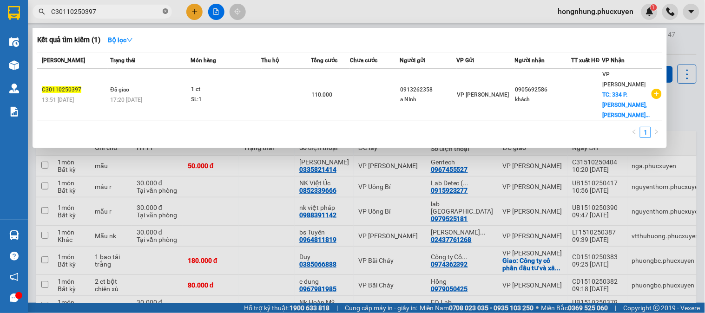
click at [165, 13] on icon "close-circle" at bounding box center [166, 11] width 6 height 6
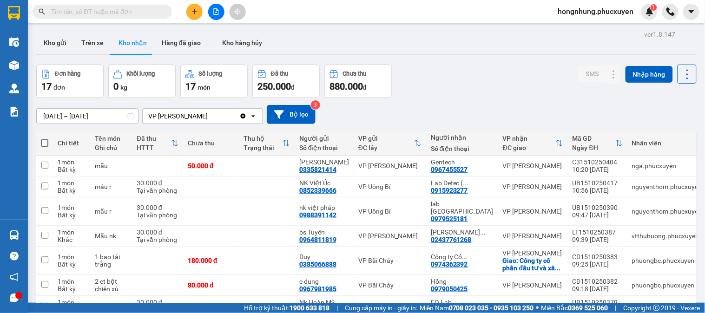
paste input "C30110250448"
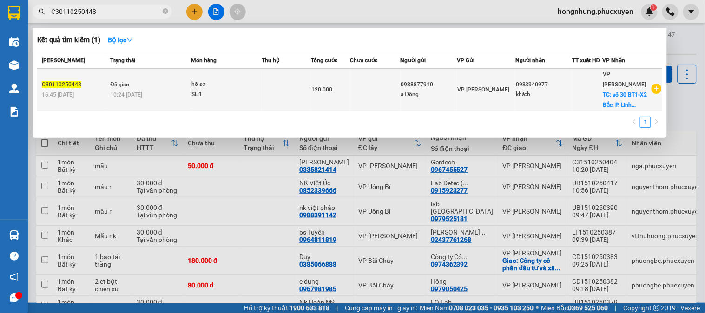
type input "C30110250448"
click at [363, 92] on td at bounding box center [375, 90] width 50 height 42
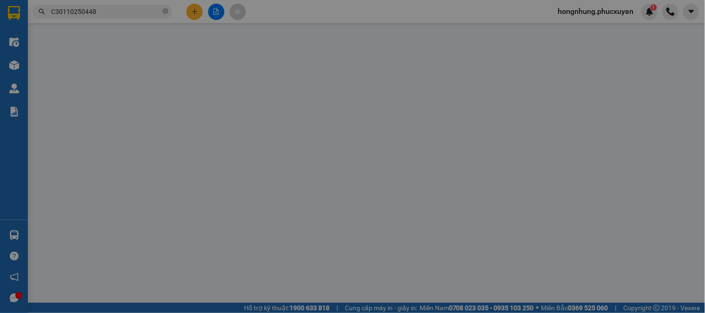
type input "0988877910"
type input "a Đông"
type input "0983940977"
type input "khách"
checkbox input "true"
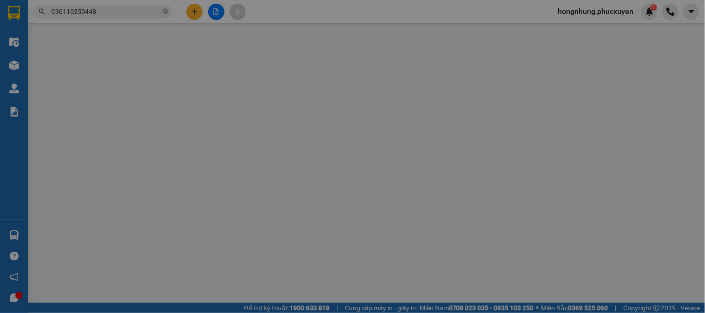
type input "số 30 BT1-X2 Bắc, P. Linh Đàm, Đại Kim, Hoàng Mai, Hà Nội, Việt Nam"
type input "70.000"
type input "0"
type input "120.000"
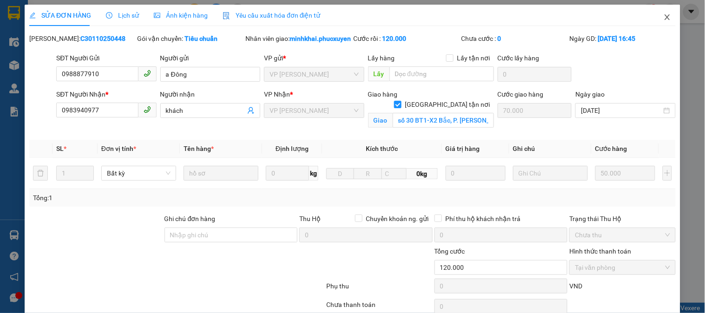
click at [664, 20] on icon "close" at bounding box center [667, 16] width 7 height 7
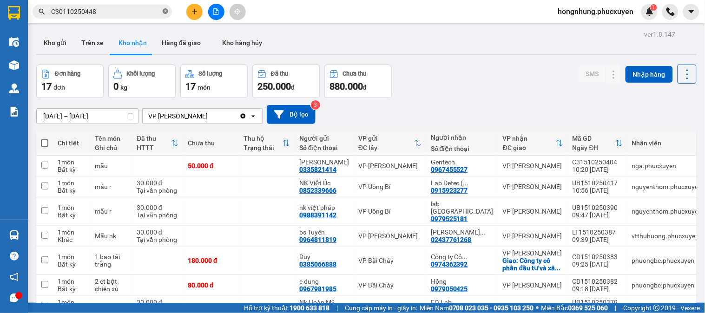
drag, startPoint x: 166, startPoint y: 11, endPoint x: 157, endPoint y: 15, distance: 9.6
click at [161, 13] on span "C30110250448" at bounding box center [102, 12] width 139 height 14
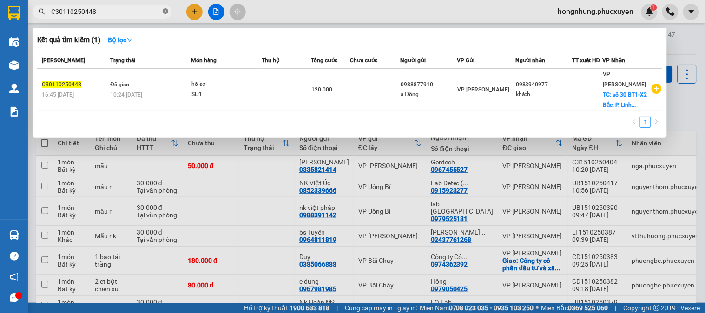
drag, startPoint x: 141, startPoint y: 14, endPoint x: 167, endPoint y: 10, distance: 26.4
click at [167, 10] on icon "close-circle" at bounding box center [166, 11] width 6 height 6
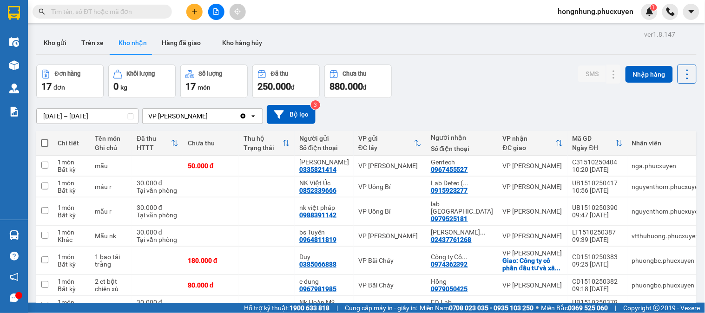
click at [165, 11] on span at bounding box center [166, 12] width 6 height 10
paste input "C30310250794"
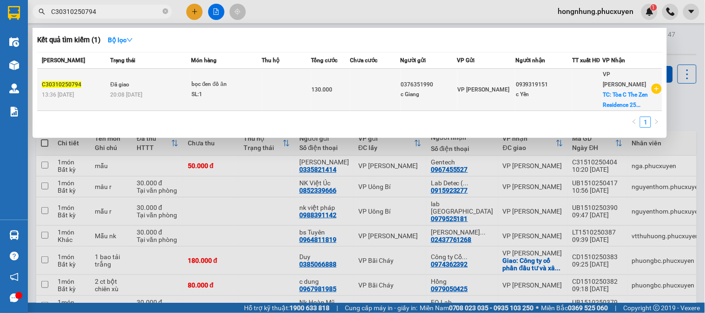
type input "C30310250794"
click at [271, 91] on td at bounding box center [287, 90] width 50 height 42
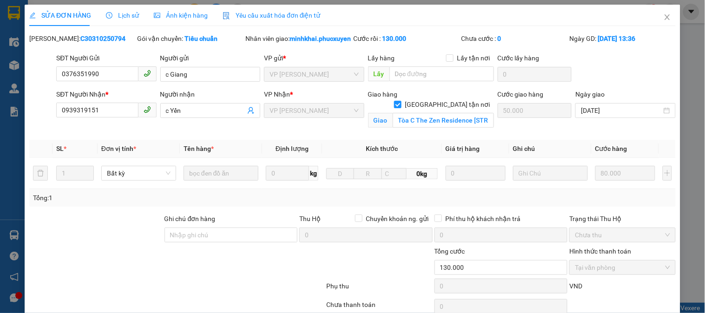
type input "0376351990"
type input "c Giang"
type input "0939319151"
type input "c Yến"
checkbox input "true"
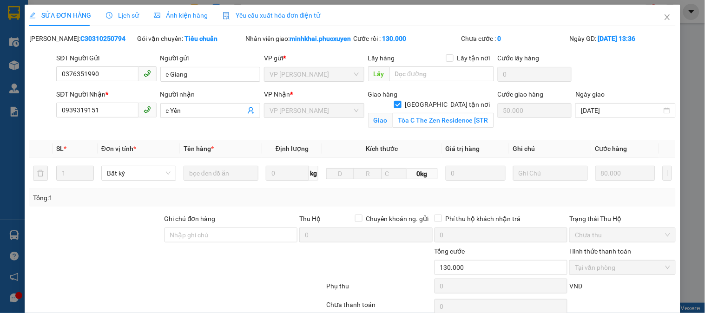
type input "Tòa C The Zen Residence 25 Đường 2-2, Gamuda Gardens, Hoàng Mai, Hà Nội"
type input "50.000"
type input "0"
type input "130.000"
click at [664, 15] on icon "close" at bounding box center [667, 16] width 7 height 7
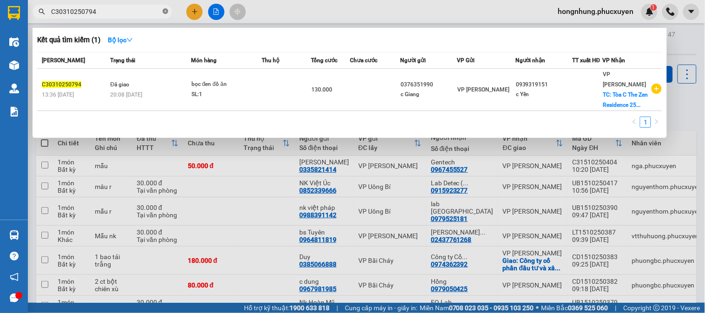
click at [164, 12] on icon "close-circle" at bounding box center [166, 11] width 6 height 6
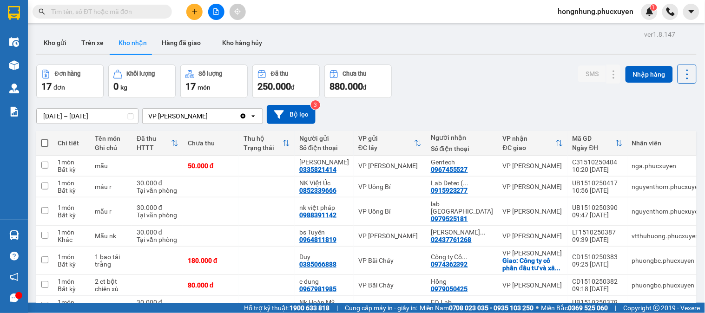
paste input "CHL0410251006"
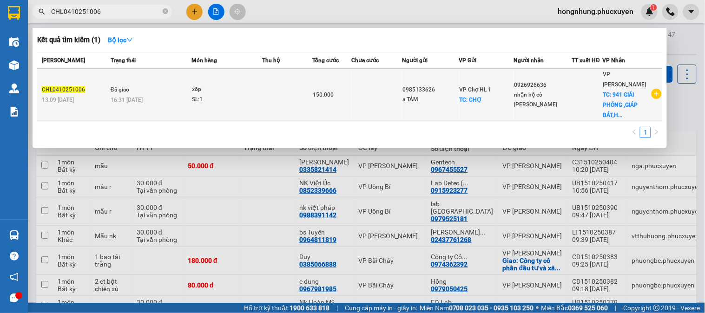
type input "CHL0410251006"
click at [218, 85] on div "xốp" at bounding box center [227, 90] width 70 height 10
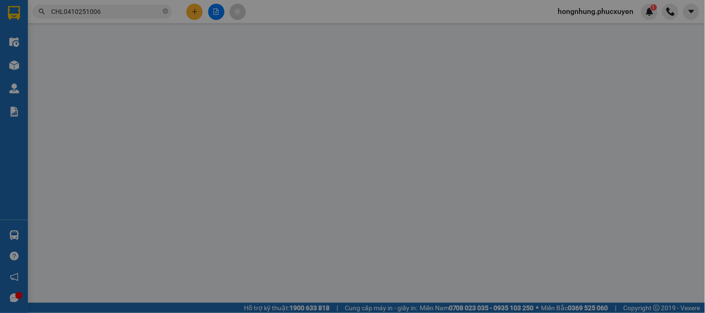
type input "0985133626"
type input "a TÁM"
checkbox input "true"
type input "CHỢ"
type input "30.000"
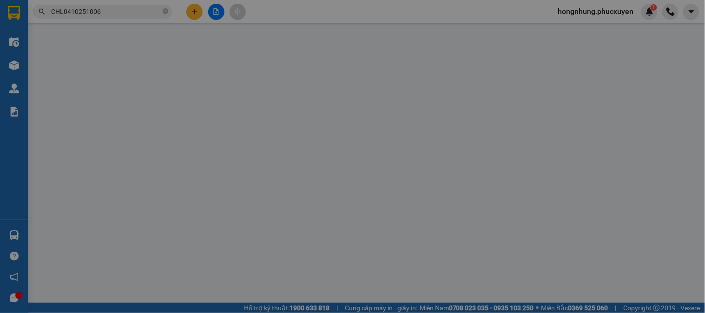
type input "0926926636"
type input "nhận hộ cô Lý"
checkbox input "true"
type input "941 GIÁI PHÓNG ,GIÁP BÁT,HOÀNG MAI,HÀ NỘI"
type input "40.000"
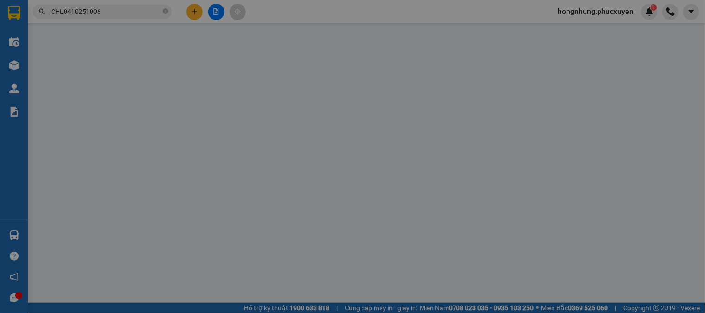
type input "0"
type input "150.000"
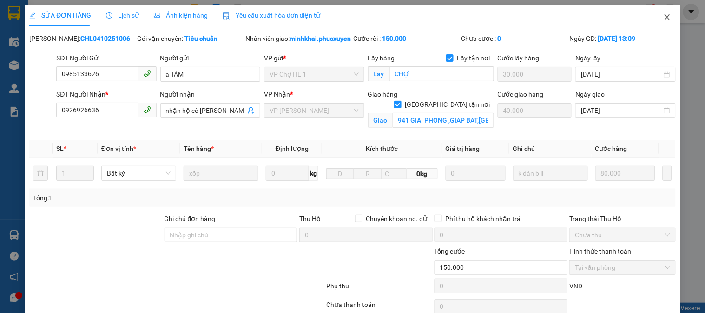
click at [664, 19] on icon "close" at bounding box center [666, 17] width 5 height 6
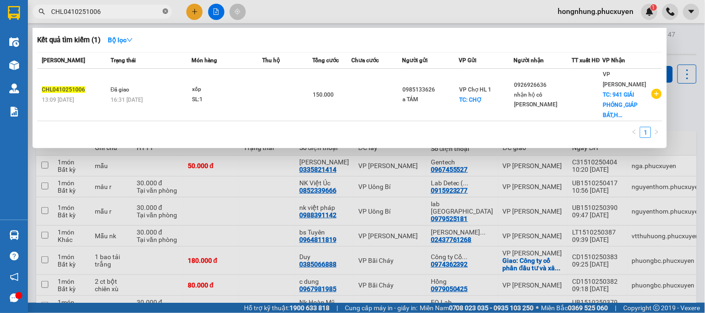
click at [165, 11] on icon "close-circle" at bounding box center [166, 11] width 6 height 6
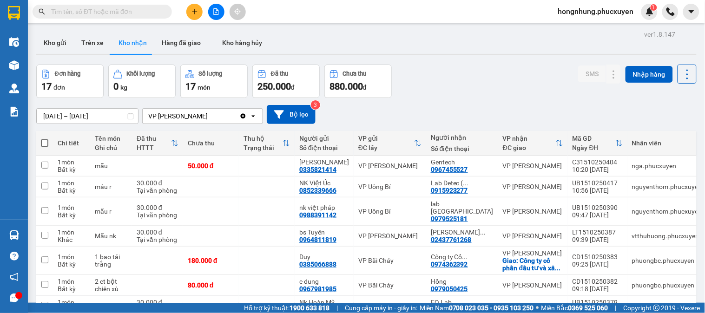
paste input "CHL0510251134"
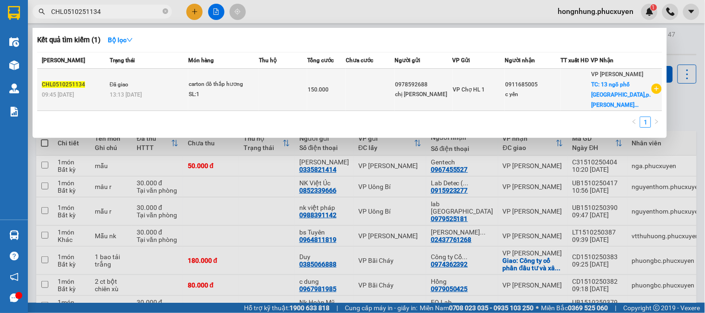
type input "CHL0510251134"
click at [149, 93] on div "13:13 - 05/10" at bounding box center [149, 95] width 78 height 10
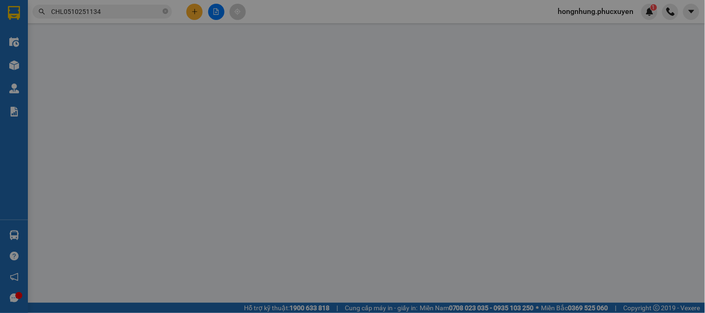
type input "0978592688"
type input "chị tuyết"
type input "0911685005"
type input "c yến"
checkbox input "true"
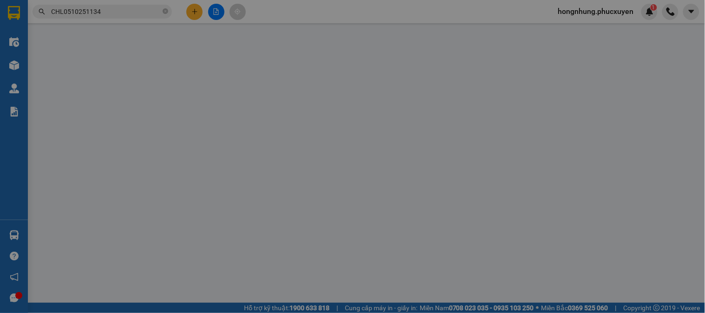
type input "13 ngõ phố huế,p.phạm đình hổ hai bà trưng,hà nội"
type input "50.000"
type input "0"
type input "150.000"
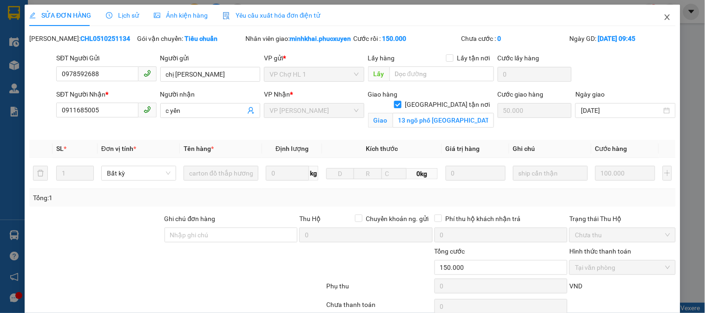
drag, startPoint x: 660, startPoint y: 17, endPoint x: 271, endPoint y: 312, distance: 487.8
click at [664, 18] on icon "close" at bounding box center [666, 17] width 5 height 6
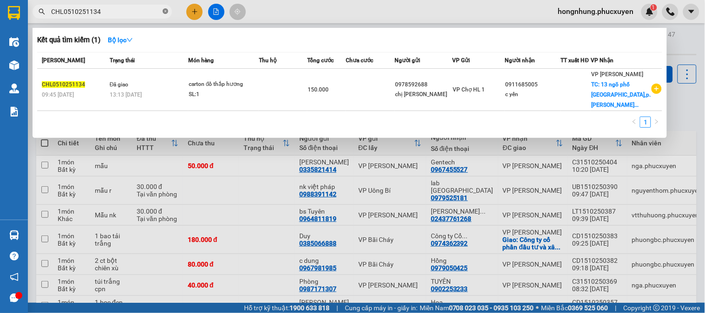
click at [167, 9] on icon "close-circle" at bounding box center [166, 11] width 6 height 6
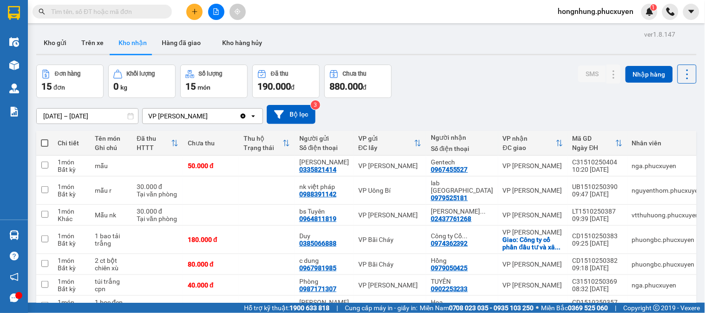
paste input "C31010250596"
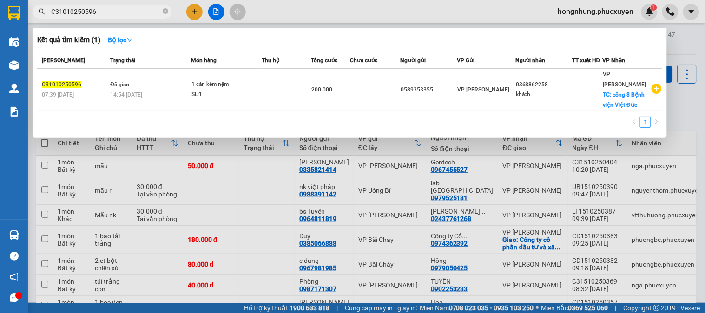
type input "C31010250596"
click at [247, 91] on div "SL: 1" at bounding box center [226, 95] width 70 height 10
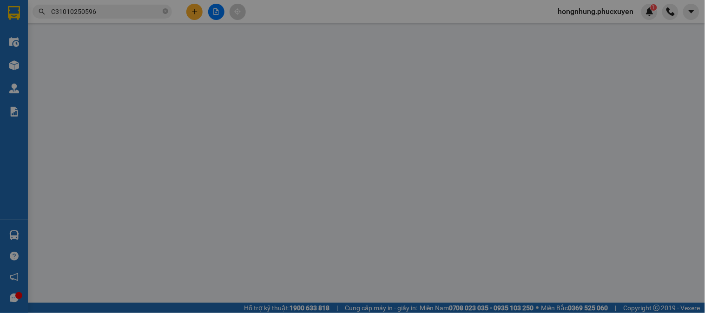
type input "0589353355"
type input "0368862258"
type input "khách"
checkbox input "true"
type input "cổng 8 Bệnh viện Việt Đức"
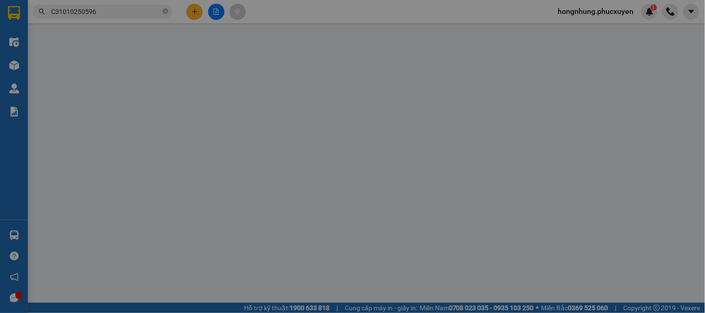
type input "60.000"
type input "0"
type input "200.000"
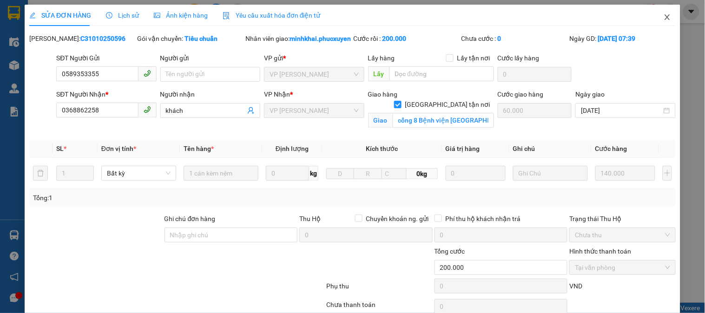
click at [664, 19] on icon "close" at bounding box center [666, 17] width 5 height 6
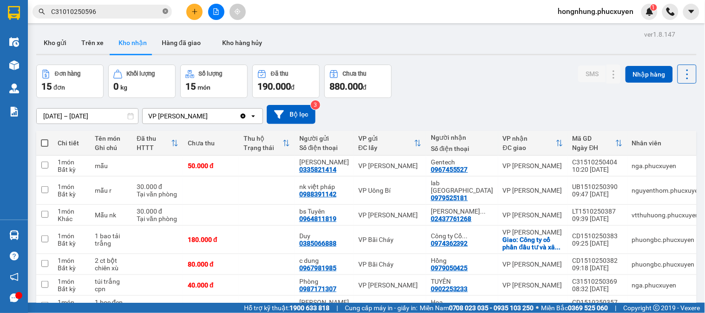
click at [165, 13] on icon "close-circle" at bounding box center [166, 11] width 6 height 6
paste input "LT1010250675"
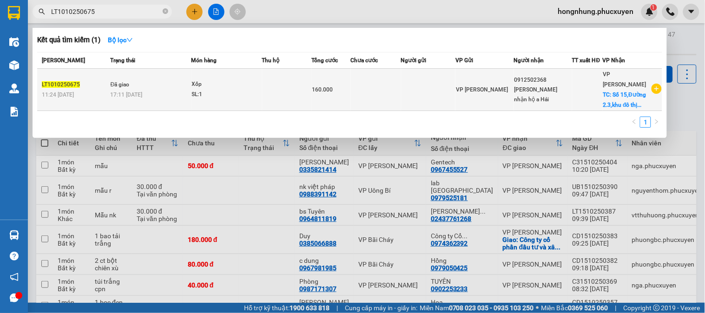
type input "LT1010250675"
click at [232, 90] on div "SL: 1" at bounding box center [227, 95] width 70 height 10
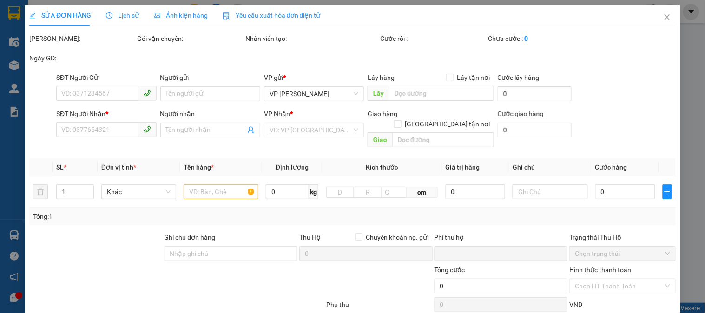
type input "0912502368"
type input "Huấn nhận hộ a Hải"
checkbox input "true"
type input "Số 15,Đường 2.3,khu đô thị gamuda,Hoàng Mai"
type input "60.000"
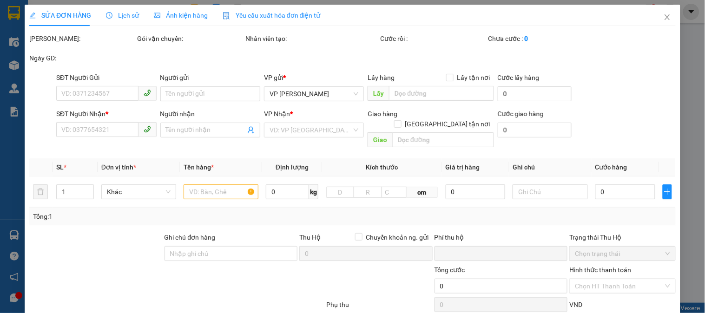
type input "0"
type input "160.000"
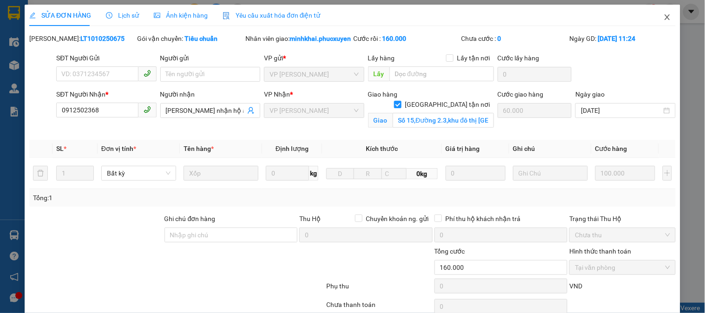
click at [664, 17] on icon "close" at bounding box center [667, 16] width 7 height 7
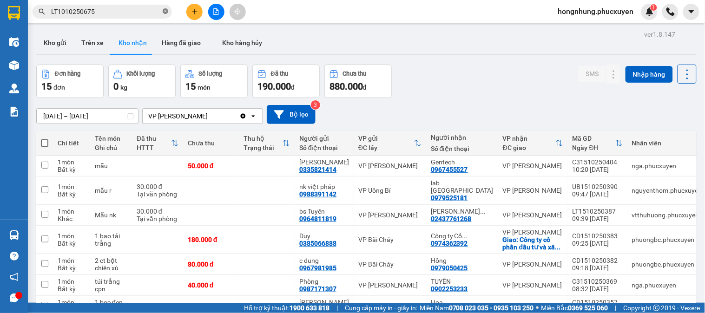
click at [165, 10] on icon "close-circle" at bounding box center [166, 11] width 6 height 6
paste input "C31010250715"
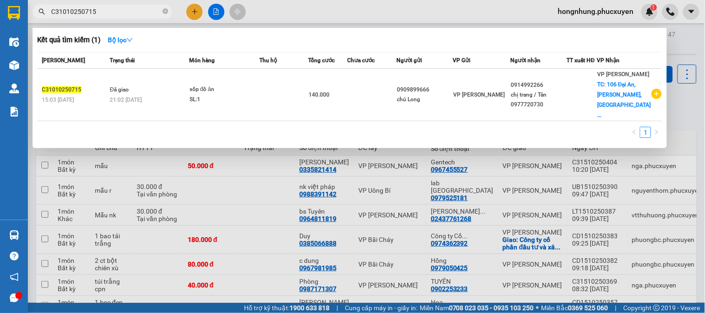
type input "C31010250715"
click at [180, 80] on td "Đã giao 21:02 - 10/10" at bounding box center [147, 95] width 81 height 53
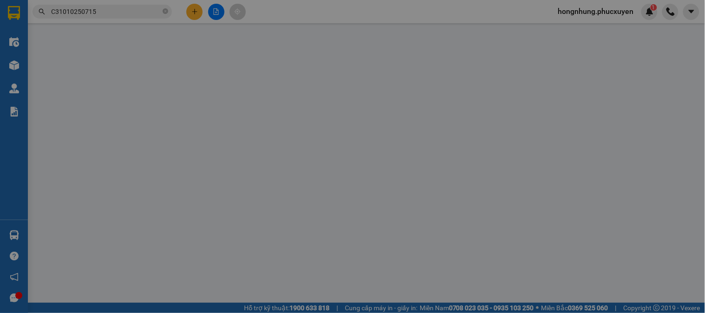
type input "0909899666"
type input "chú Long"
type input "0914992266"
type input "chị trang / Tân 0977720730"
checkbox input "true"
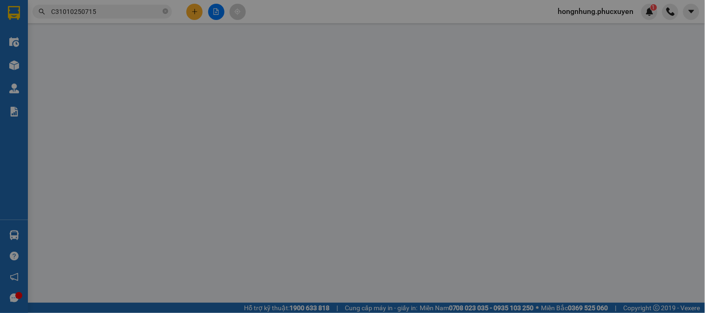
type input "106 Đại An, Văn Quán, Hà Đông"
type input "90.000"
type input "0"
type input "140.000"
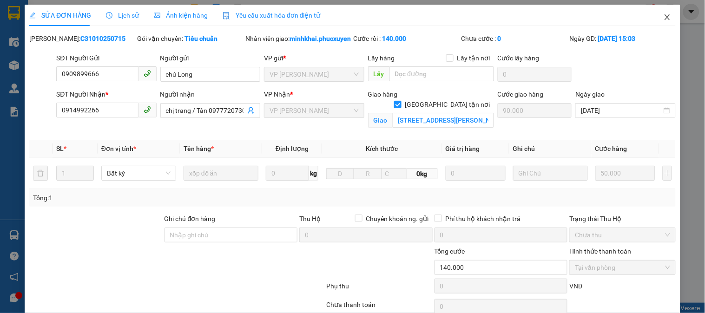
click at [664, 18] on icon "close" at bounding box center [666, 17] width 5 height 6
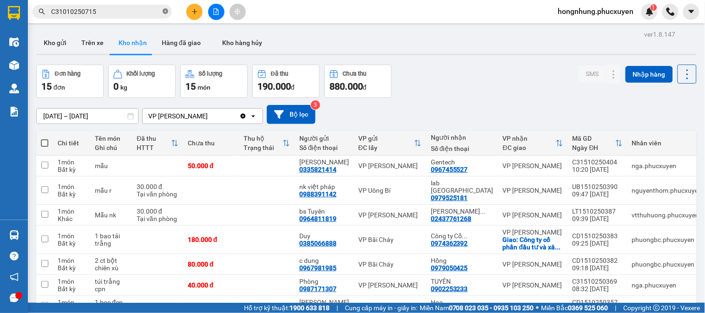
click at [165, 10] on icon "close-circle" at bounding box center [166, 11] width 6 height 6
paste input "C31010250705"
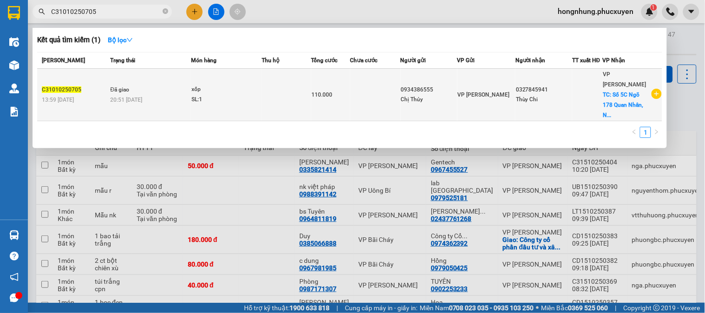
type input "C31010250705"
click at [364, 82] on td at bounding box center [375, 95] width 50 height 53
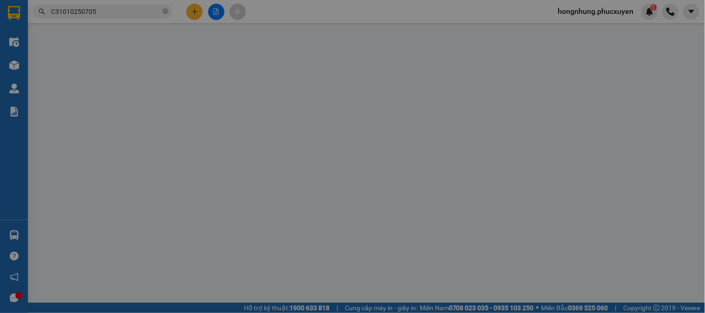
type input "0934386555"
type input "Chị Thủy"
type input "0327845941"
type input "Thùy Chi"
checkbox input "true"
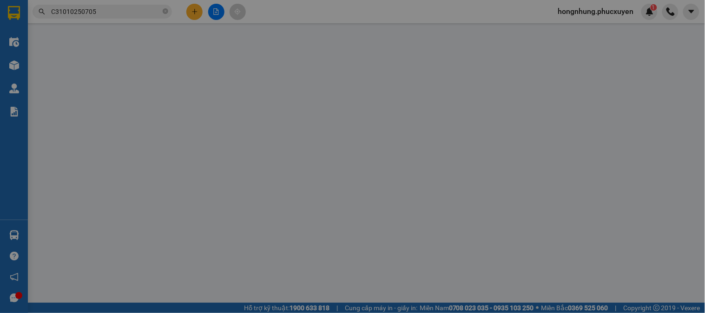
type input "Số 5C Ngõ 178 Quan Nhân, Nhân Chính, Thanh Xuân"
type input "60.000"
type input "0"
type input "110.000"
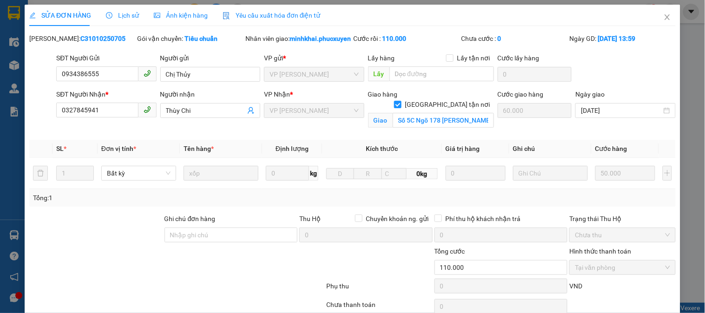
click at [118, 15] on span "Lịch sử" at bounding box center [122, 15] width 33 height 7
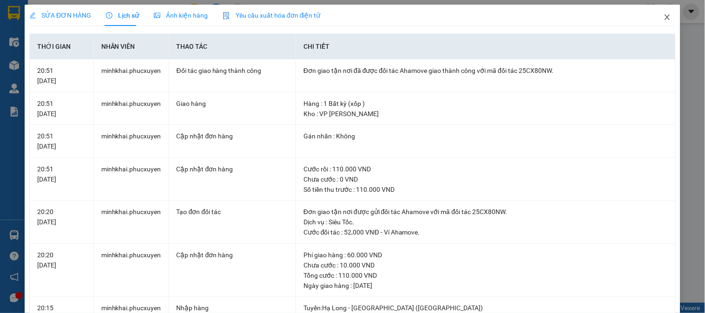
click at [664, 18] on icon "close" at bounding box center [667, 16] width 7 height 7
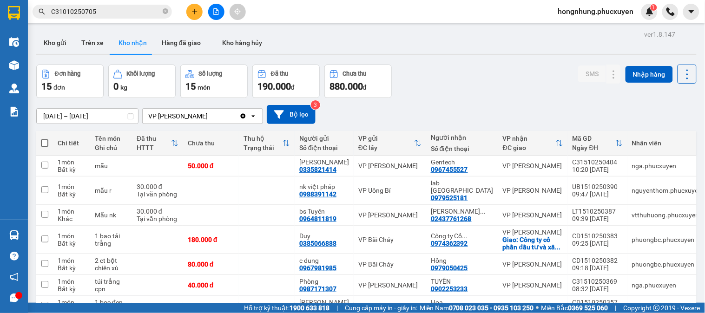
click at [114, 13] on input "C31010250705" at bounding box center [106, 12] width 110 height 10
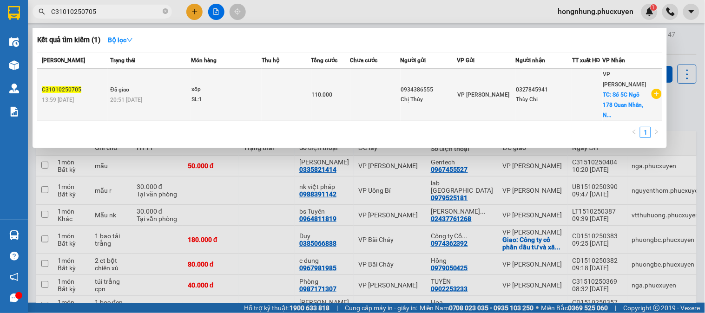
click at [210, 96] on div "SL: 1" at bounding box center [226, 100] width 70 height 10
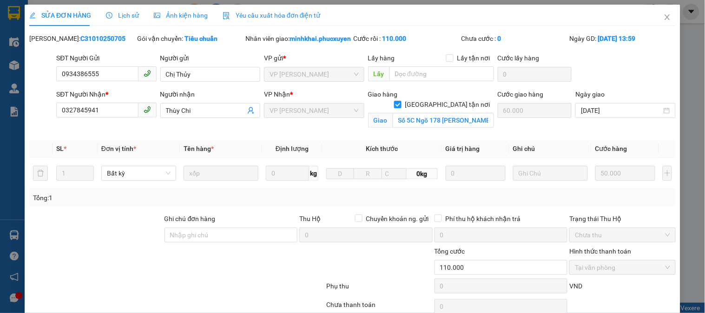
type input "0934386555"
type input "Chị Thủy"
type input "0327845941"
type input "Thùy Chi"
checkbox input "true"
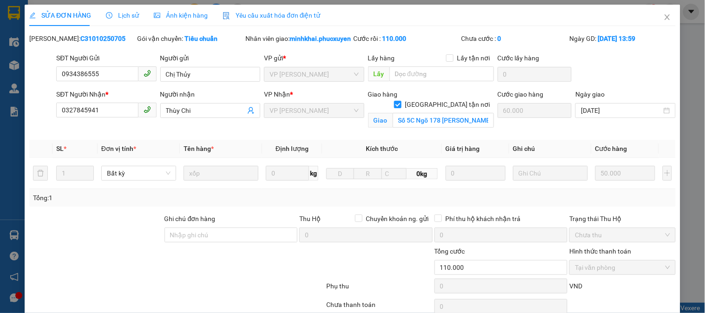
type input "Số 5C Ngõ 178 Quan Nhân, Nhân Chính, Thanh Xuân"
type input "60.000"
type input "0"
type input "110.000"
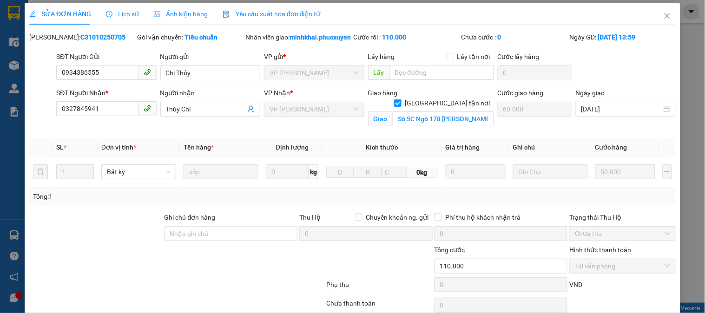
click at [122, 16] on span "Lịch sử" at bounding box center [122, 13] width 33 height 7
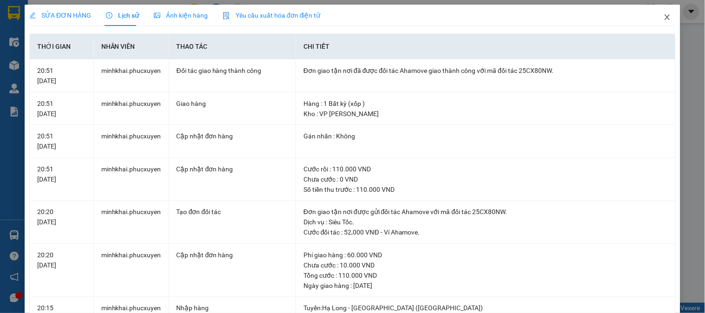
click at [664, 17] on icon "close" at bounding box center [667, 16] width 7 height 7
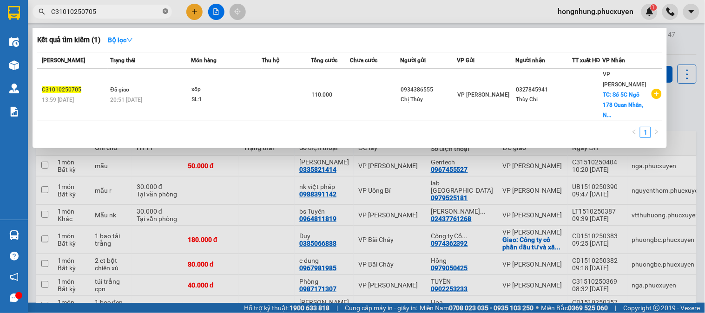
click at [164, 12] on icon "close-circle" at bounding box center [166, 11] width 6 height 6
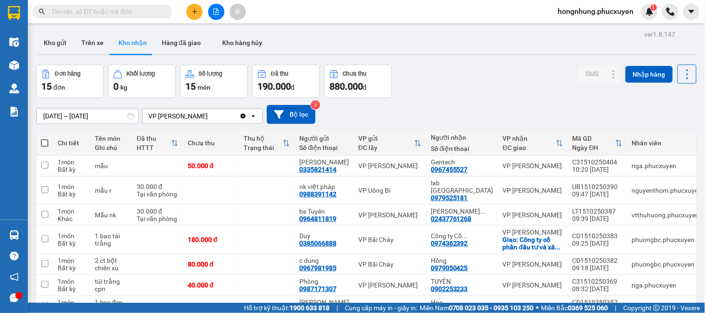
paste input "C31210250976"
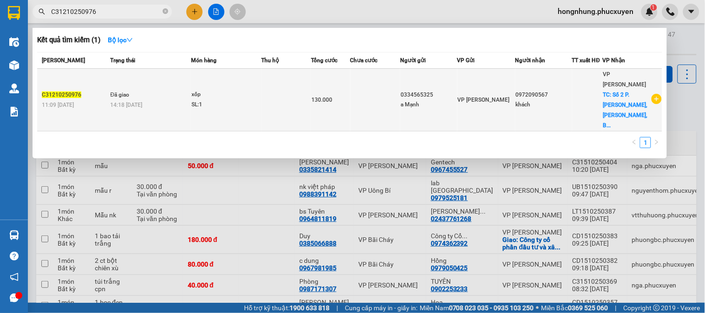
type input "C31210250976"
click at [360, 92] on td at bounding box center [375, 100] width 50 height 63
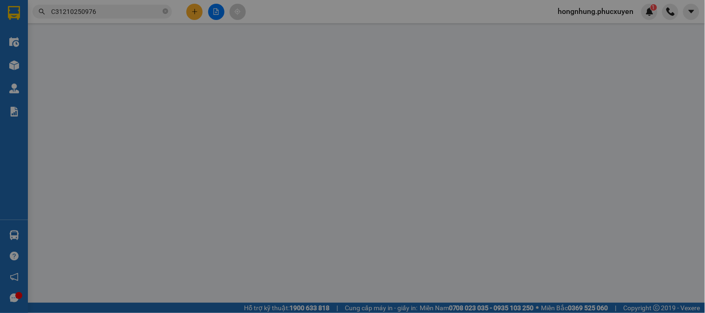
type input "0334565325"
type input "a Mạnh"
type input "0972090567"
type input "khách"
checkbox input "true"
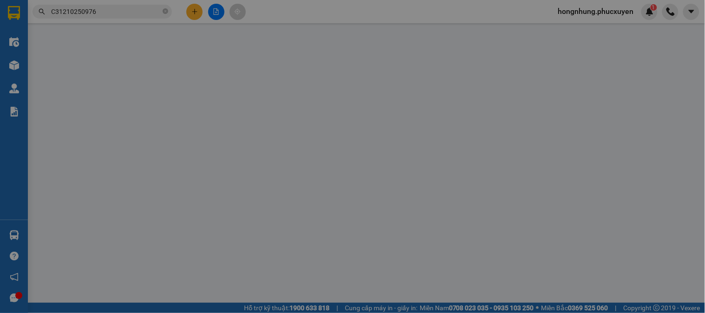
type input "Số 2 P. Ngọc Hà, Kim Mã, Ba Đình, Hà Nội, Việt Nam"
type input "60.000"
type input "0"
type input "130.000"
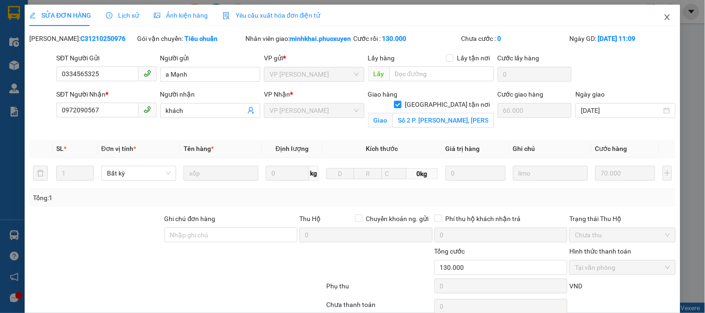
click at [664, 18] on icon "close" at bounding box center [666, 17] width 5 height 6
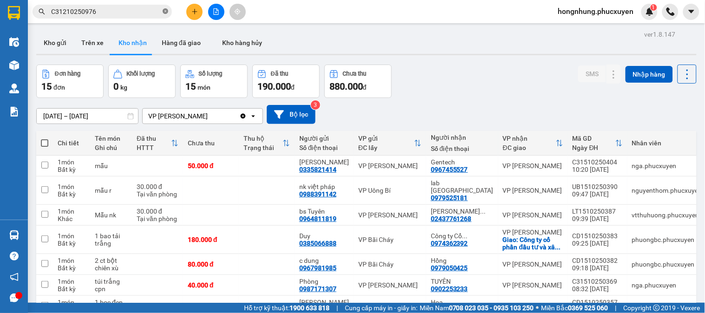
click at [164, 11] on icon "close-circle" at bounding box center [166, 11] width 6 height 6
paste input "C31210250930"
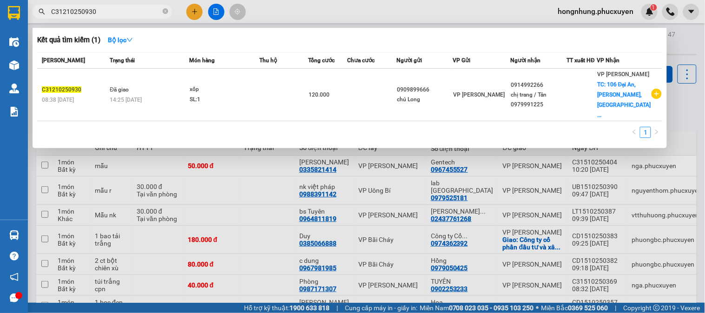
type input "C31210250930"
click at [367, 88] on td at bounding box center [371, 95] width 49 height 53
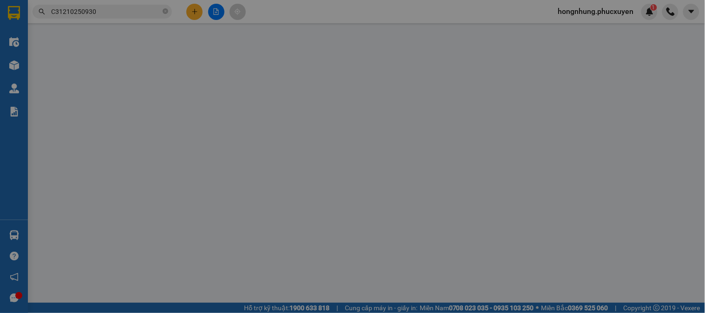
type input "0909899666"
type input "chú Long"
type input "0914992266"
type input "chị trang / Tân 0979991225"
checkbox input "true"
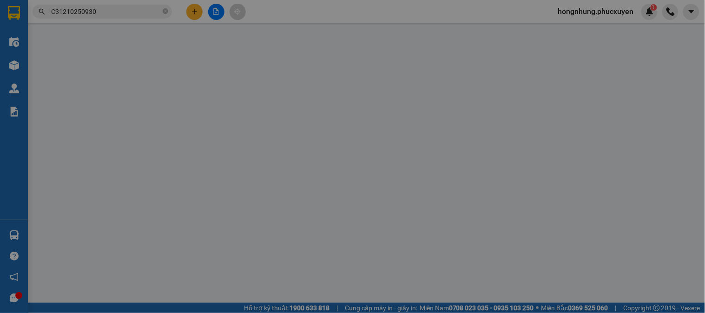
type input "106 Đại An, Văn Quán, Hà Đông"
type input "70.000"
type input "0"
type input "120.000"
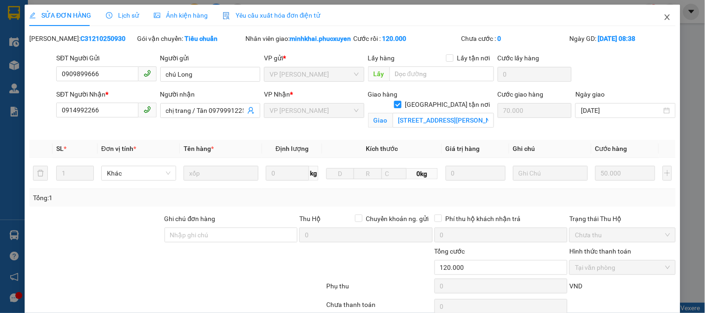
click at [664, 17] on icon "close" at bounding box center [666, 17] width 5 height 6
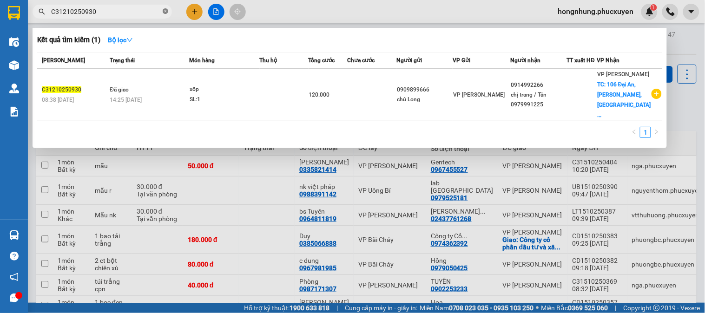
click at [166, 10] on icon "close-circle" at bounding box center [166, 11] width 6 height 6
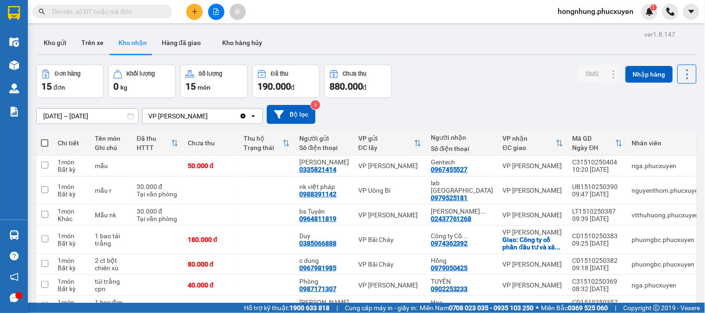
paste input "CHL1210251047"
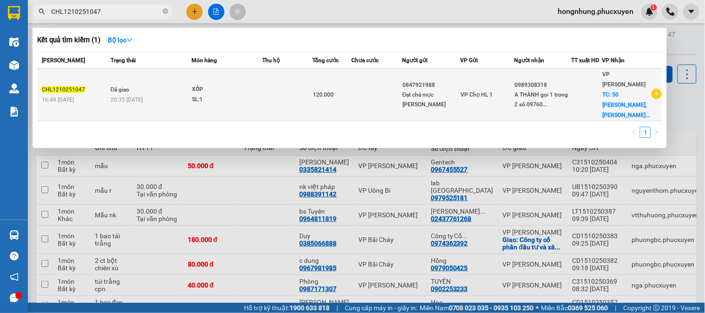
type input "CHL1210251047"
click at [411, 82] on div "0847921988" at bounding box center [431, 85] width 58 height 10
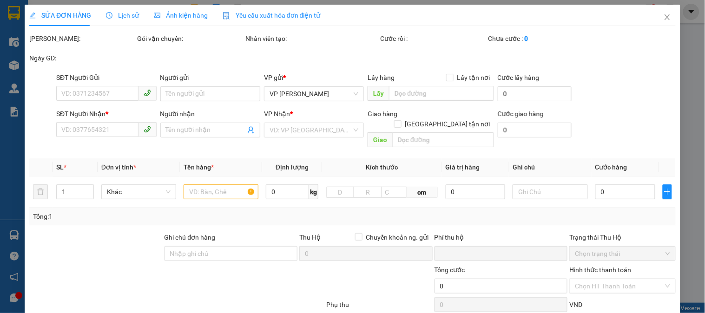
type input "0847921988"
type input "Đạt chả mực kim thoa"
type input "0989308318"
type input "A THÀNH gọi 1 trong 2 số 0976088514"
checkbox input "true"
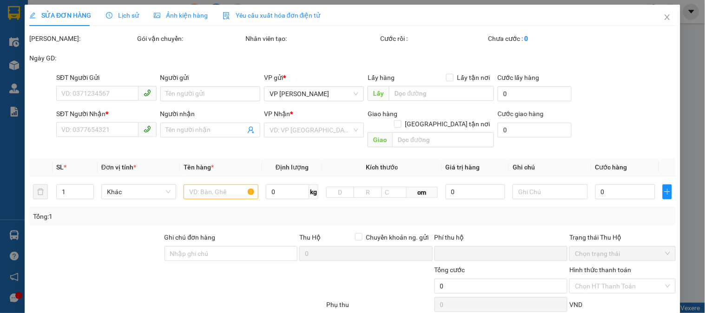
type input "50 BÙI THỊ XUÂN,BÙI THỊ XUÂN,HAI BÀ TRƯNG,HÀ NỘI"
type input "40.000"
type input "0"
type input "120.000"
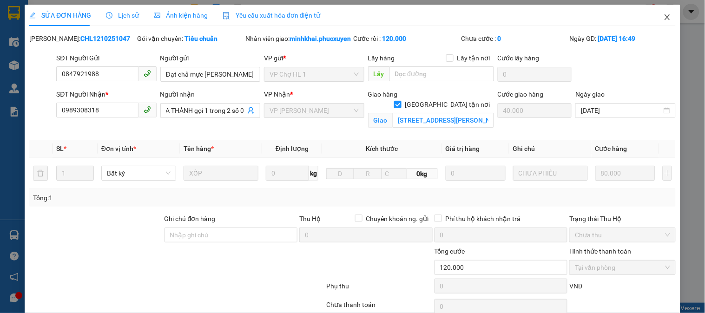
click at [664, 19] on icon "close" at bounding box center [666, 17] width 5 height 6
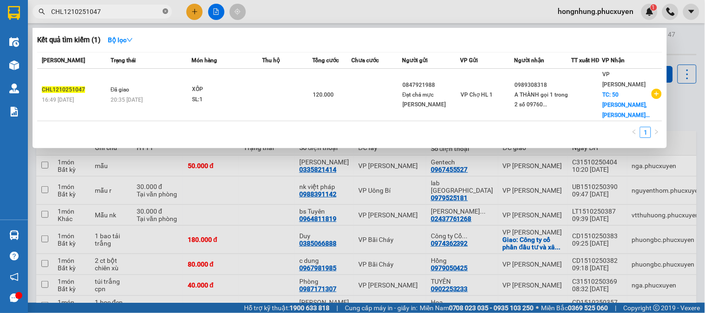
click at [164, 13] on icon "close-circle" at bounding box center [166, 11] width 6 height 6
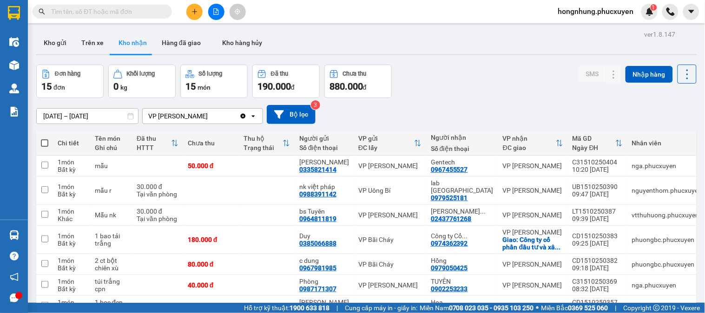
paste input "LT1410250333"
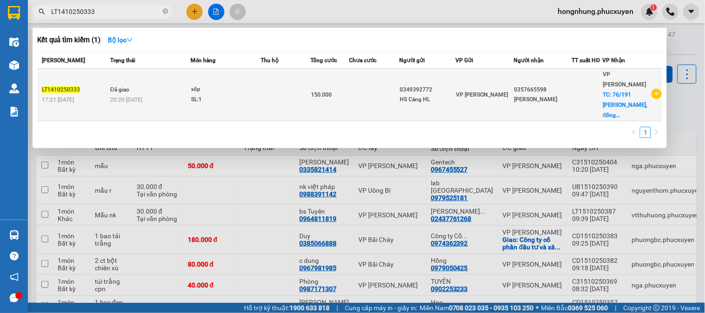
type input "LT1410250333"
click at [240, 88] on div "xốp" at bounding box center [226, 90] width 70 height 10
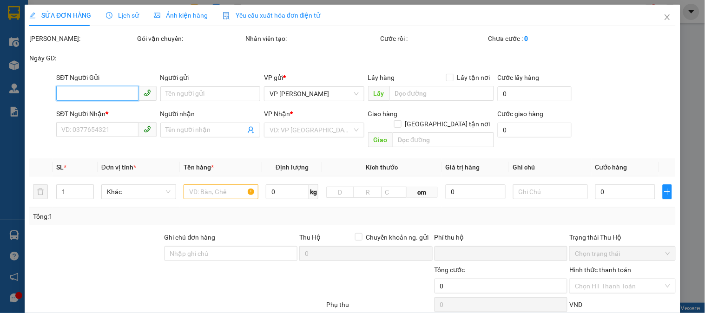
type input "0349392772"
type input "HS Cảng HL"
type input "0357665598"
type input "[PERSON_NAME]"
checkbox input "true"
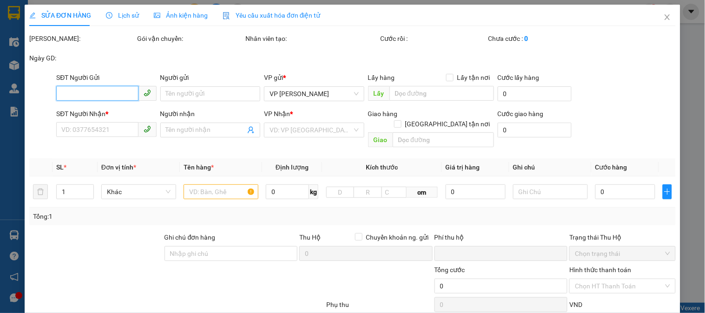
type input "76/191 khương thượng, đống đa"
type input "50.000"
type input "0"
type input "150.000"
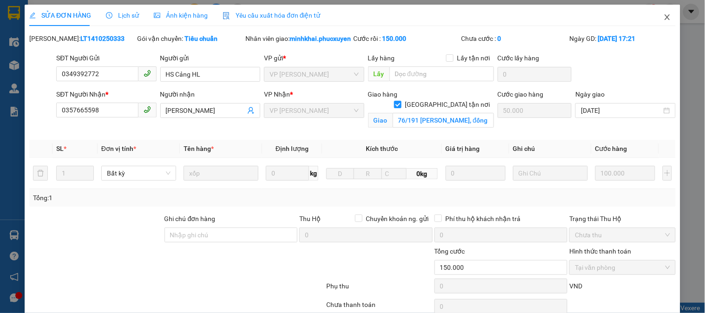
click at [664, 18] on icon "close" at bounding box center [667, 16] width 7 height 7
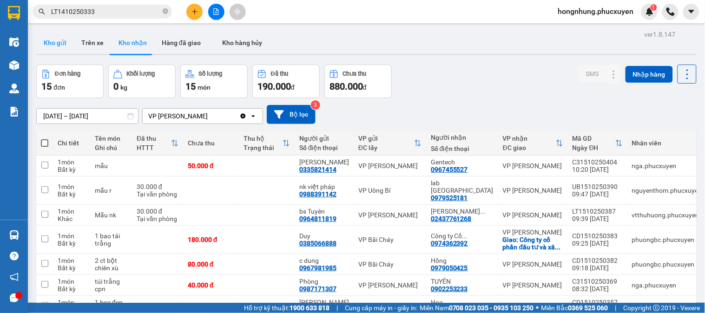
click at [52, 46] on button "Kho gửi" at bounding box center [55, 43] width 38 height 22
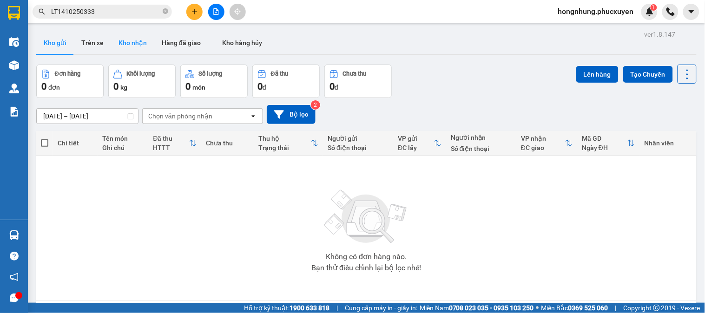
click at [125, 42] on button "Kho nhận" at bounding box center [132, 43] width 43 height 22
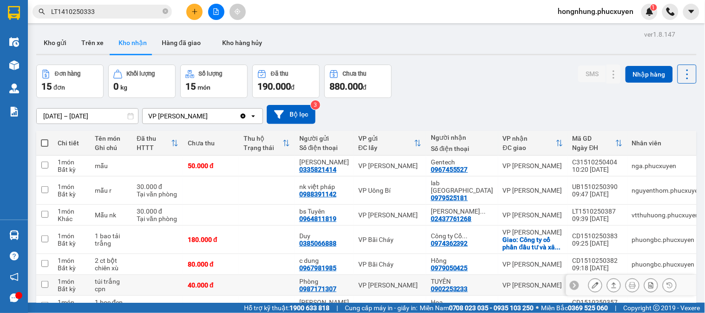
scroll to position [52, 0]
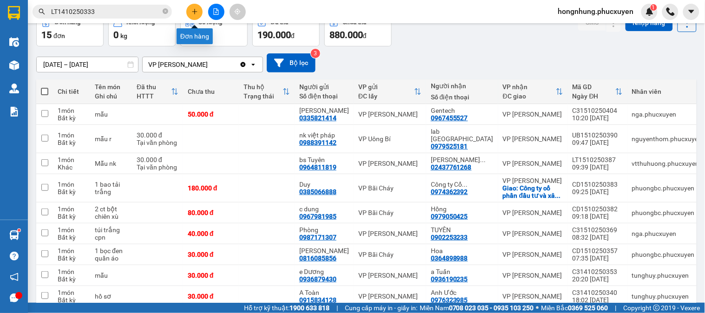
click at [193, 10] on icon "plus" at bounding box center [194, 11] width 7 height 7
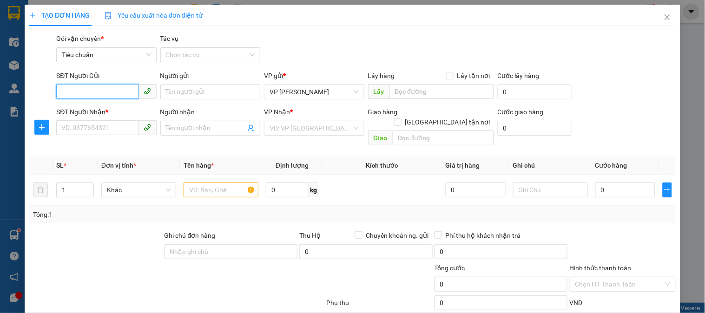
click at [117, 93] on input "SĐT Người Gửi" at bounding box center [97, 91] width 82 height 15
type input "0869882666"
click at [125, 118] on div "0869882666 - [PERSON_NAME]" at bounding box center [107, 110] width 103 height 15
type input "anh [PERSON_NAME]"
type input "0869882666"
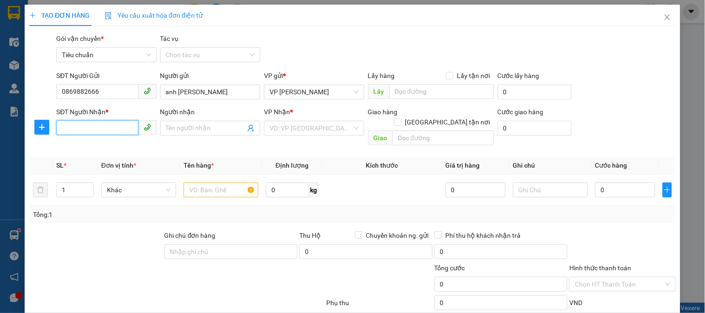
click at [120, 131] on input "SĐT Người Nhận *" at bounding box center [97, 127] width 82 height 15
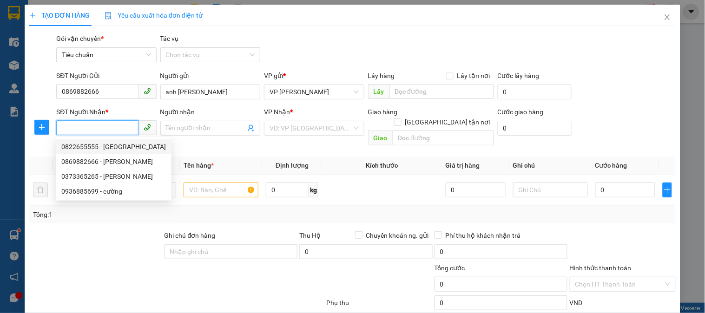
click at [99, 145] on div "0822655555 - [GEOGRAPHIC_DATA]" at bounding box center [113, 147] width 105 height 10
type input "0822655555"
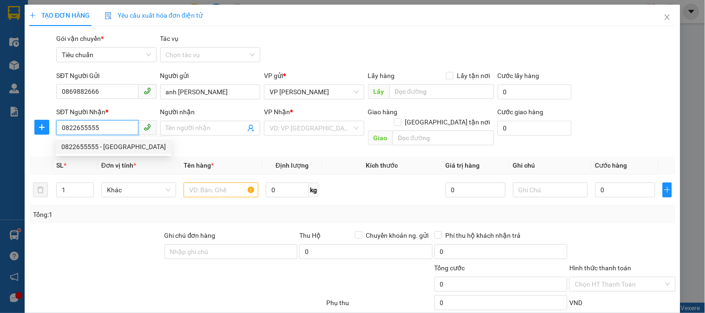
type input "Cô Thủy"
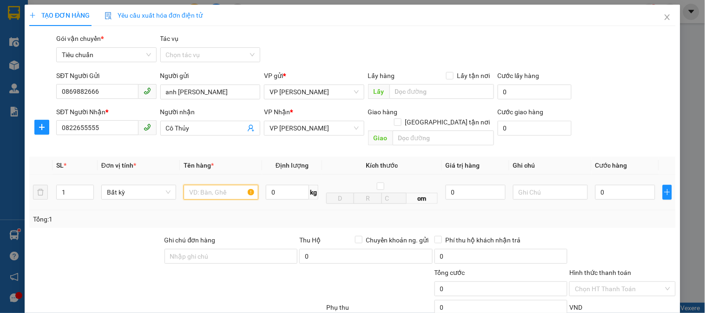
click at [214, 185] on input "text" at bounding box center [221, 192] width 75 height 15
type input "hso"
click at [624, 185] on input "0" at bounding box center [625, 192] width 60 height 15
type input "5"
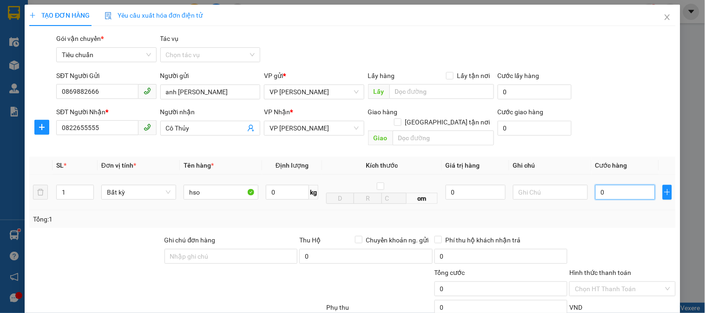
type input "5"
type input "50"
type input "50.000"
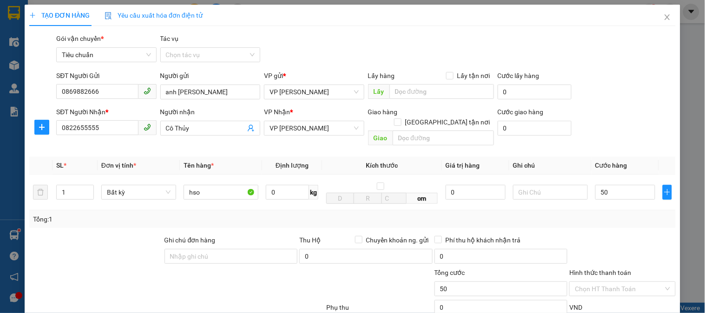
type input "50.000"
click at [634, 215] on div "Tổng: 1" at bounding box center [352, 219] width 646 height 18
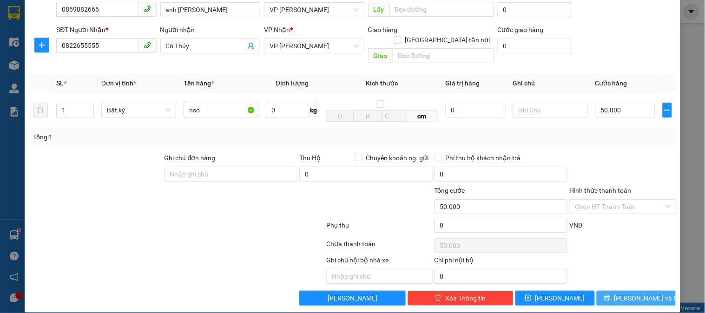
click at [631, 293] on span "[PERSON_NAME] và In" at bounding box center [646, 298] width 65 height 10
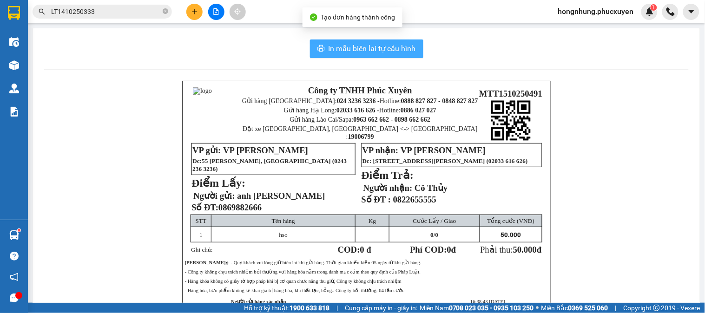
click at [366, 51] on span "In mẫu biên lai tự cấu hình" at bounding box center [372, 49] width 87 height 12
